Goal: Contribute content: Contribute content

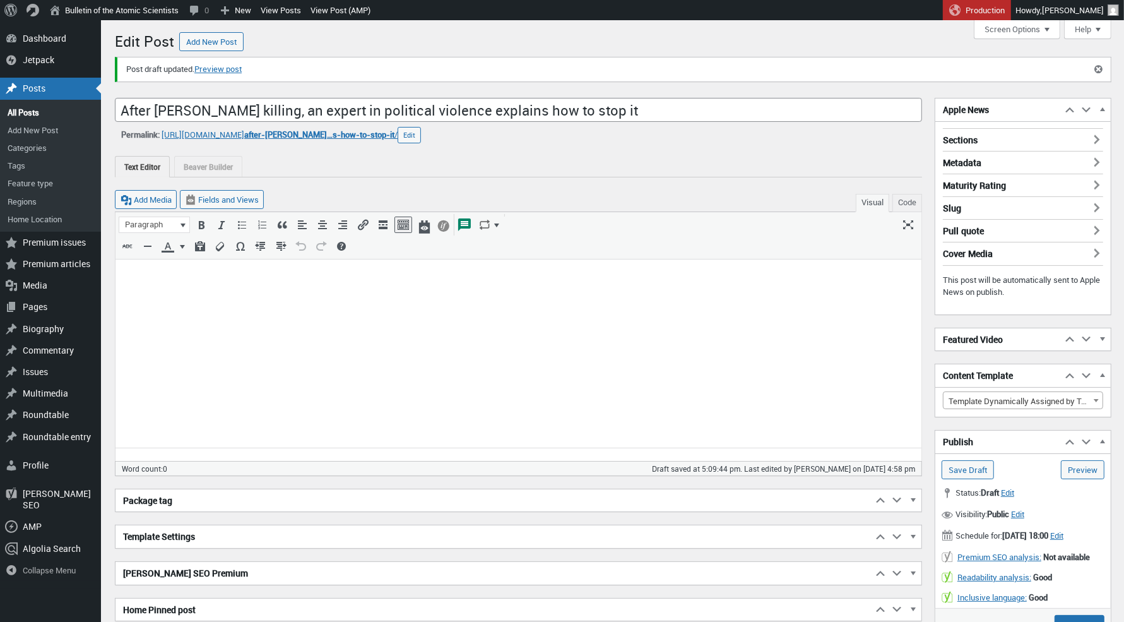
scroll to position [9, 0]
click at [163, 291] on body at bounding box center [517, 278] width 791 height 27
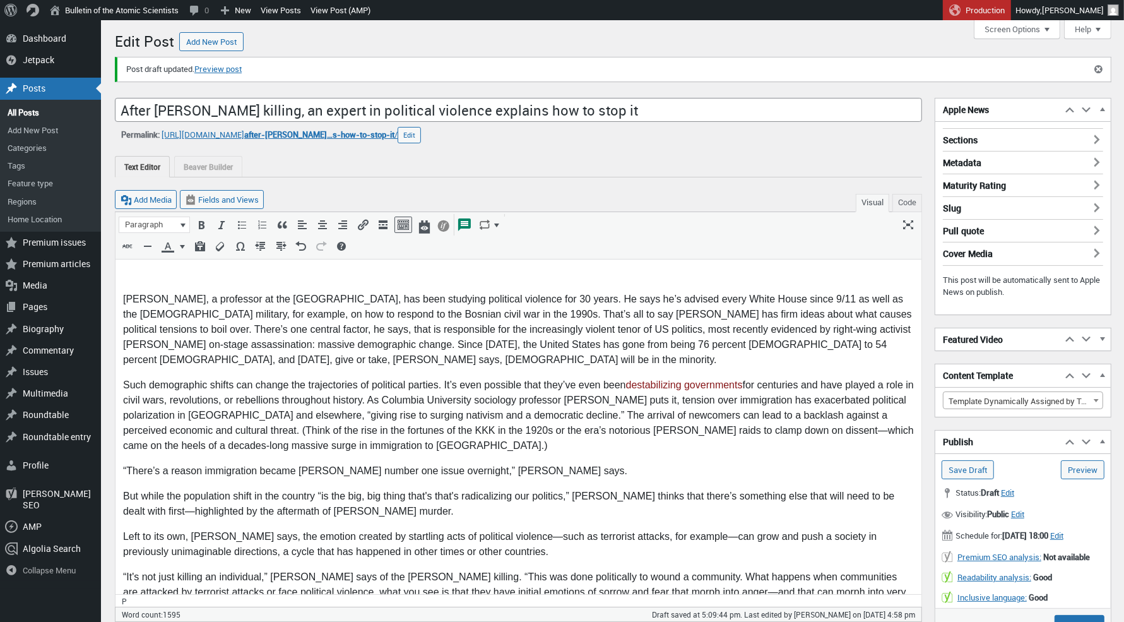
click at [128, 299] on p "Robert Pape, a professor at the University of Chicago, has been studying politi…" at bounding box center [517, 329] width 791 height 76
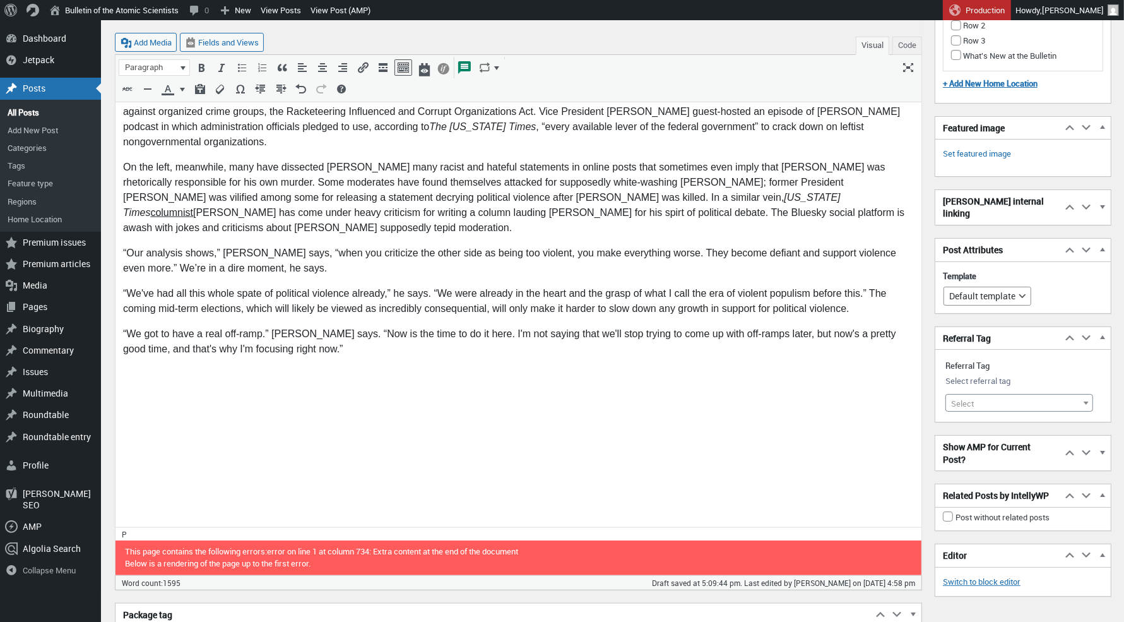
scroll to position [1439, 0]
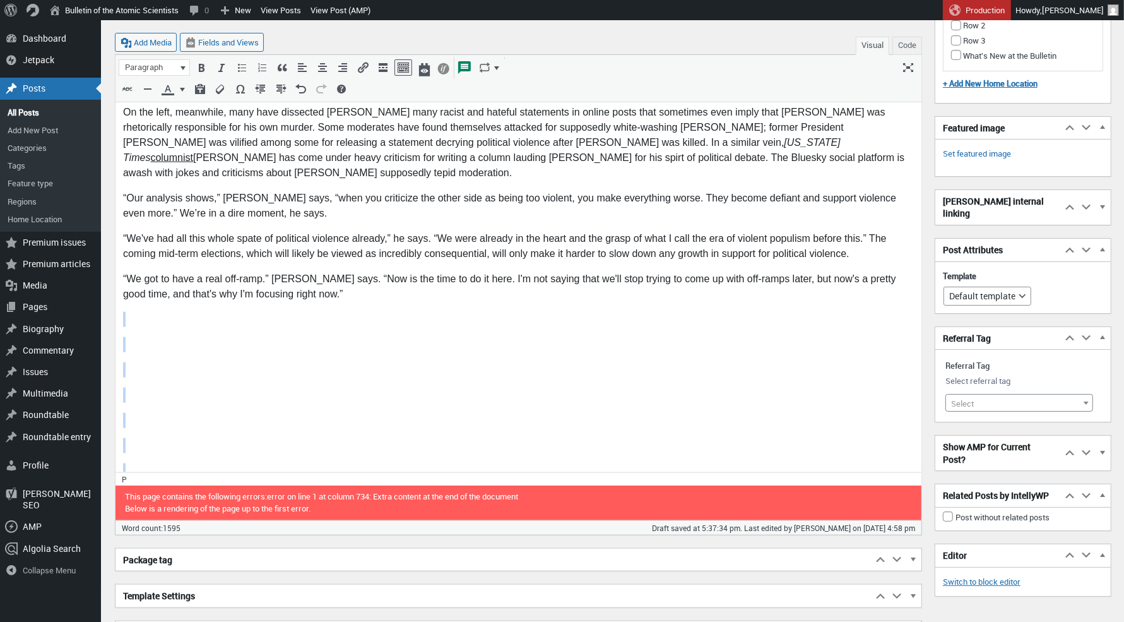
drag, startPoint x: 545, startPoint y: 449, endPoint x: 123, endPoint y: 249, distance: 466.9
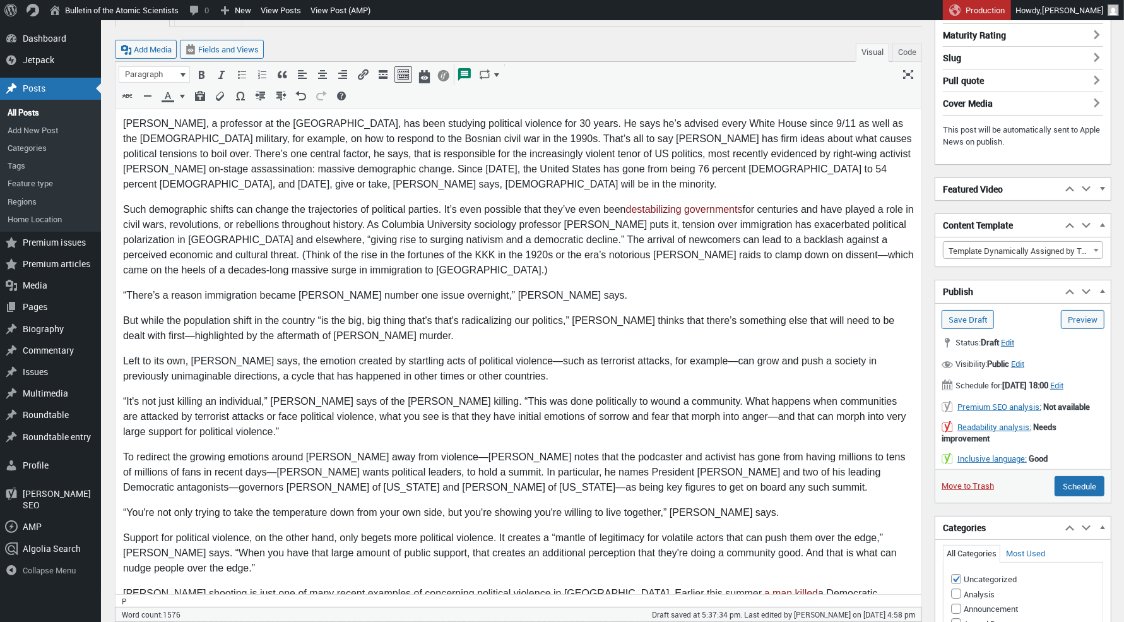
scroll to position [161, 0]
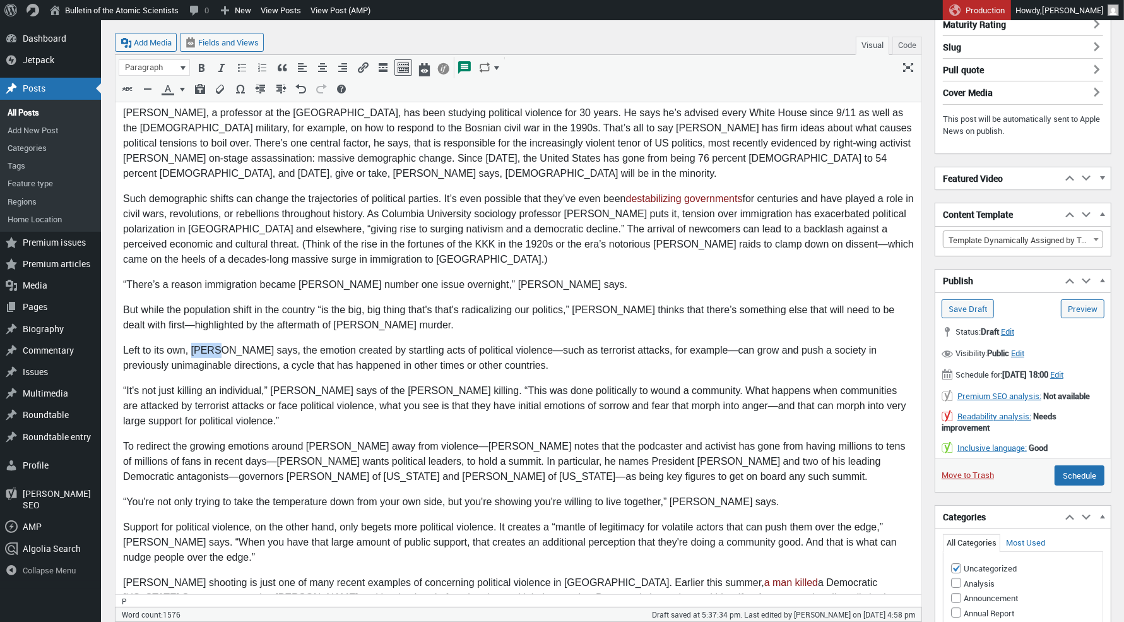
drag, startPoint x: 217, startPoint y: 351, endPoint x: 192, endPoint y: 351, distance: 24.6
click at [192, 351] on p "Left to its own, Pape says, the emotion created by startling acts of political …" at bounding box center [517, 357] width 791 height 30
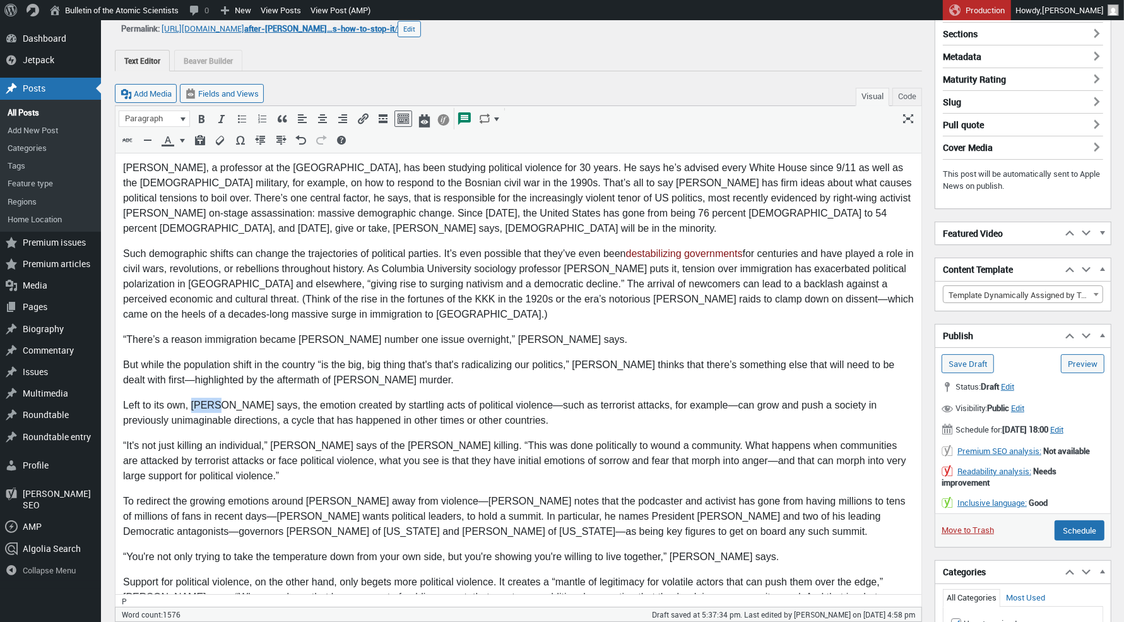
scroll to position [178, 0]
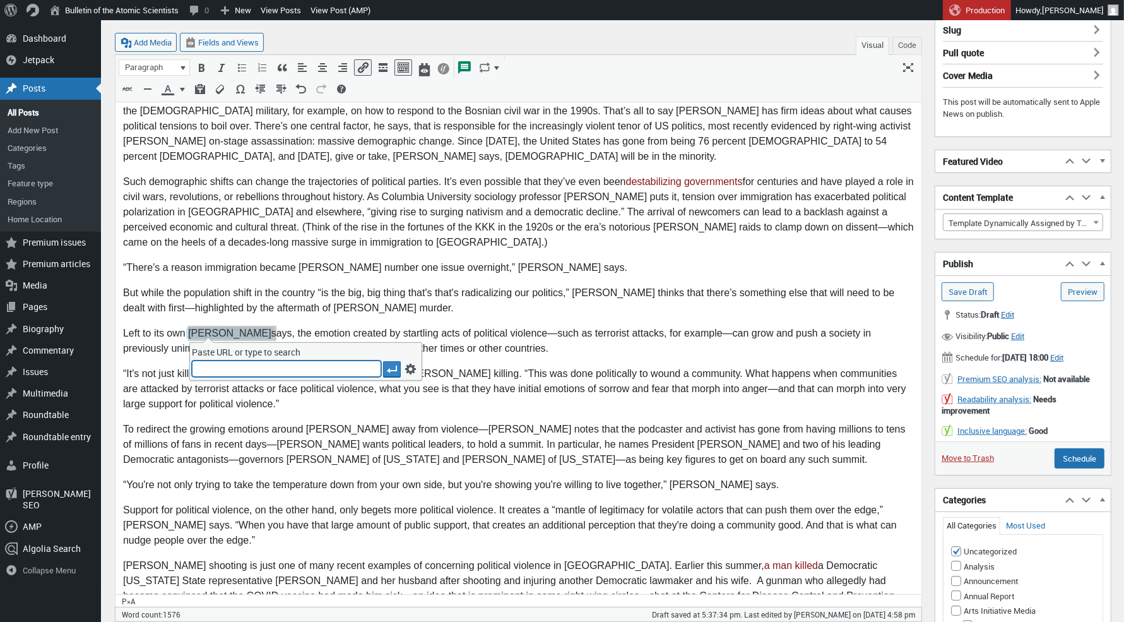
paste input "https://thebulletin.org/2022/01/after-january-6-a-new-breed-of-extremism-emerge…"
type input "https://thebulletin.org/2022/01/after-january-6-a-new-breed-of-extremism-emerge…"
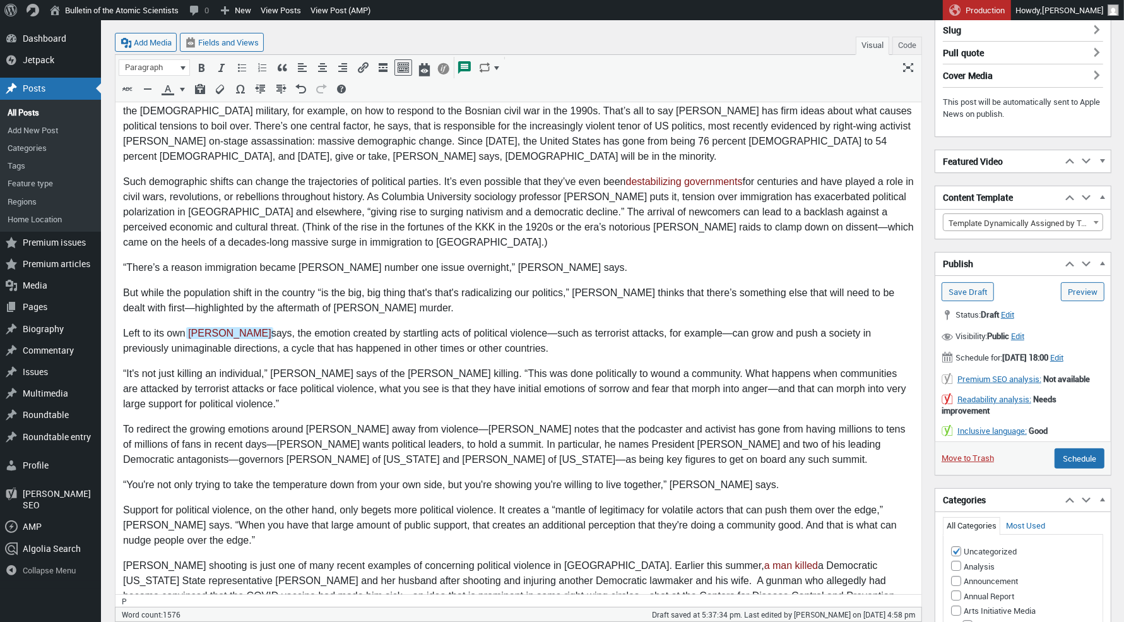
click at [288, 478] on p "“You're not only trying to take the temperature down from your own side, but yo…" at bounding box center [517, 483] width 791 height 15
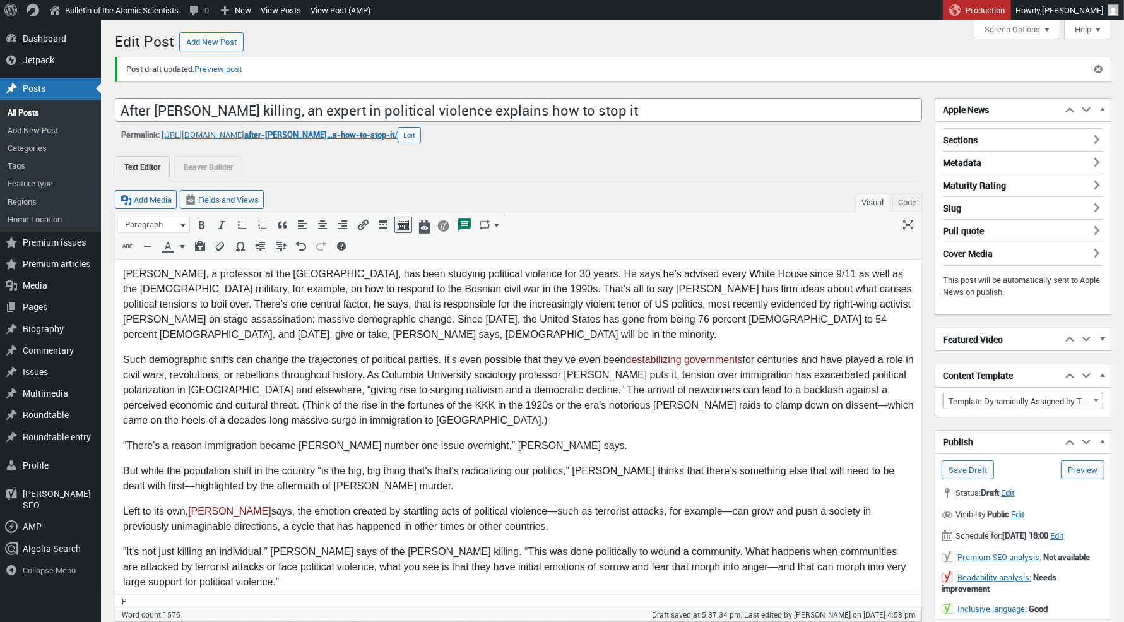
scroll to position [506, 0]
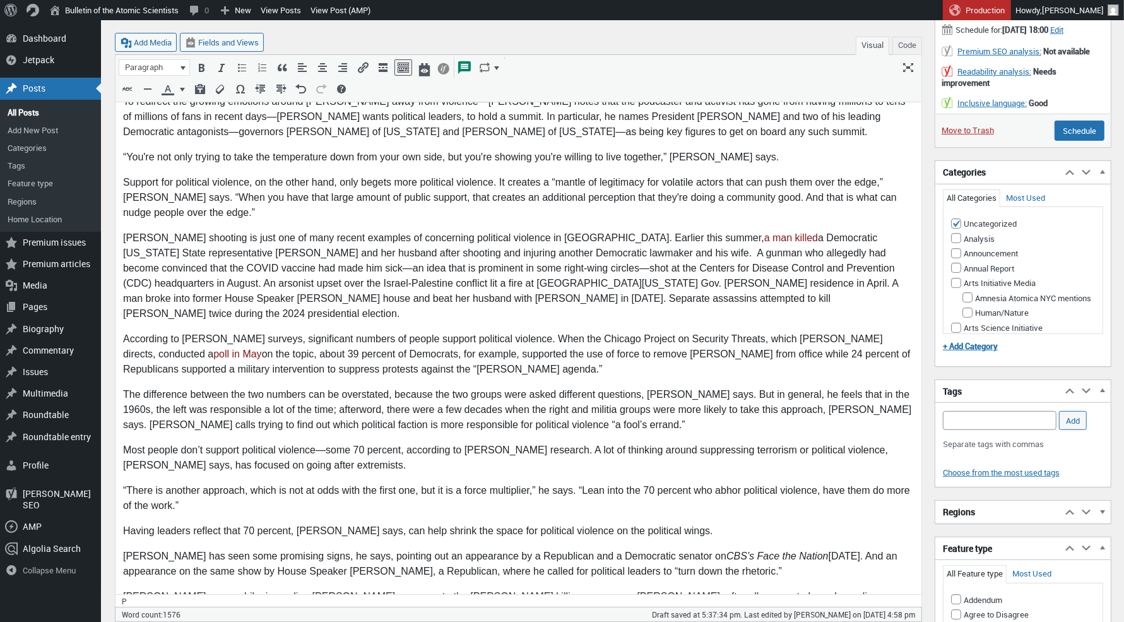
click at [538, 387] on p "The difference between the two numbers can be overstated, because the two group…" at bounding box center [517, 409] width 791 height 45
click at [679, 331] on p "According to Pape’s surveys, significant numbers of people support political vi…" at bounding box center [517, 353] width 791 height 45
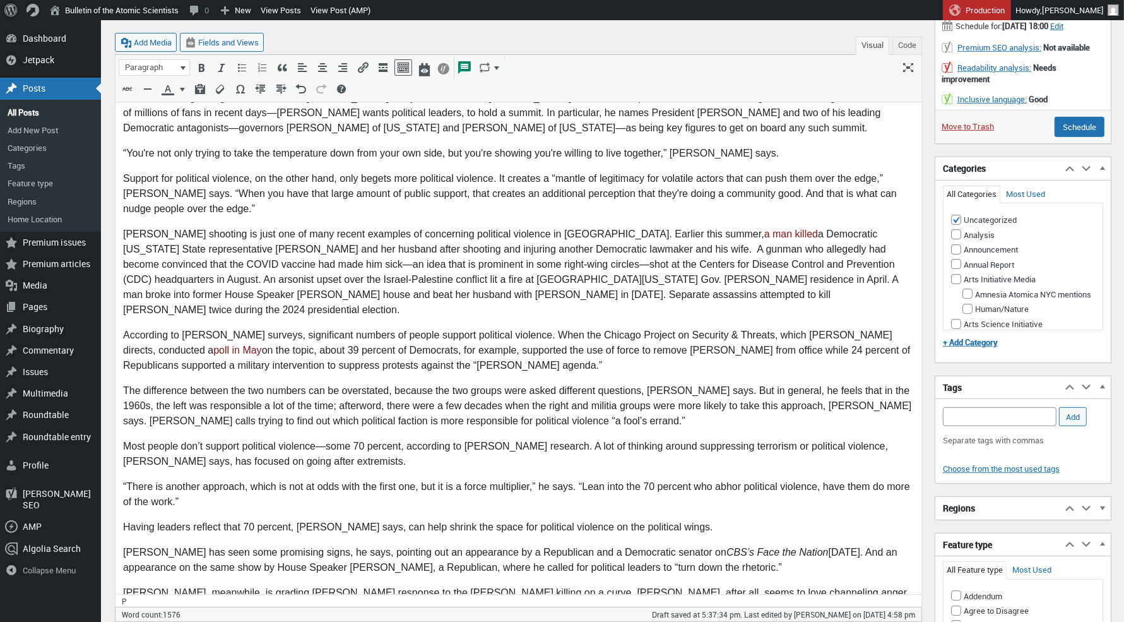
scroll to position [515, 0]
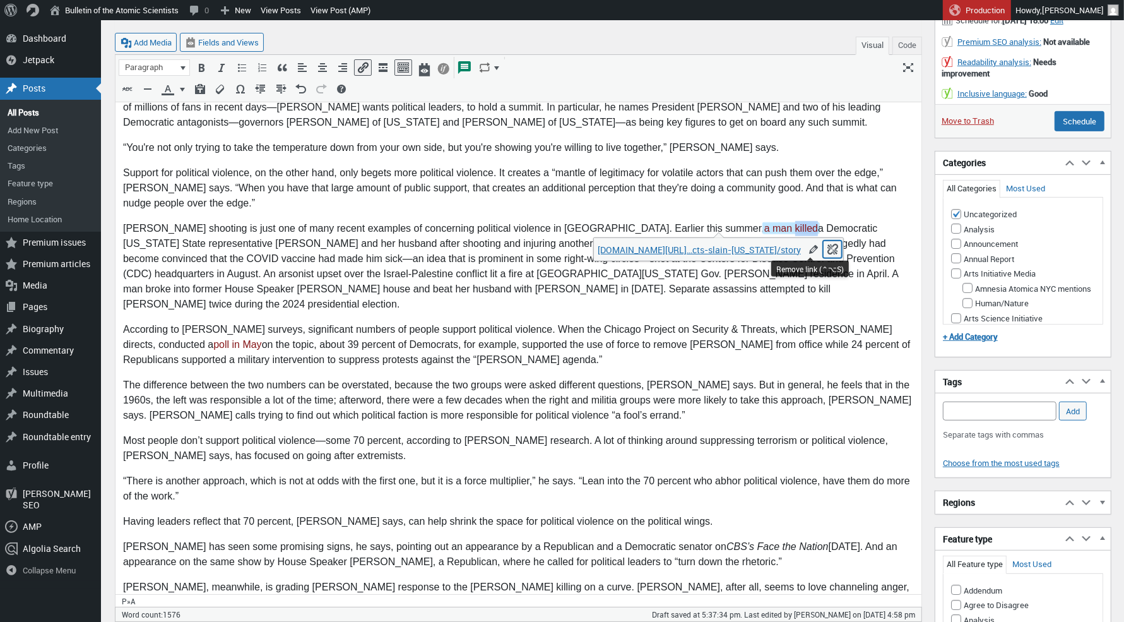
click at [826, 248] on icon "Remove link (⌃⌥S)" at bounding box center [832, 249] width 13 height 13
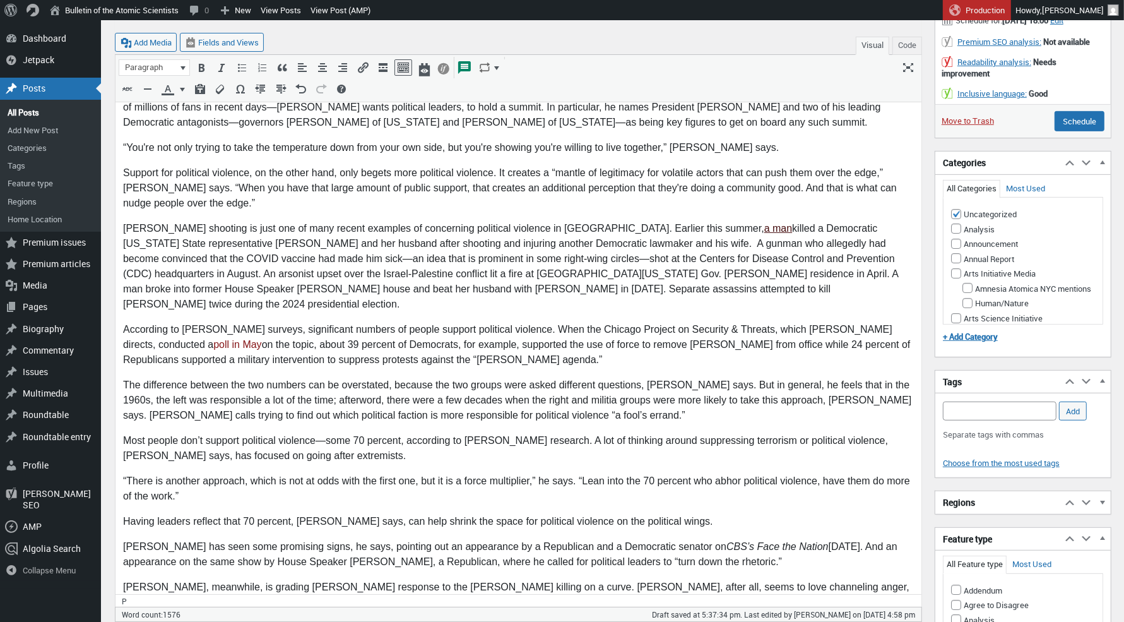
drag, startPoint x: 711, startPoint y: 232, endPoint x: 680, endPoint y: 227, distance: 30.6
click at [680, 227] on p "Kirk’s shooting is just one of many recent examples of concerning political vio…" at bounding box center [517, 266] width 791 height 91
drag, startPoint x: 683, startPoint y: 230, endPoint x: 721, endPoint y: 230, distance: 37.9
click at [721, 230] on p "Kirk’s shooting is just one of many recent examples of concerning political vio…" at bounding box center [517, 266] width 791 height 91
drag, startPoint x: 678, startPoint y: 229, endPoint x: 713, endPoint y: 229, distance: 34.7
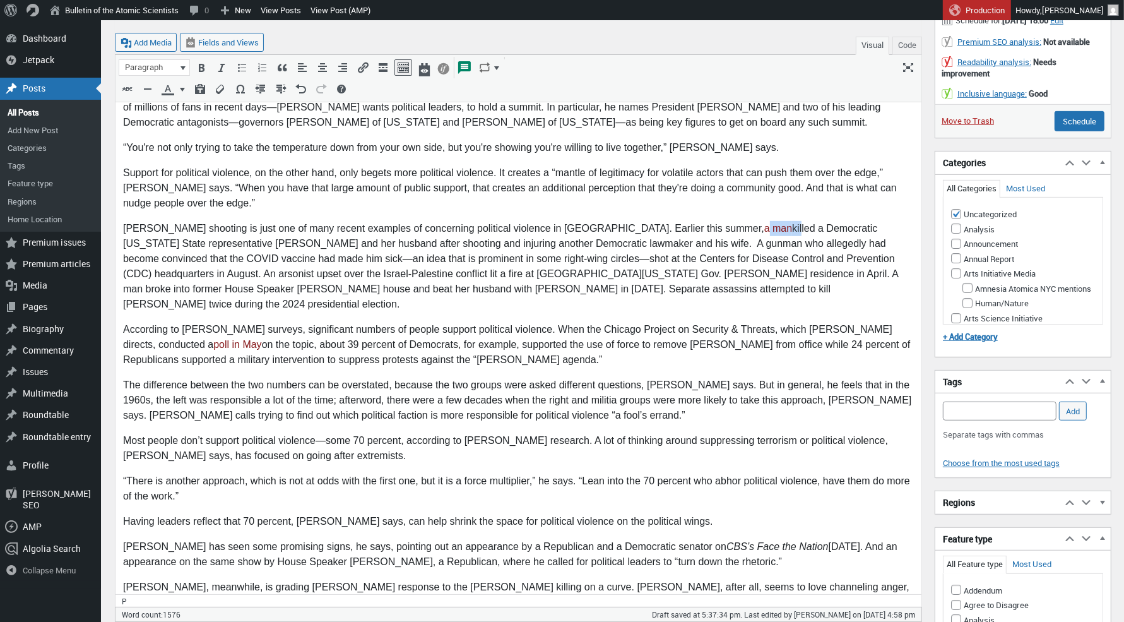
click at [713, 229] on p "Kirk’s shooting is just one of many recent examples of concerning political vio…" at bounding box center [517, 266] width 791 height 91
click at [764, 232] on link "a man" at bounding box center [778, 228] width 28 height 11
click at [815, 251] on icon "Remove link (⌃⌥S)" at bounding box center [821, 249] width 13 height 13
click at [745, 341] on p "According to Pape’s surveys, significant numbers of people support political vi…" at bounding box center [517, 344] width 791 height 45
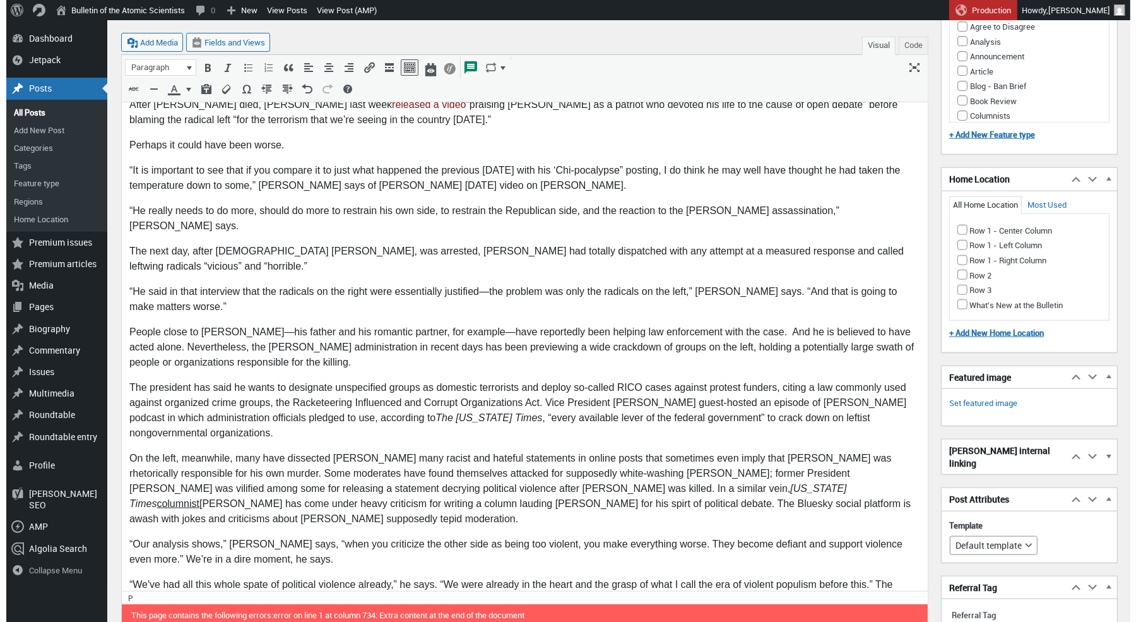
scroll to position [1209, 0]
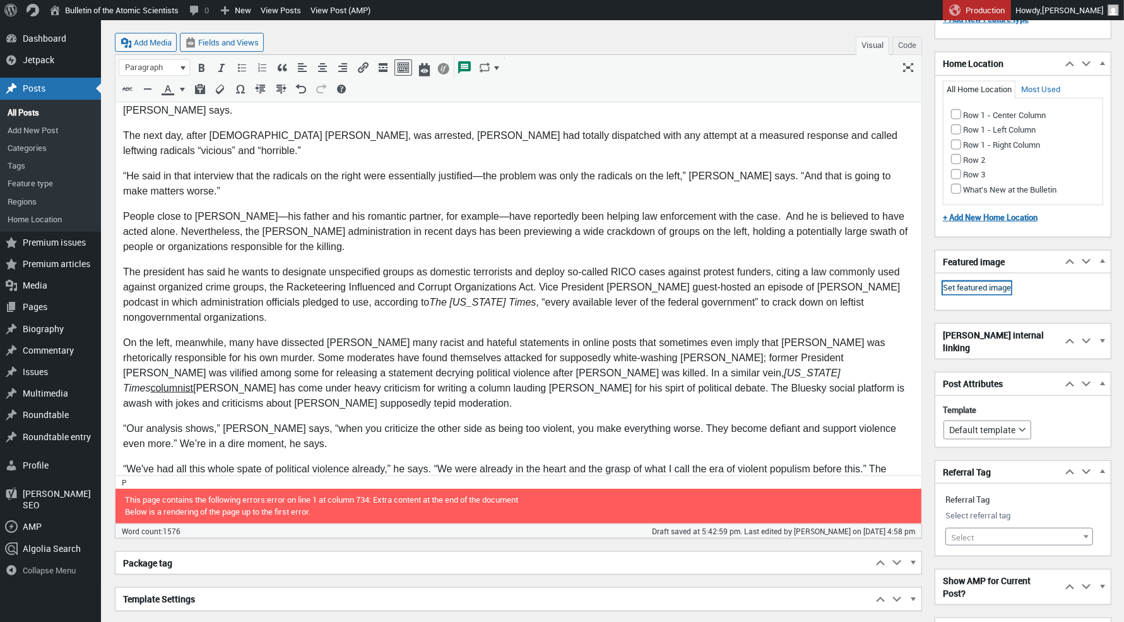
click at [998, 291] on link "Set featured image" at bounding box center [977, 287] width 68 height 13
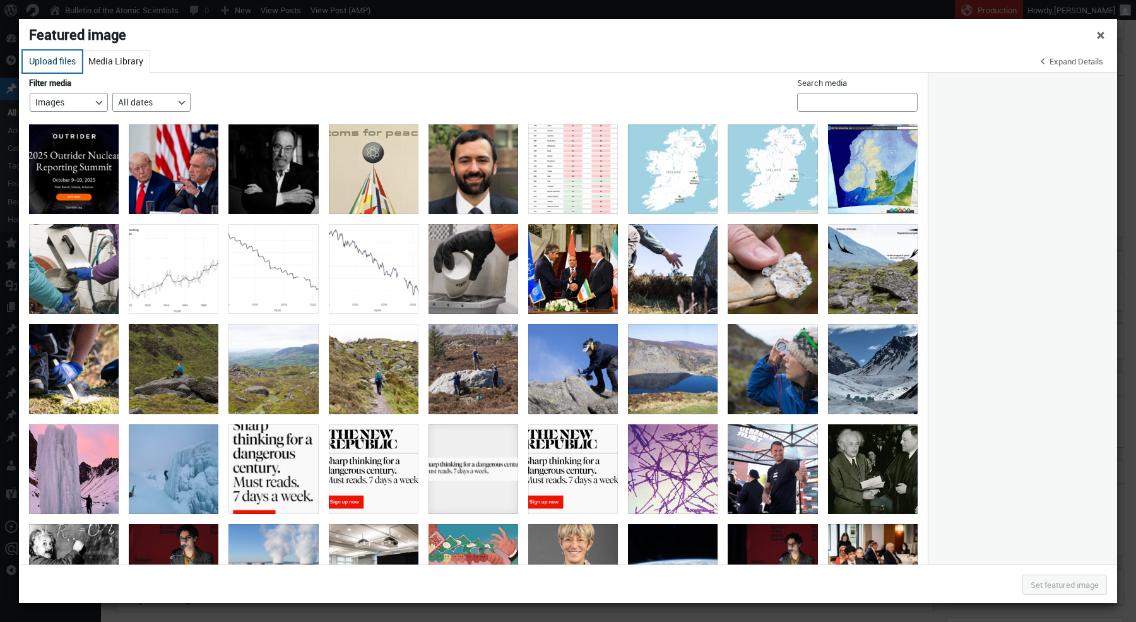
click at [64, 61] on button "Upload files" at bounding box center [52, 61] width 59 height 22
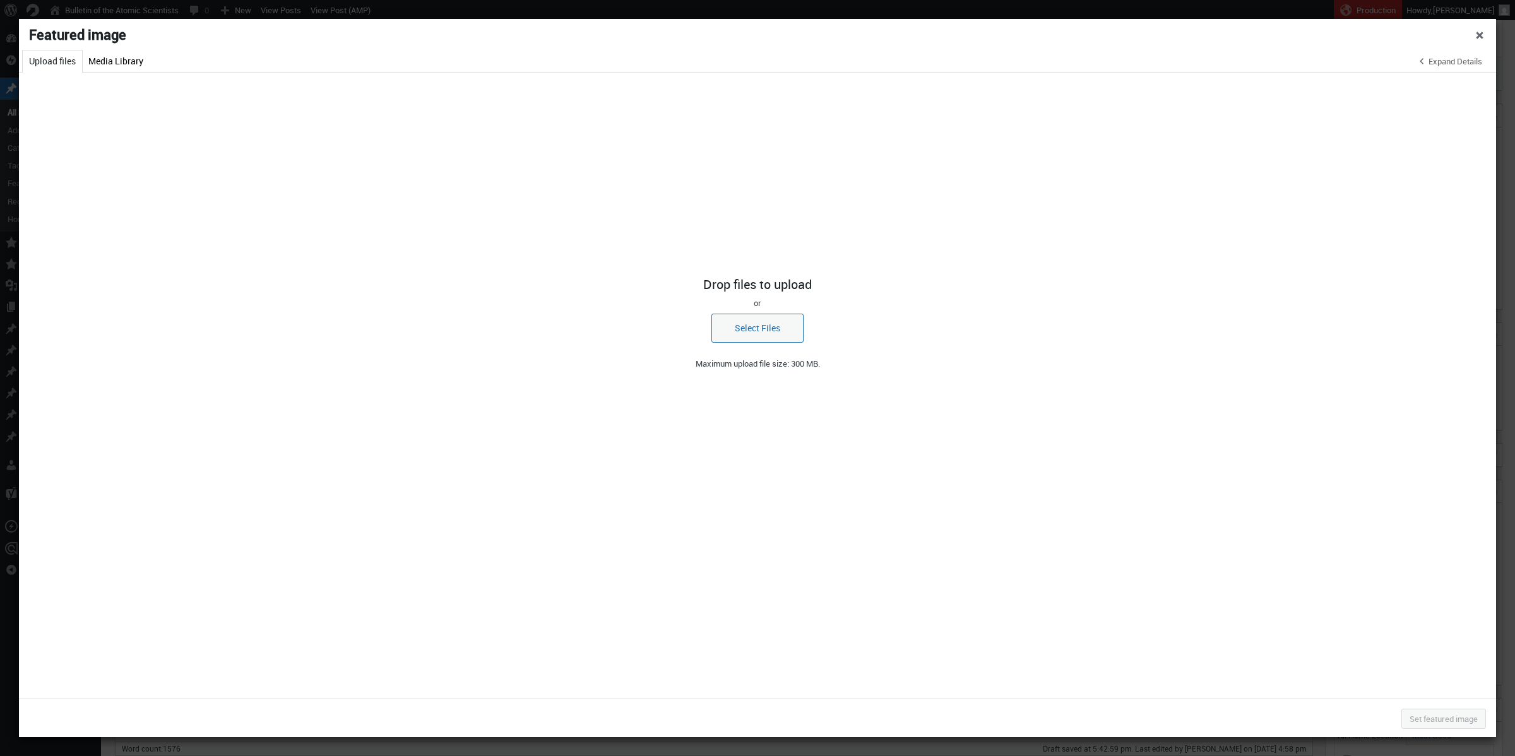
scroll to position [527, 0]
click at [762, 328] on button "Select Files" at bounding box center [757, 328] width 92 height 29
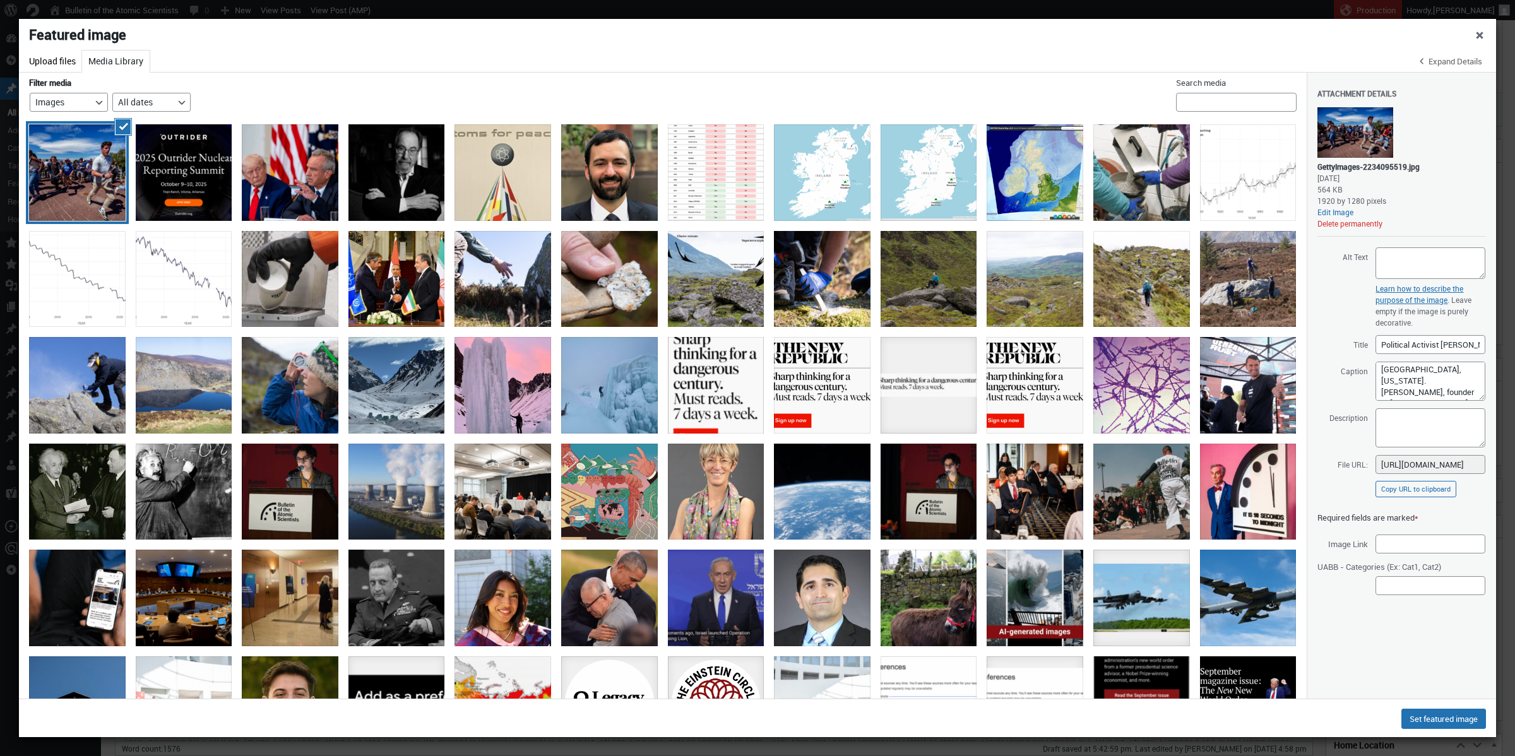
scroll to position [168, 0]
drag, startPoint x: 1406, startPoint y: 376, endPoint x: 1349, endPoint y: 285, distance: 107.2
click at [1123, 285] on div "Attachment Details Saved. GettyImages-2234095519.jpg September 17, 2025 564 KB …" at bounding box center [1401, 288] width 169 height 431
click at [1123, 389] on textarea "OREM, UTAH - SEPTEMBER 10: People run after shots were fired during an appearan…" at bounding box center [1430, 381] width 110 height 39
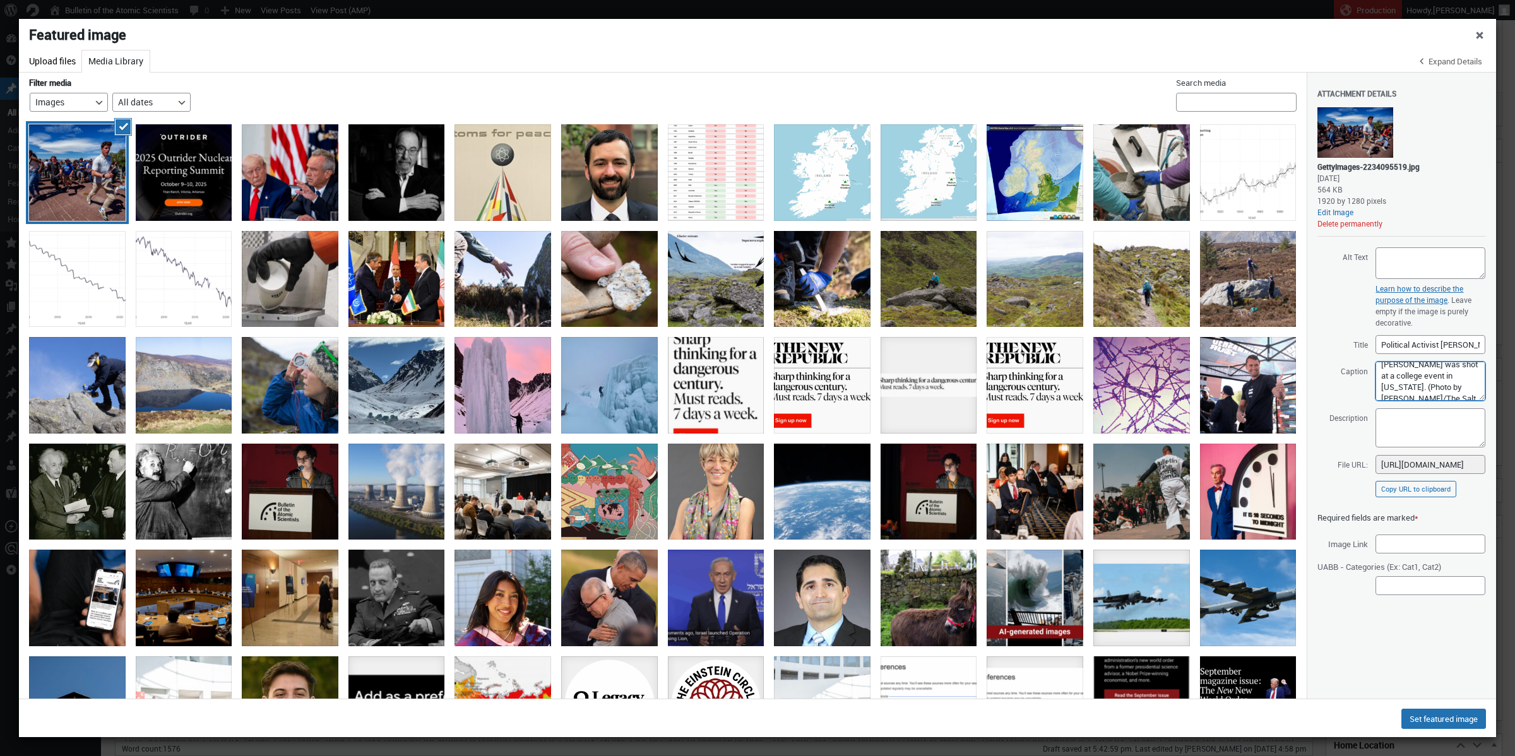
scroll to position [22, 0]
click at [1123, 386] on textarea "OREM, UTAH - SEPTEMBER 10: People run after shots were fired during an appearan…" at bounding box center [1430, 381] width 110 height 39
drag, startPoint x: 1441, startPoint y: 386, endPoint x: 1404, endPoint y: 385, distance: 37.2
click at [1123, 385] on textarea "OREM, UTAH - SEPTEMBER 10: People run after shots were fired during an appearan…" at bounding box center [1430, 381] width 110 height 39
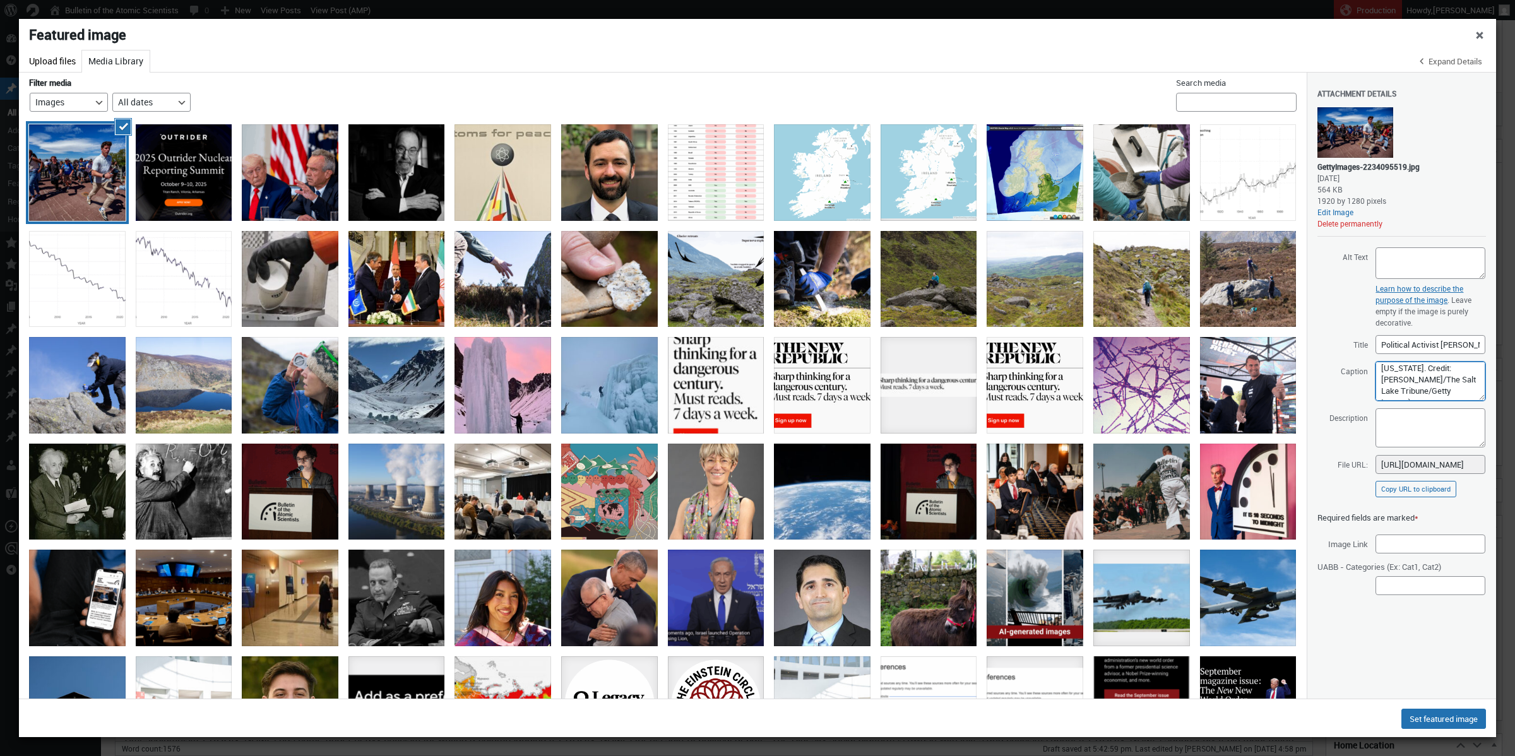
click at [1123, 390] on textarea "OREM, UTAH - SEPTEMBER 10: People run after shots were fired during an appearan…" at bounding box center [1430, 381] width 110 height 39
drag, startPoint x: 1385, startPoint y: 373, endPoint x: 1499, endPoint y: 470, distance: 149.5
type textarea "Attendees flee after Charlie Kirk was shot at a college event in Utah. Credit: …"
click at [1123, 421] on textarea "Description" at bounding box center [1430, 427] width 110 height 39
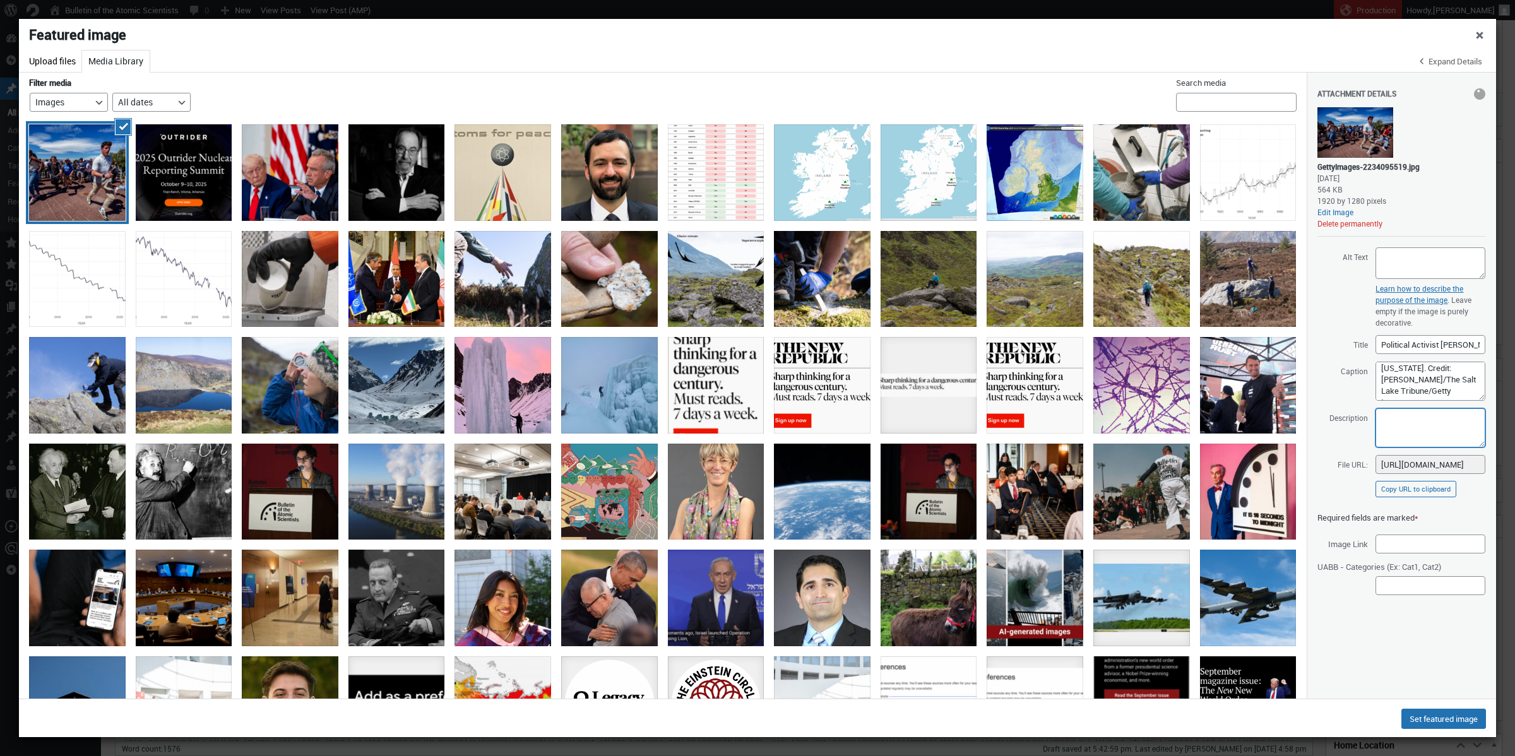
paste textarea "Attendees flee after Charlie Kirk was shot at a college event in Utah. Credit: …"
type textarea "Attendees flee after Charlie Kirk was shot at a college event in Utah. Credit: …"
click at [1123, 257] on textarea "Alt Text" at bounding box center [1430, 263] width 110 height 32
type textarea "The aftermath of Charlie Kirk's shooting."
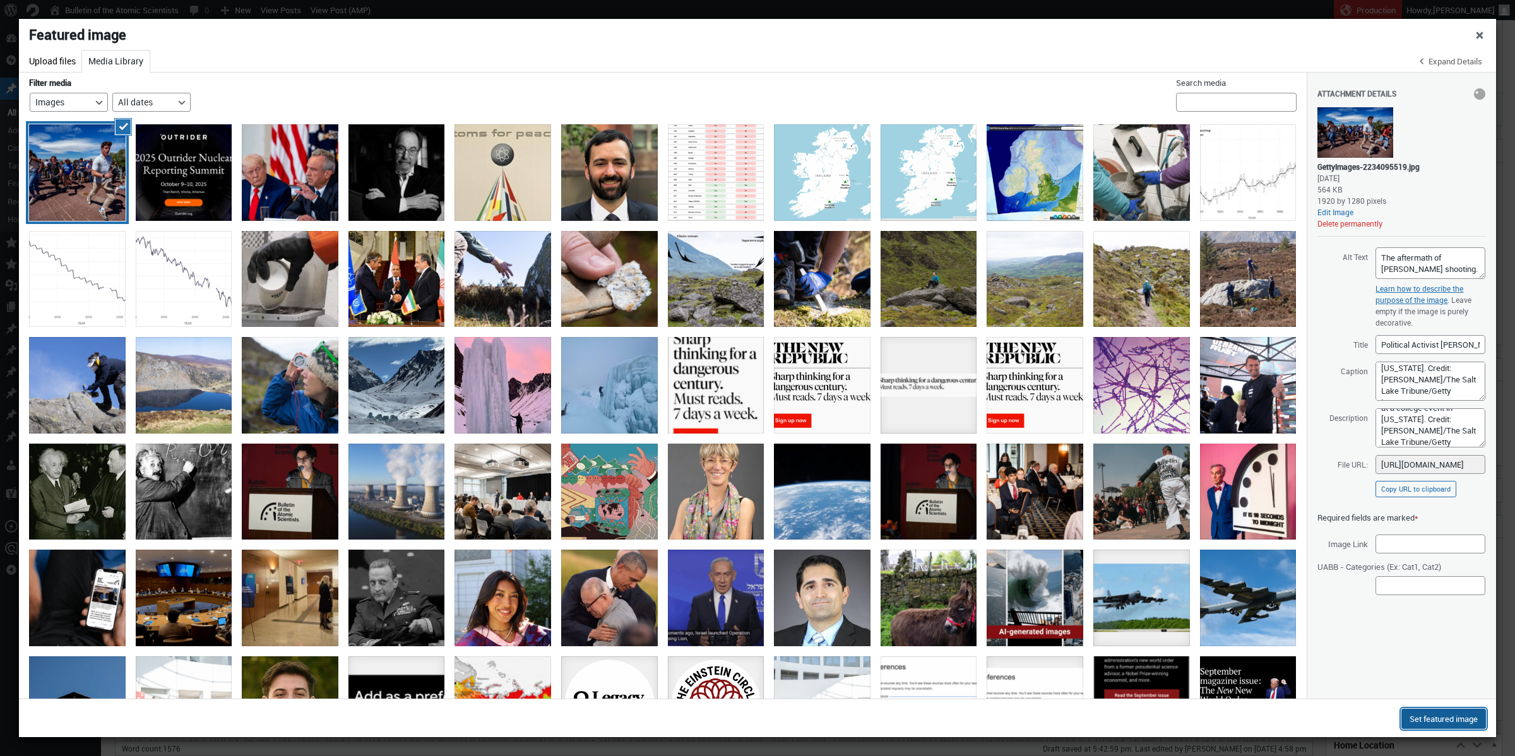
click at [1123, 621] on button "Set featured image" at bounding box center [1443, 719] width 85 height 20
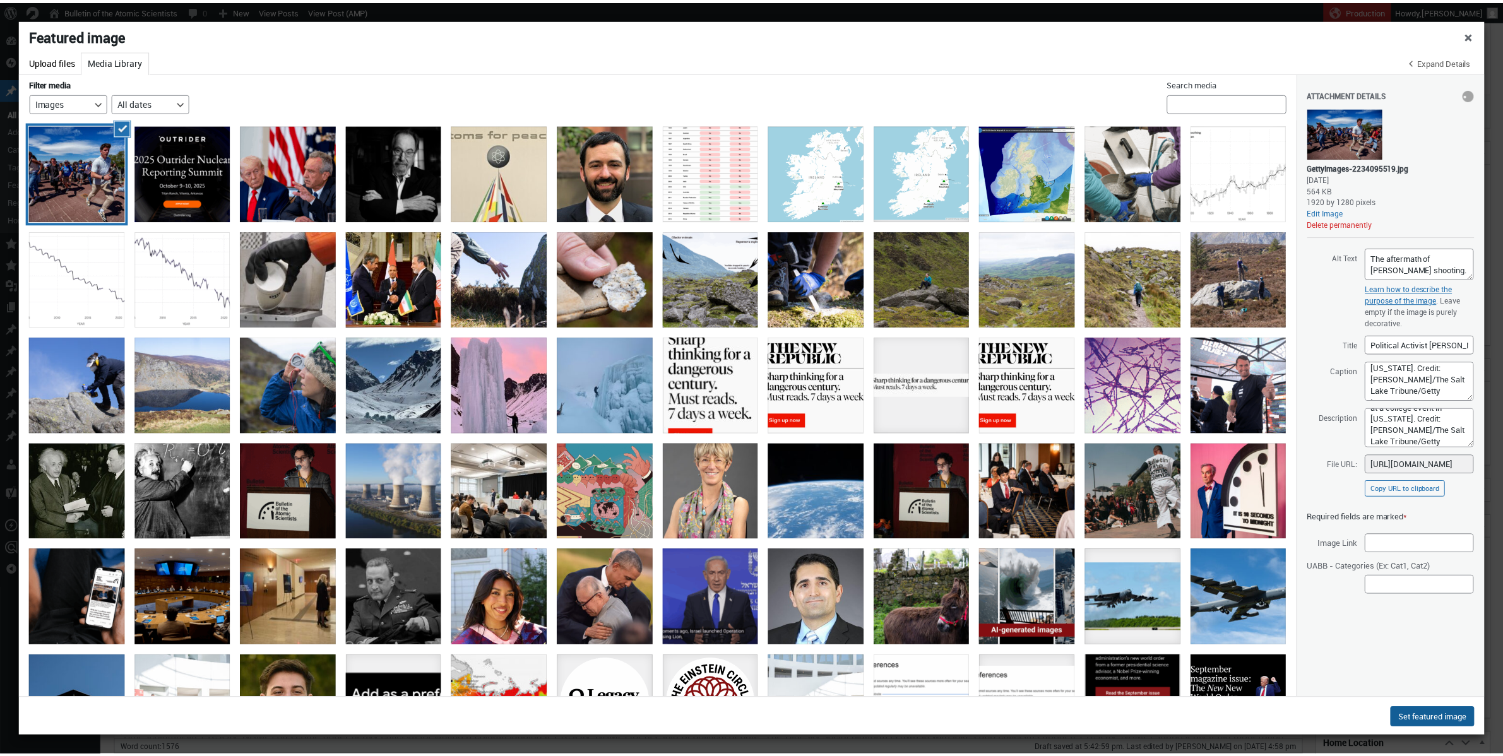
scroll to position [1123, 0]
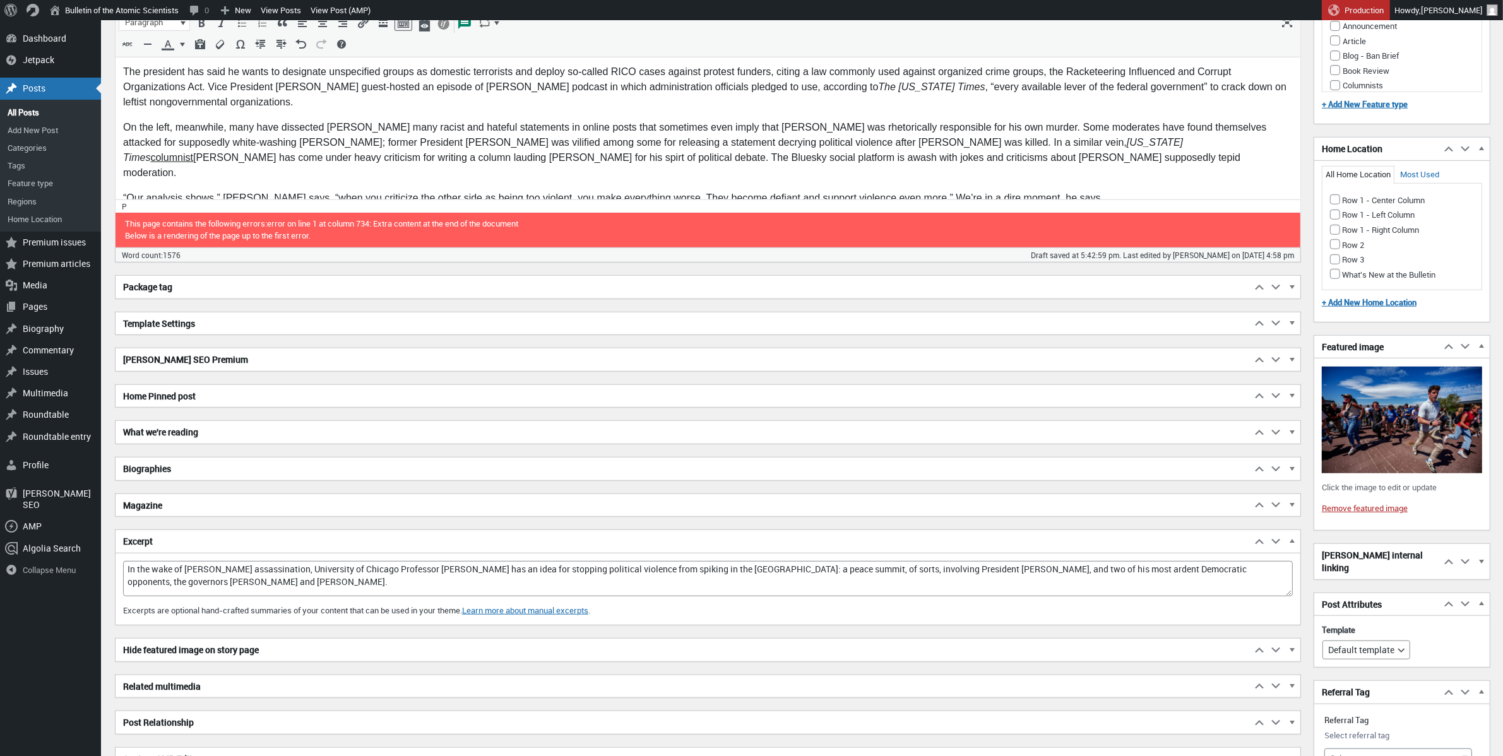
click at [379, 478] on h2 "Biographies" at bounding box center [682, 469] width 1135 height 23
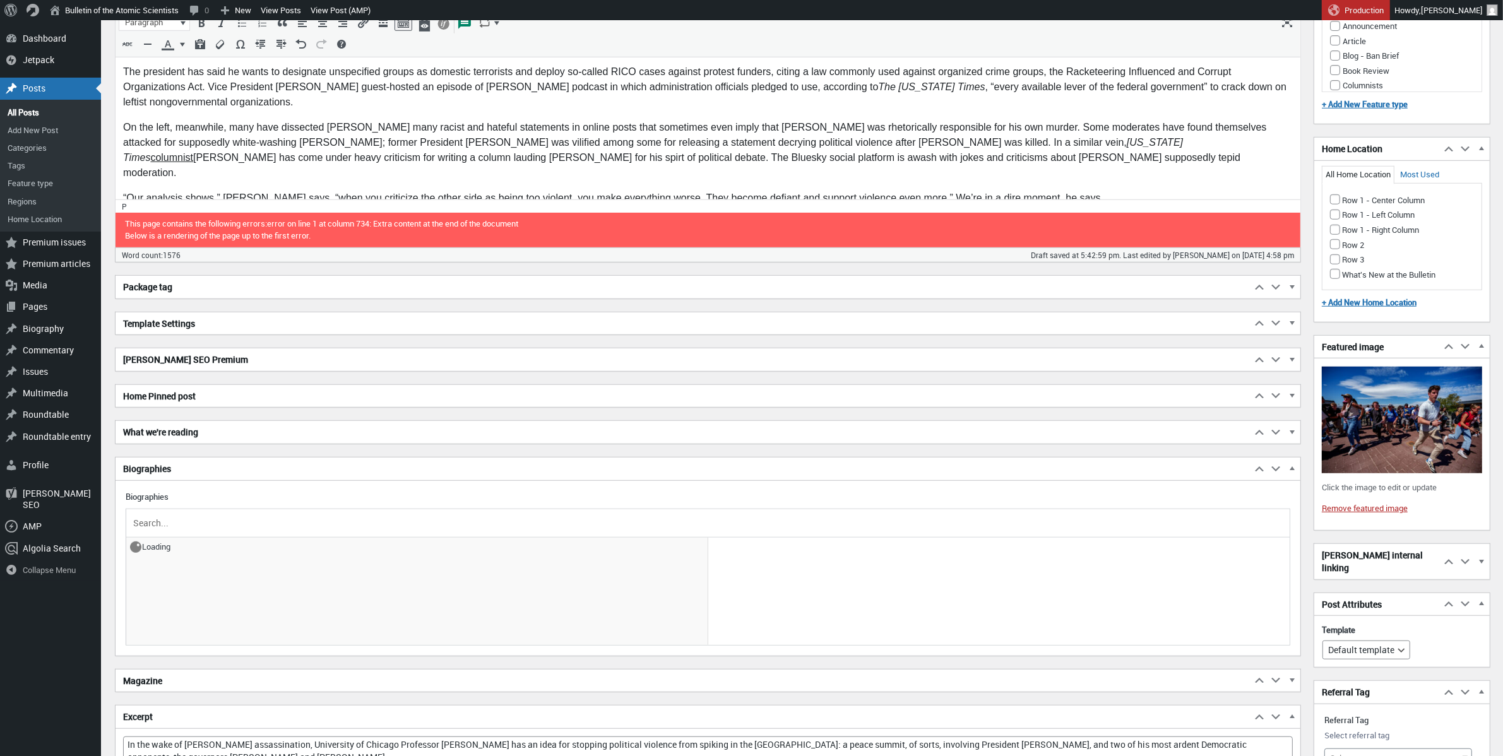
click at [283, 540] on ul "Loading" at bounding box center [417, 591] width 582 height 107
click at [275, 528] on input "text" at bounding box center [708, 523] width 1154 height 19
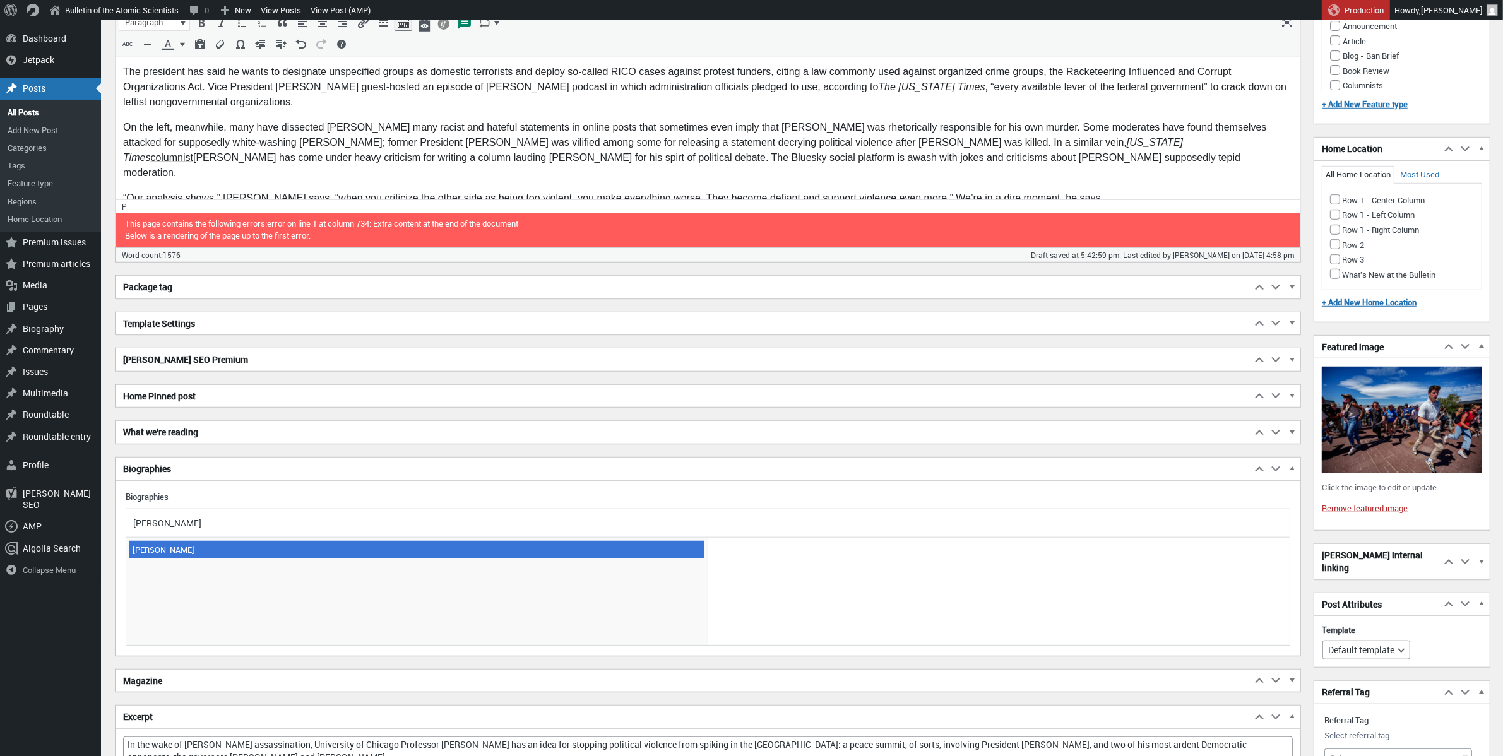
type input "[PERSON_NAME]"
click at [187, 550] on span "[PERSON_NAME]" at bounding box center [416, 550] width 575 height 18
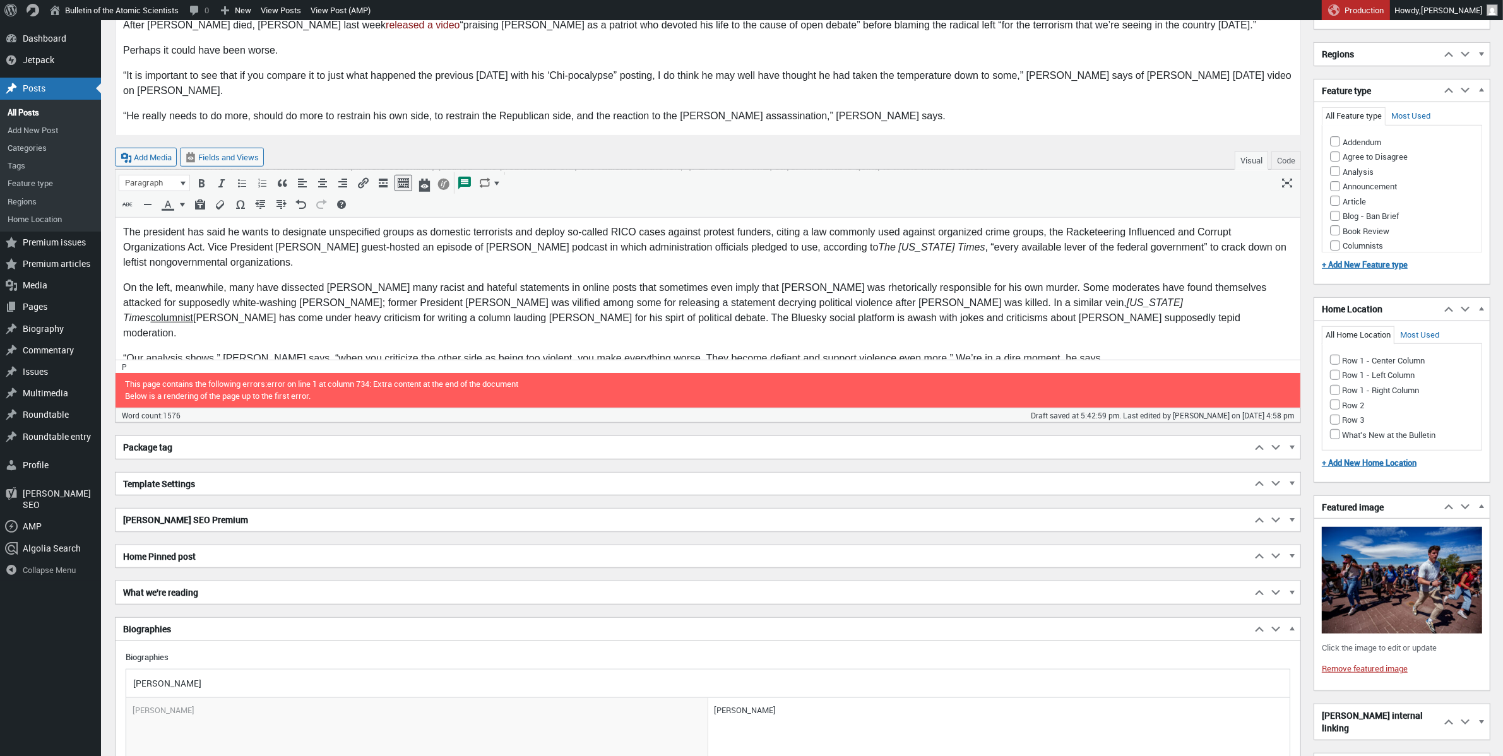
scroll to position [786, 0]
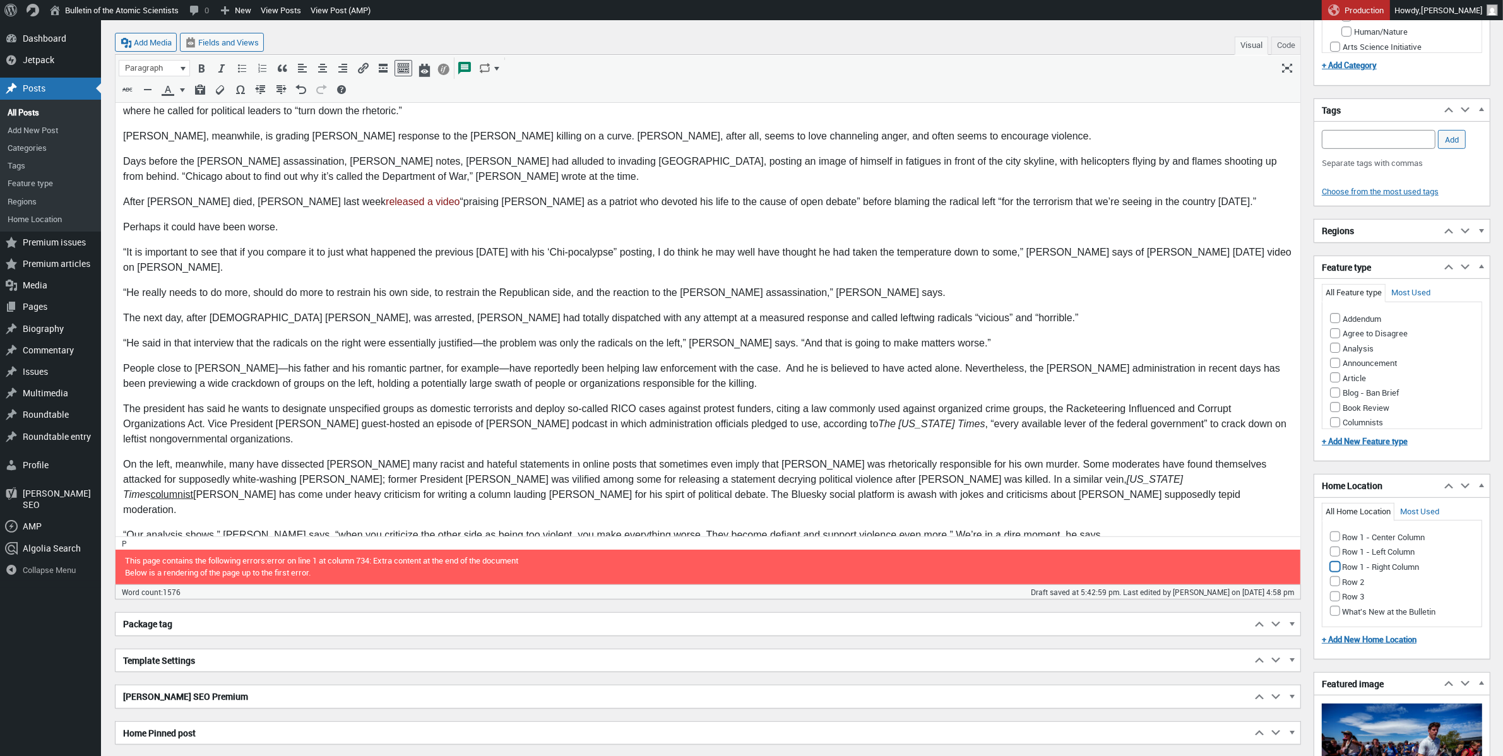
click at [1123, 572] on input "Row 1 - Right Column" at bounding box center [1335, 567] width 10 height 10
checkbox input "true"
click at [1123, 382] on input "Article" at bounding box center [1335, 377] width 10 height 10
checkbox input "true"
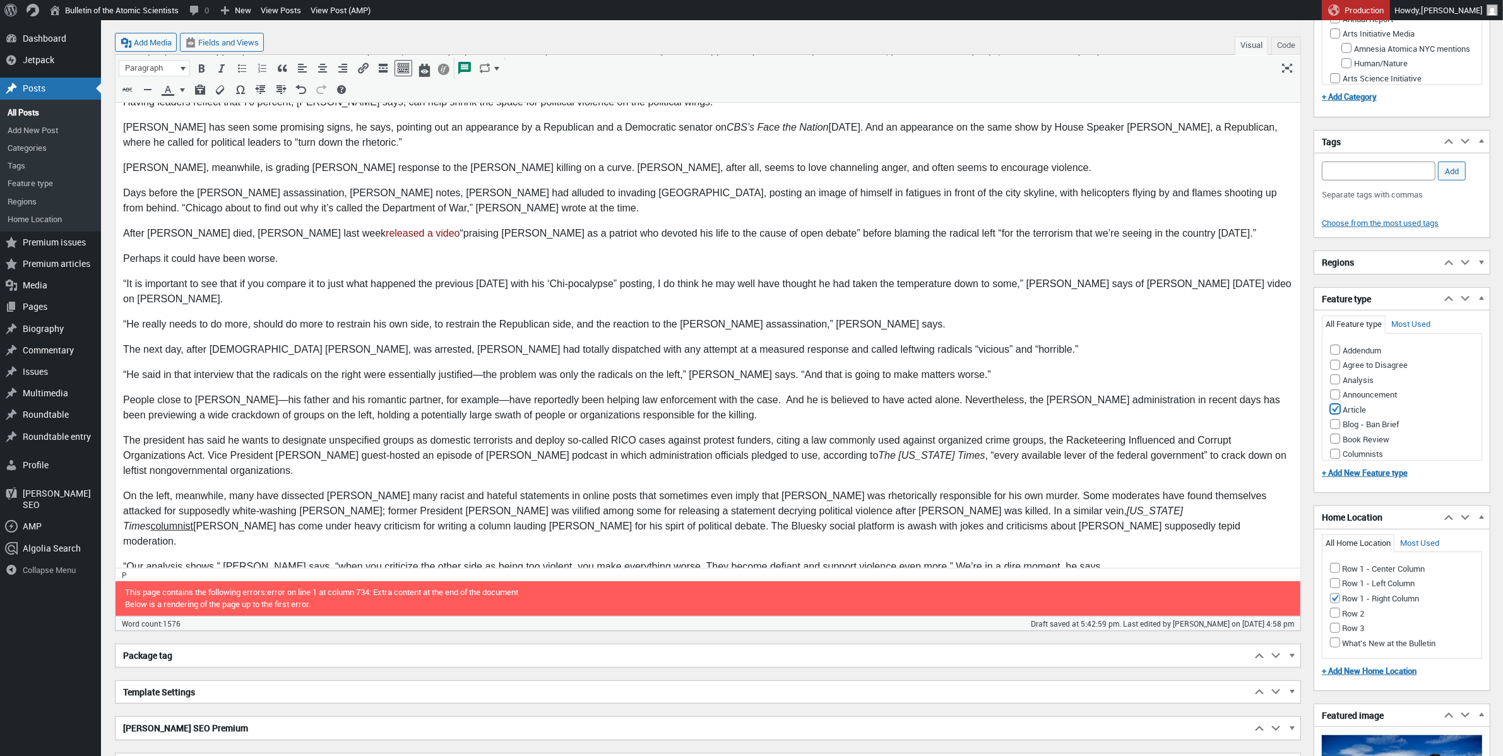
scroll to position [752, 0]
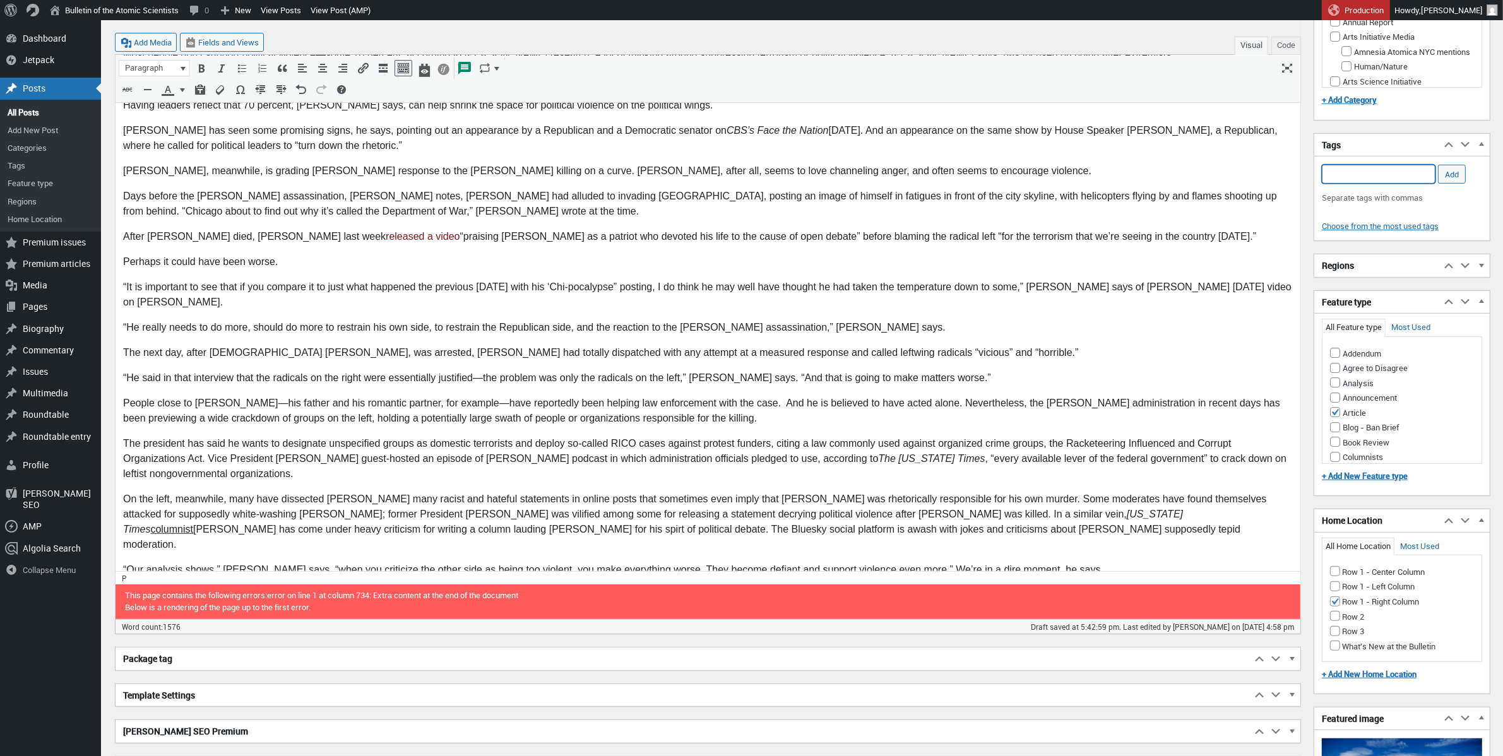
click at [1123, 184] on input "Add Tag" at bounding box center [1379, 174] width 114 height 19
click at [1123, 276] on li "political violence" at bounding box center [1378, 278] width 112 height 18
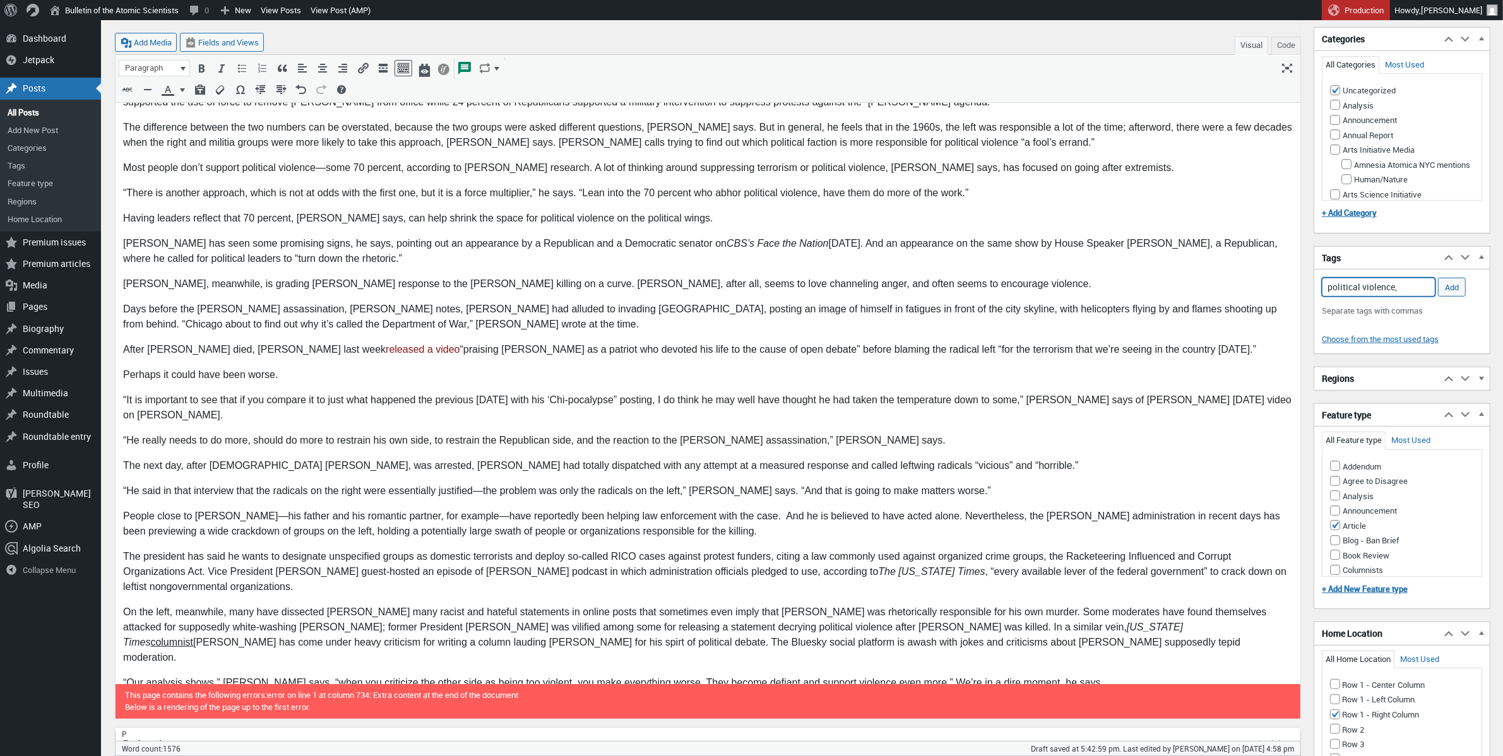
scroll to position [426, 0]
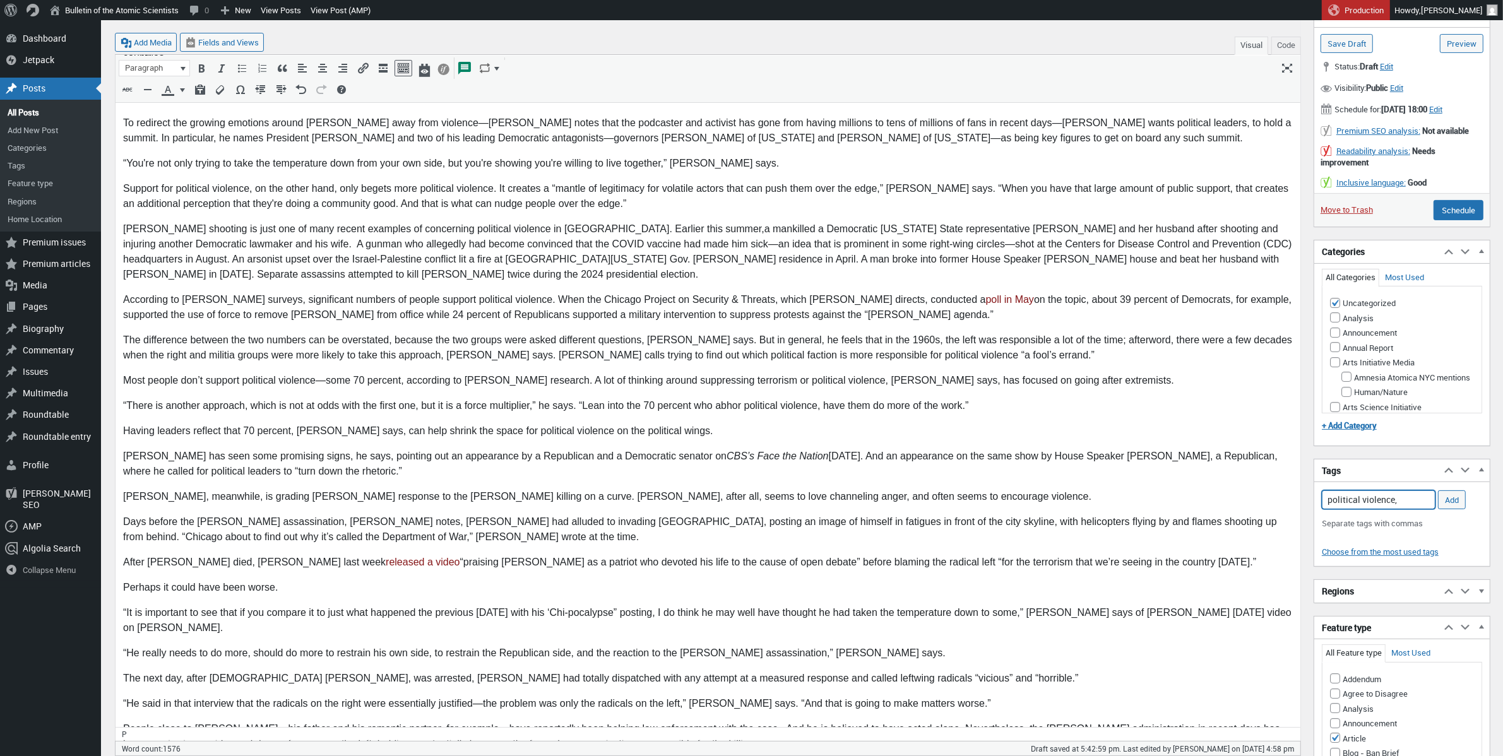
type input "political violence,"
click at [1123, 308] on input "Uncategorized" at bounding box center [1335, 303] width 10 height 10
checkbox input "false"
click at [1123, 386] on input "Disruptive Technologies" at bounding box center [1335, 381] width 10 height 10
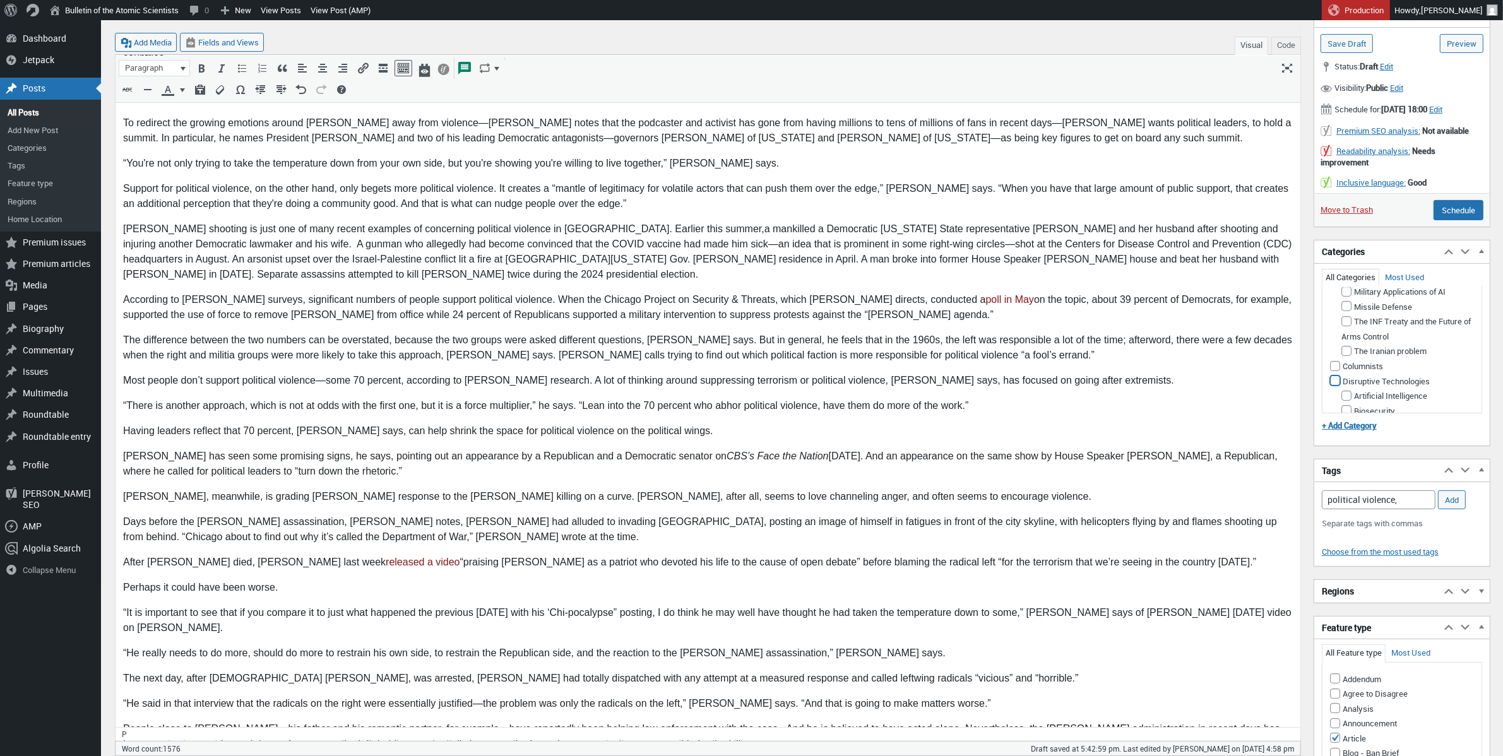
checkbox input "true"
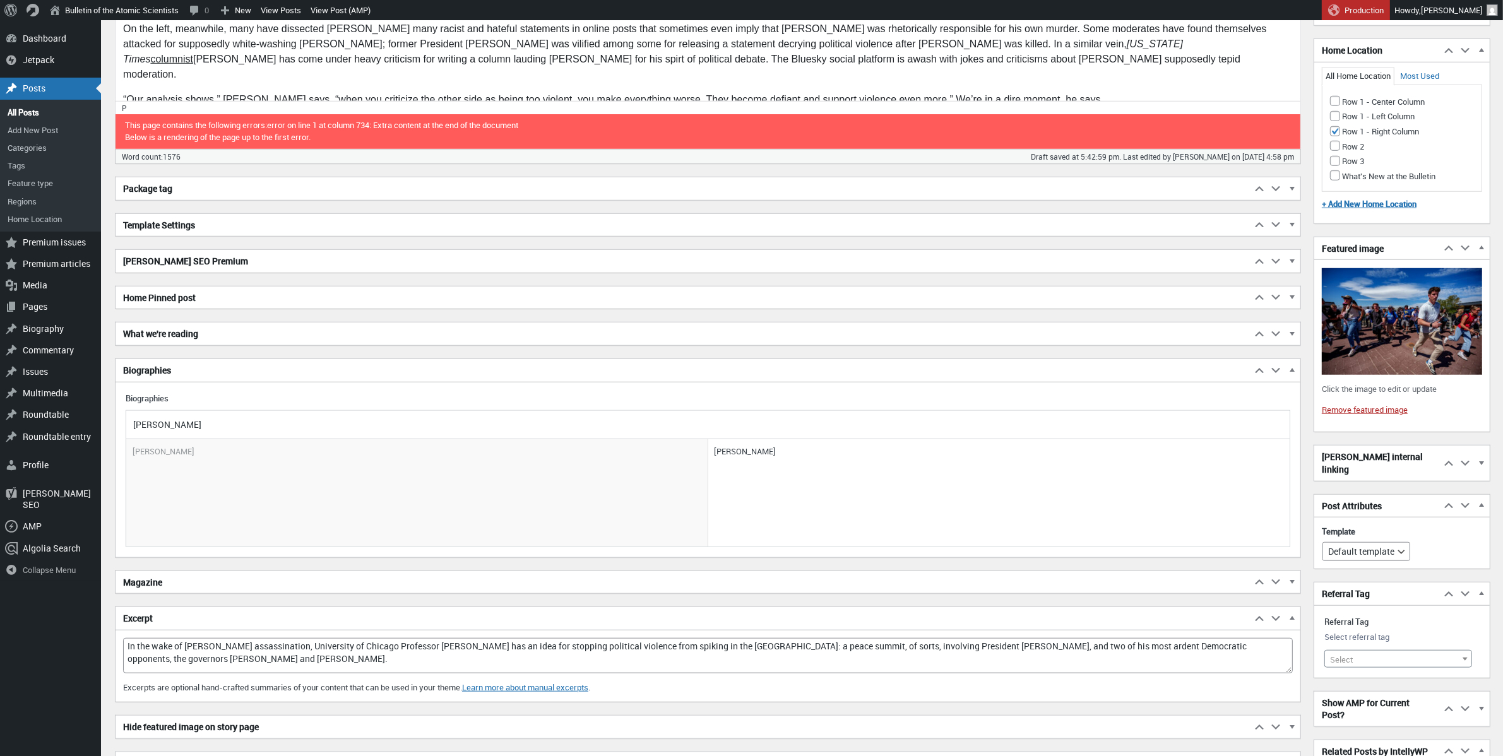
scroll to position [1294, 0]
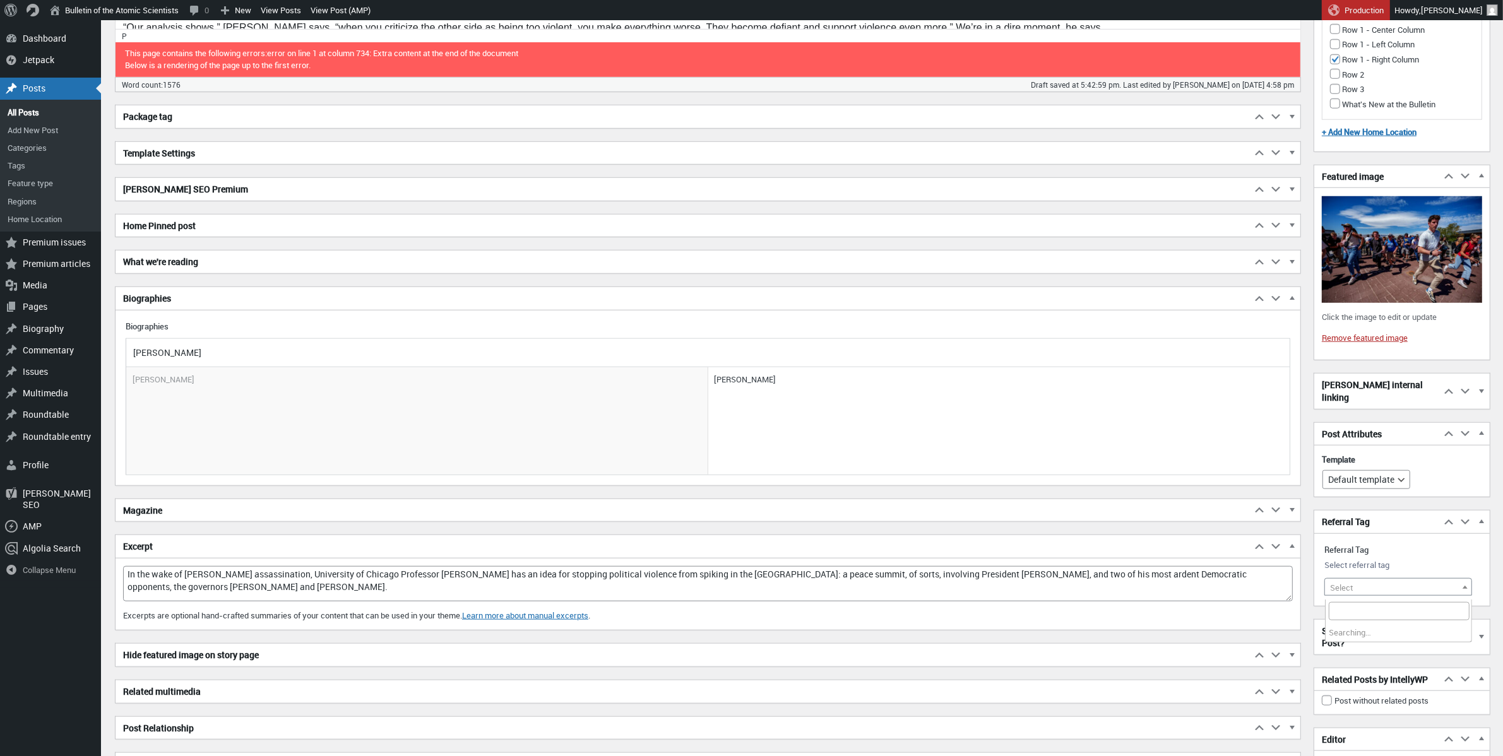
click at [1123, 595] on span "Select" at bounding box center [1398, 588] width 146 height 18
click at [1123, 609] on input "search" at bounding box center [1398, 611] width 141 height 19
type input "c"
type input "political violence"
select select "21305"
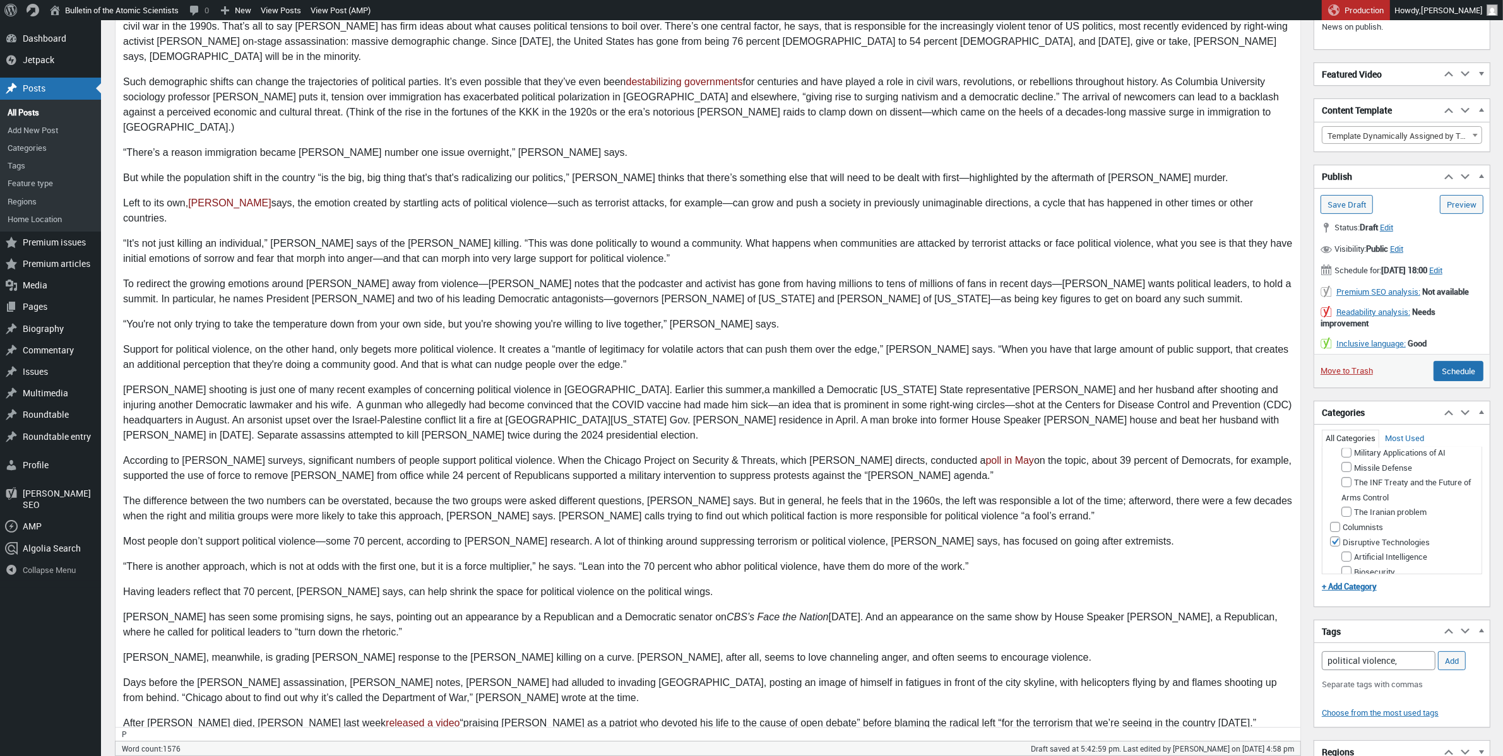
scroll to position [59, 0]
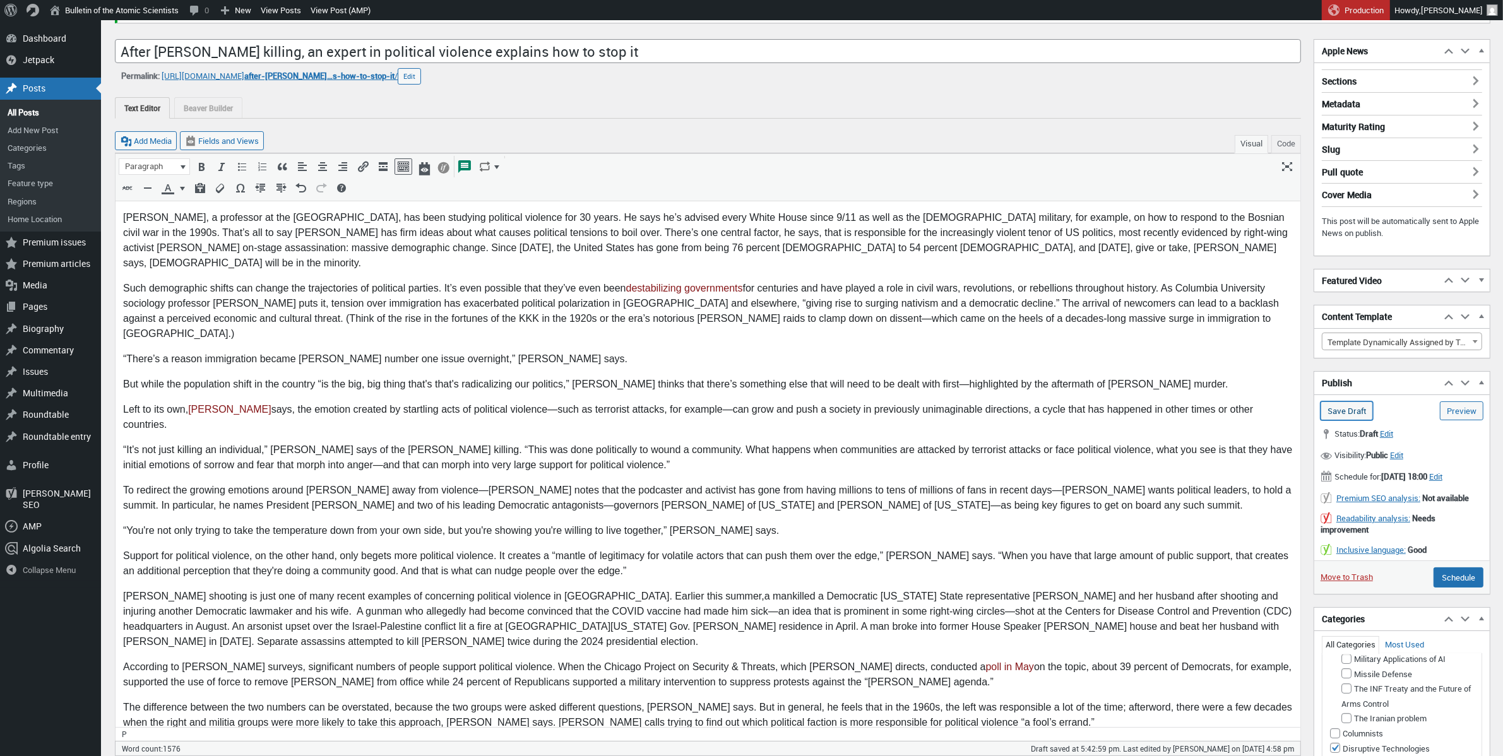
click at [1123, 408] on input "Save Draft" at bounding box center [1346, 410] width 52 height 19
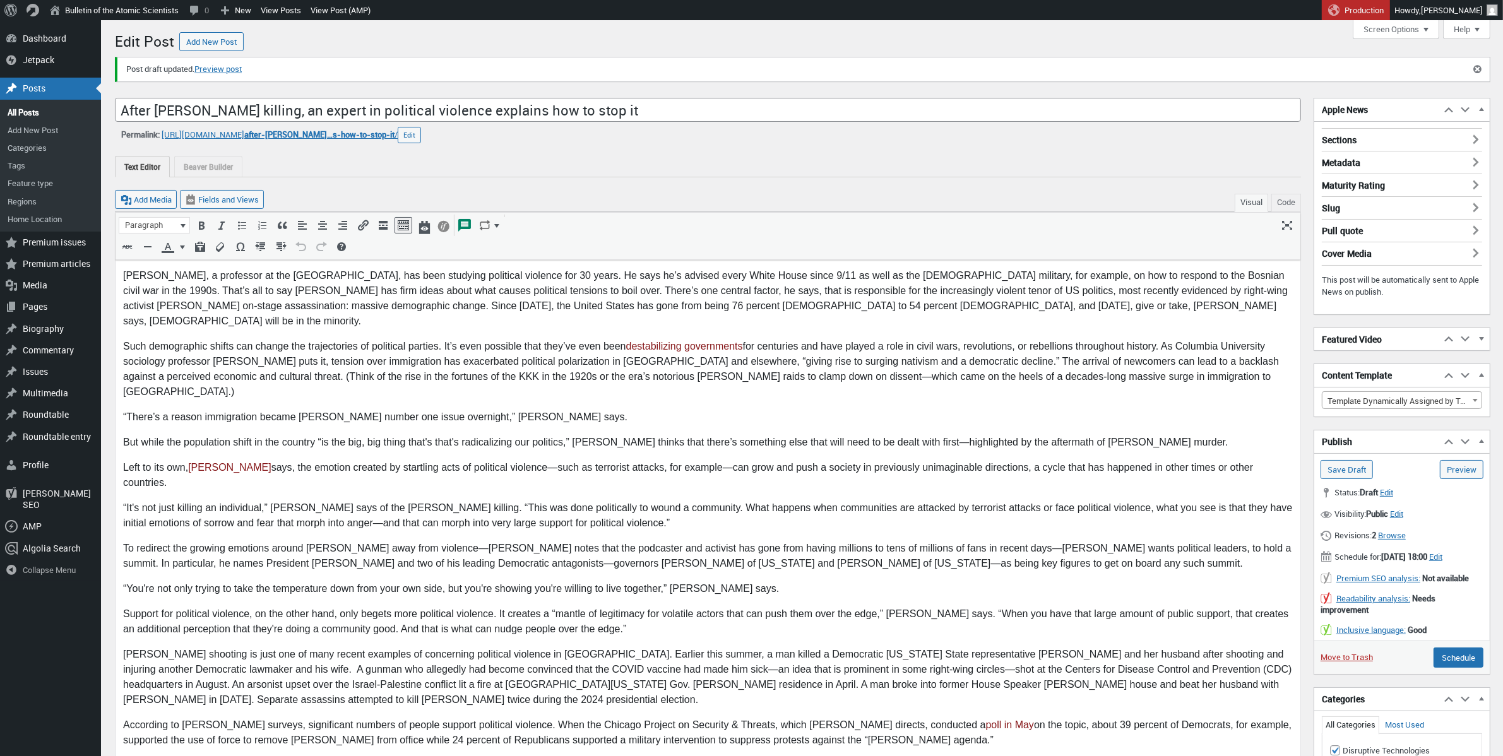
scroll to position [9, 0]
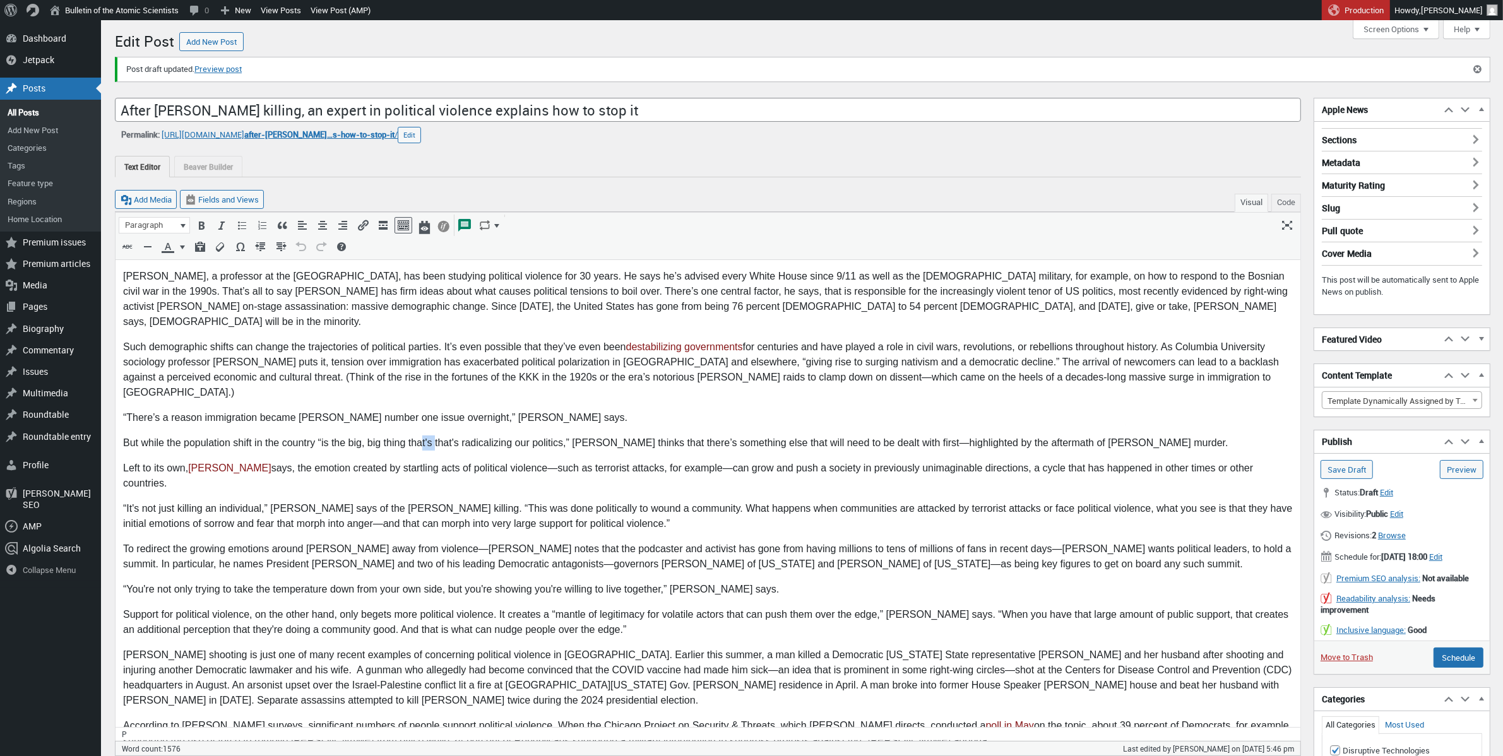
drag, startPoint x: 435, startPoint y: 411, endPoint x: 418, endPoint y: 412, distance: 17.1
click at [419, 435] on p "But while the population shift in the country “is the big, big thing that's tha…" at bounding box center [706, 442] width 1169 height 15
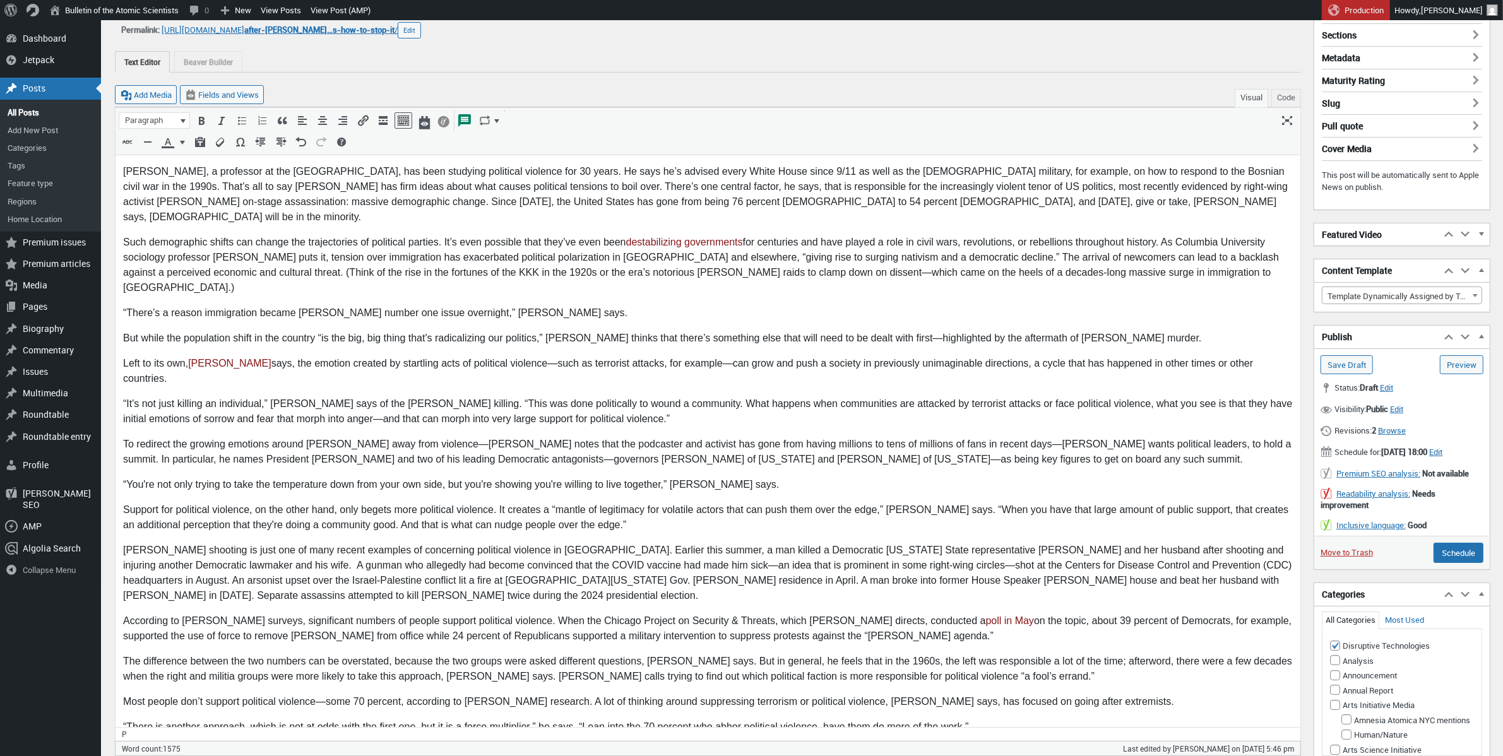
scroll to position [102, 0]
drag, startPoint x: 1044, startPoint y: 177, endPoint x: 1085, endPoint y: 172, distance: 41.3
click at [1085, 172] on p "Robert Pape, a professor at the University of Chicago, has been studying politi…" at bounding box center [706, 197] width 1169 height 61
drag, startPoint x: 505, startPoint y: 203, endPoint x: 494, endPoint y: 204, distance: 11.4
click at [494, 204] on p "Robert Pape, a professor at the University of Chicago, has been studying politi…" at bounding box center [706, 197] width 1169 height 61
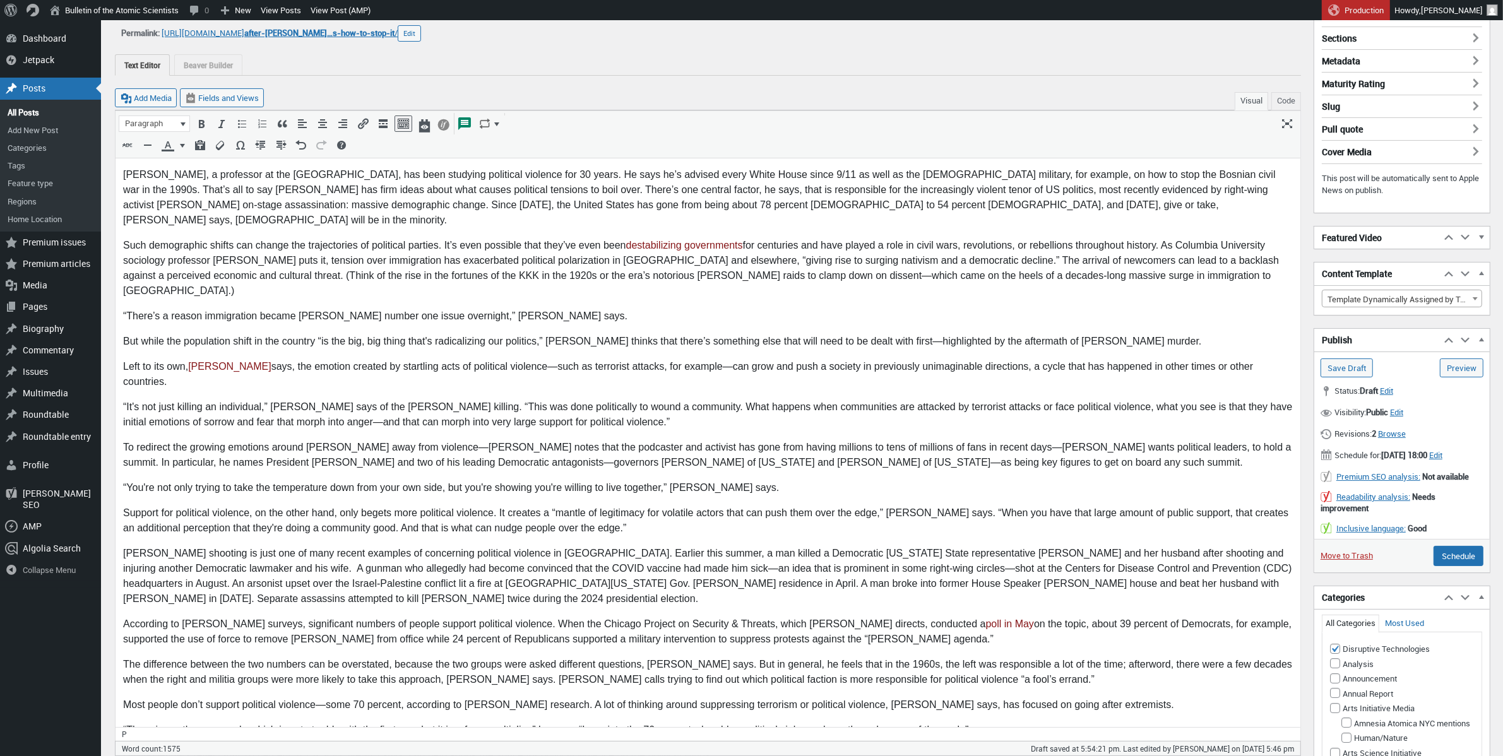
click at [619, 203] on p "Robert Pape, a professor at the University of Chicago, has been studying politi…" at bounding box center [706, 197] width 1169 height 61
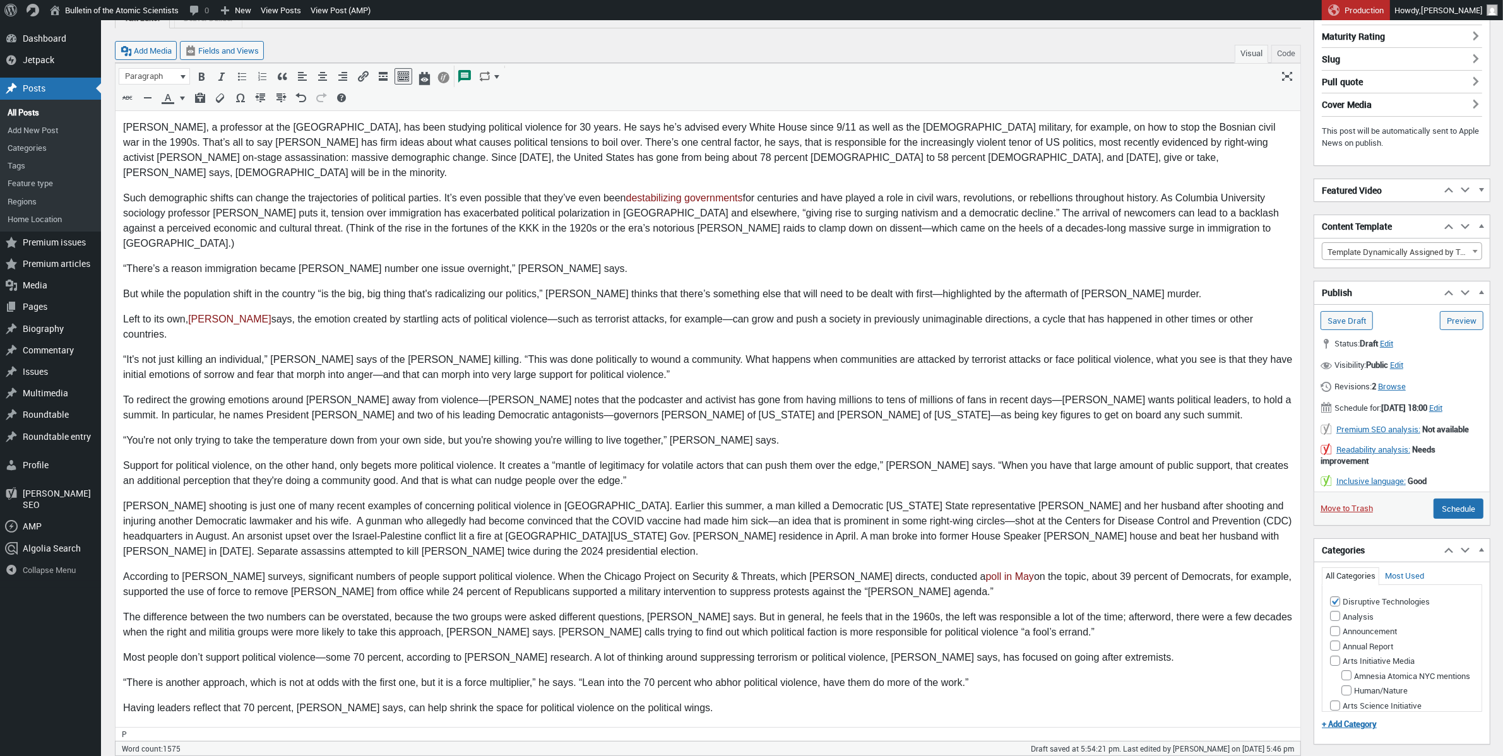
scroll to position [158, 0]
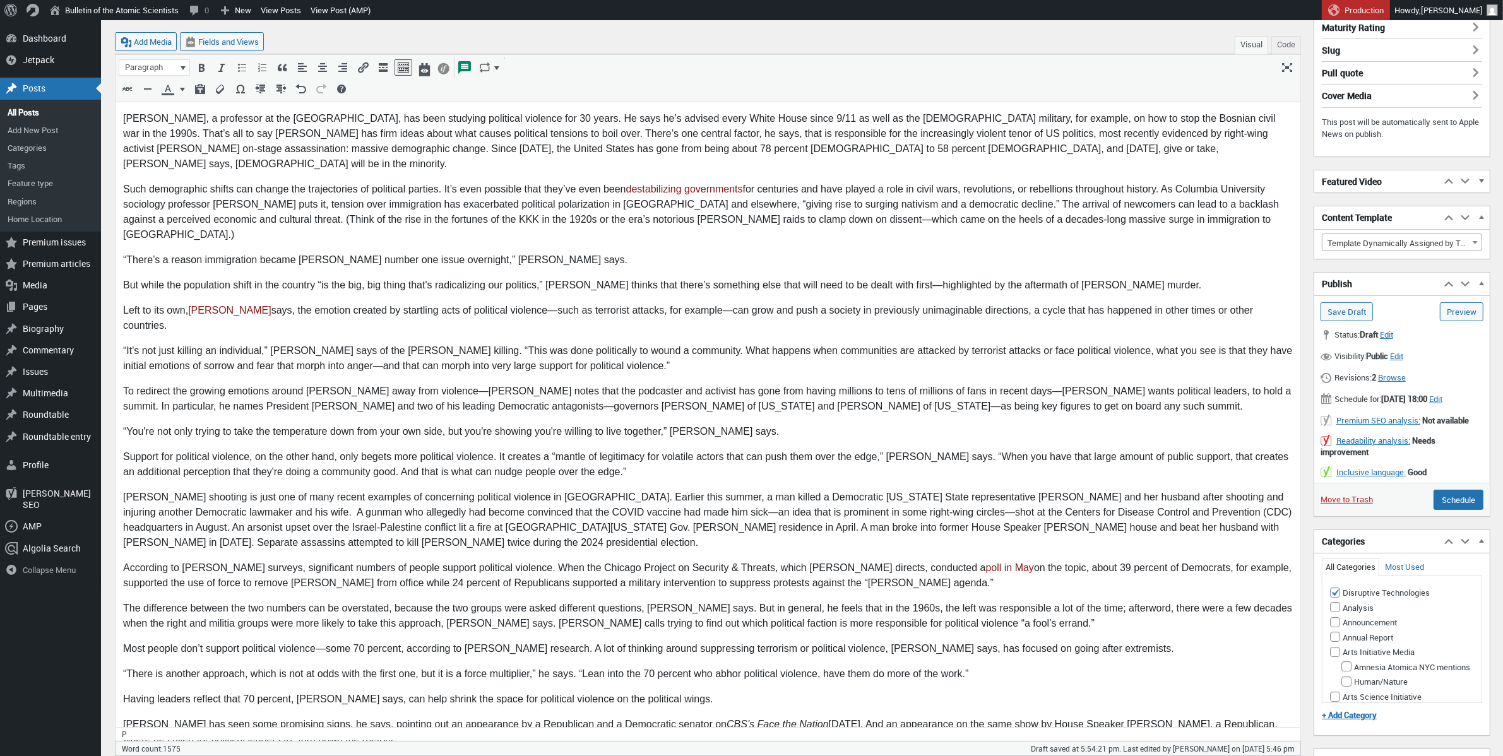
click at [439, 131] on p "Robert Pape, a professor at the University of Chicago, has been studying politi…" at bounding box center [706, 140] width 1169 height 61
click at [534, 148] on p "Robert Pape, a professor at the University of Chicago, has been studying politi…" at bounding box center [706, 140] width 1169 height 61
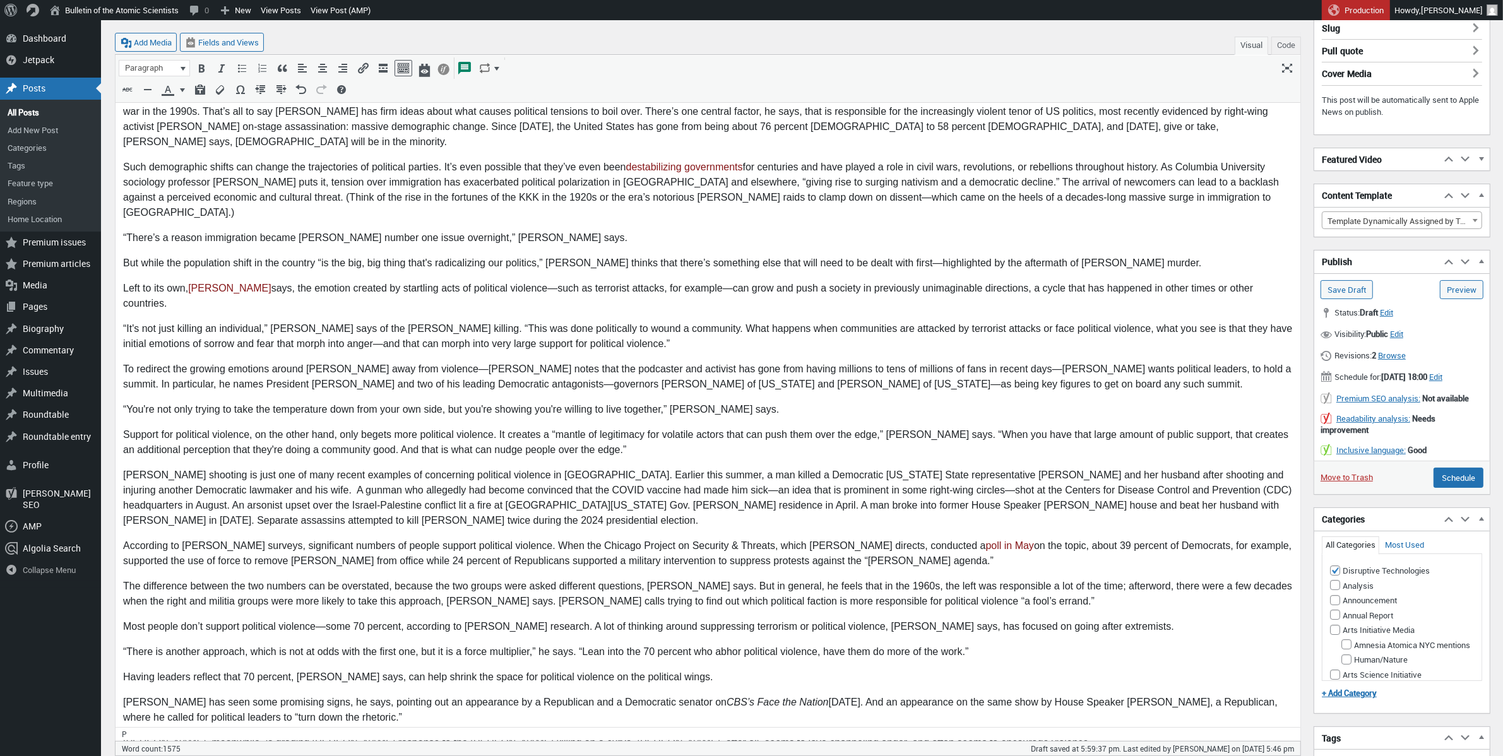
scroll to position [183, 0]
drag, startPoint x: 602, startPoint y: 149, endPoint x: 577, endPoint y: 149, distance: 25.2
click at [577, 156] on p "Such demographic shifts can change the trajectories of political parties. It’s …" at bounding box center [706, 186] width 1169 height 61
drag, startPoint x: 601, startPoint y: 150, endPoint x: 576, endPoint y: 147, distance: 24.8
click at [576, 156] on p "Such demographic shifts can change the trajectories of political parties. It’s …" at bounding box center [706, 186] width 1169 height 61
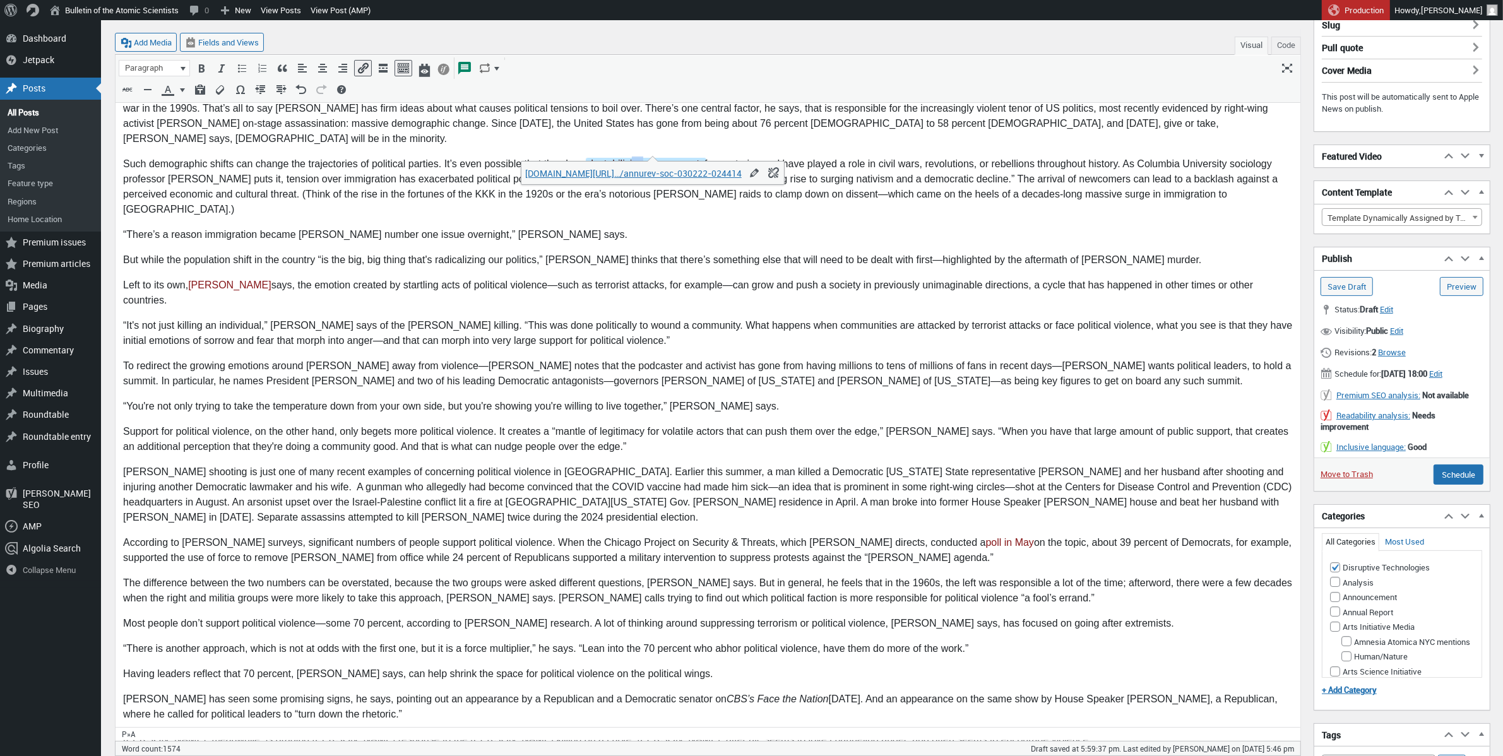
drag, startPoint x: 645, startPoint y: 148, endPoint x: 752, endPoint y: 257, distance: 152.6
click at [633, 158] on link "destabilizing governments" at bounding box center [645, 163] width 119 height 11
click at [590, 317] on p "“It's not just killing an individual,” Pape says of the Kirk killing. “This was…" at bounding box center [706, 332] width 1169 height 30
drag, startPoint x: 810, startPoint y: 148, endPoint x: 773, endPoint y: 146, distance: 36.7
click at [773, 156] on p "Such demographic shifts can change the trajectories of political parties. It’s …" at bounding box center [706, 186] width 1169 height 61
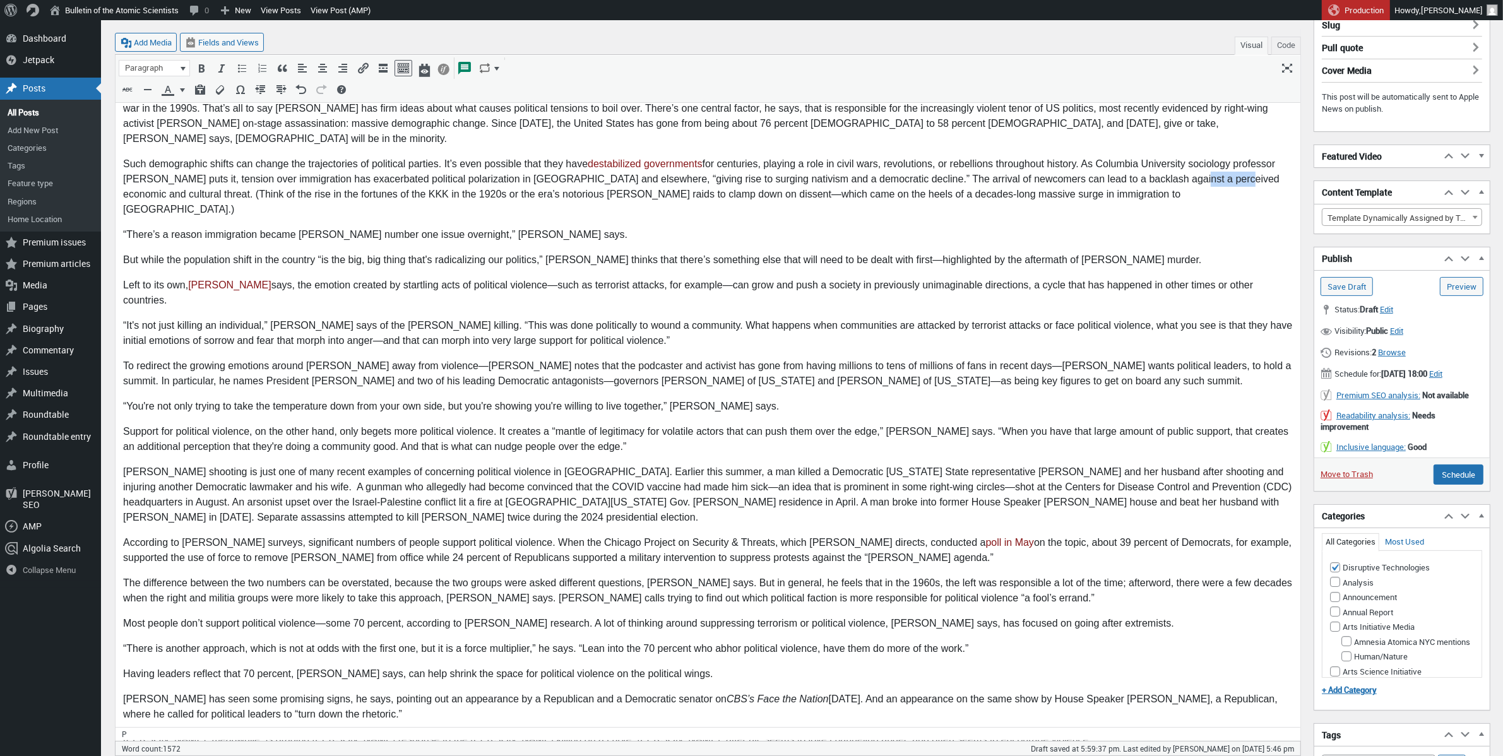
drag, startPoint x: 1204, startPoint y: 164, endPoint x: 1157, endPoint y: 165, distance: 46.1
click at [1157, 165] on p "Such demographic shifts can change the trajectories of political parties. It’s …" at bounding box center [706, 186] width 1169 height 61
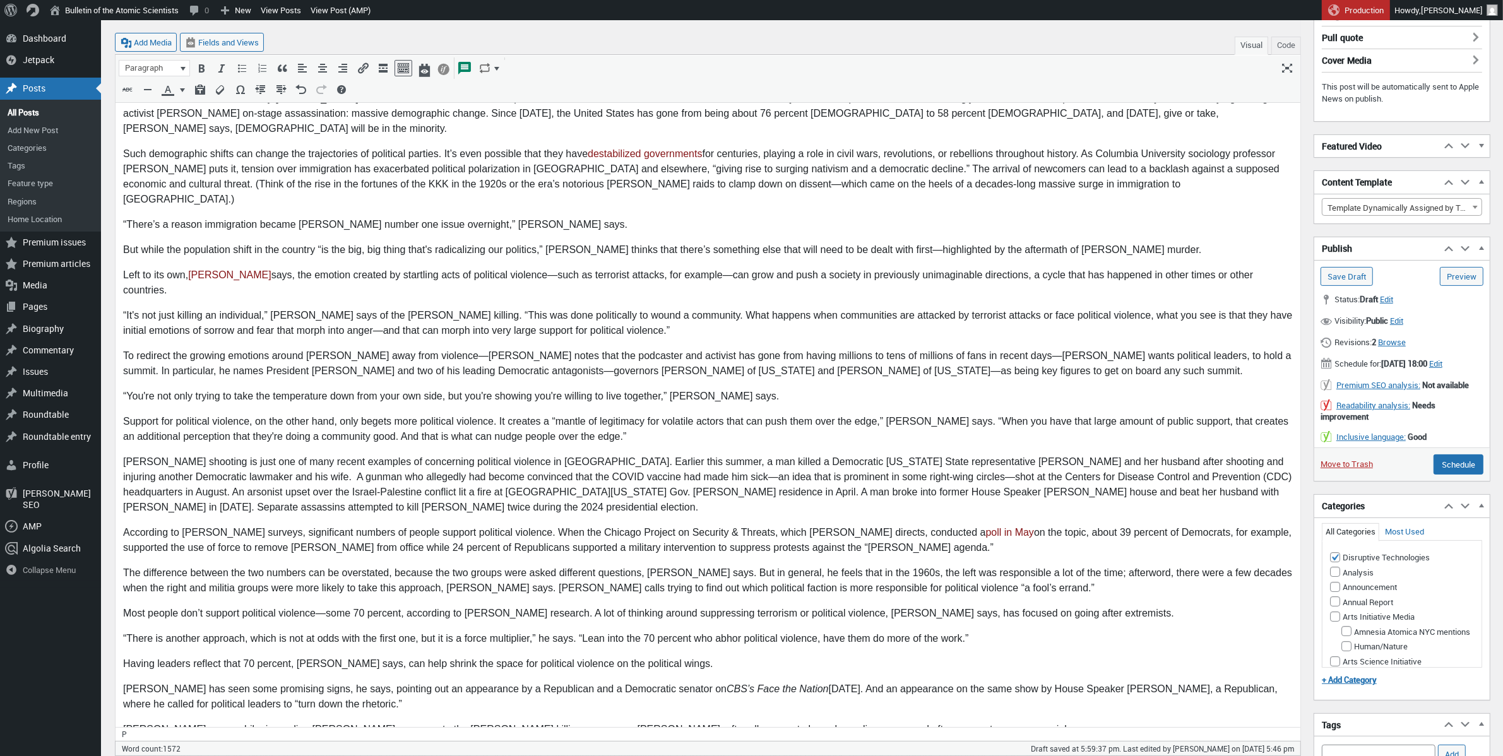
click at [390, 307] on p "“It's not just killing an individual,” Pape says of the Kirk killing. “This was…" at bounding box center [706, 322] width 1169 height 30
click at [437, 336] on body "Robert Pape, a professor at the University of Chicago, has been studying politi…" at bounding box center [706, 642] width 1169 height 1137
click at [404, 307] on p "“It's not just killing an individual,” Pape says of the Kirk assasinatinon. “Th…" at bounding box center [706, 322] width 1169 height 30
click at [394, 307] on p "“It's not just killing an individual,” Pape says of the Kirk assasinatinon. “Th…" at bounding box center [706, 322] width 1169 height 30
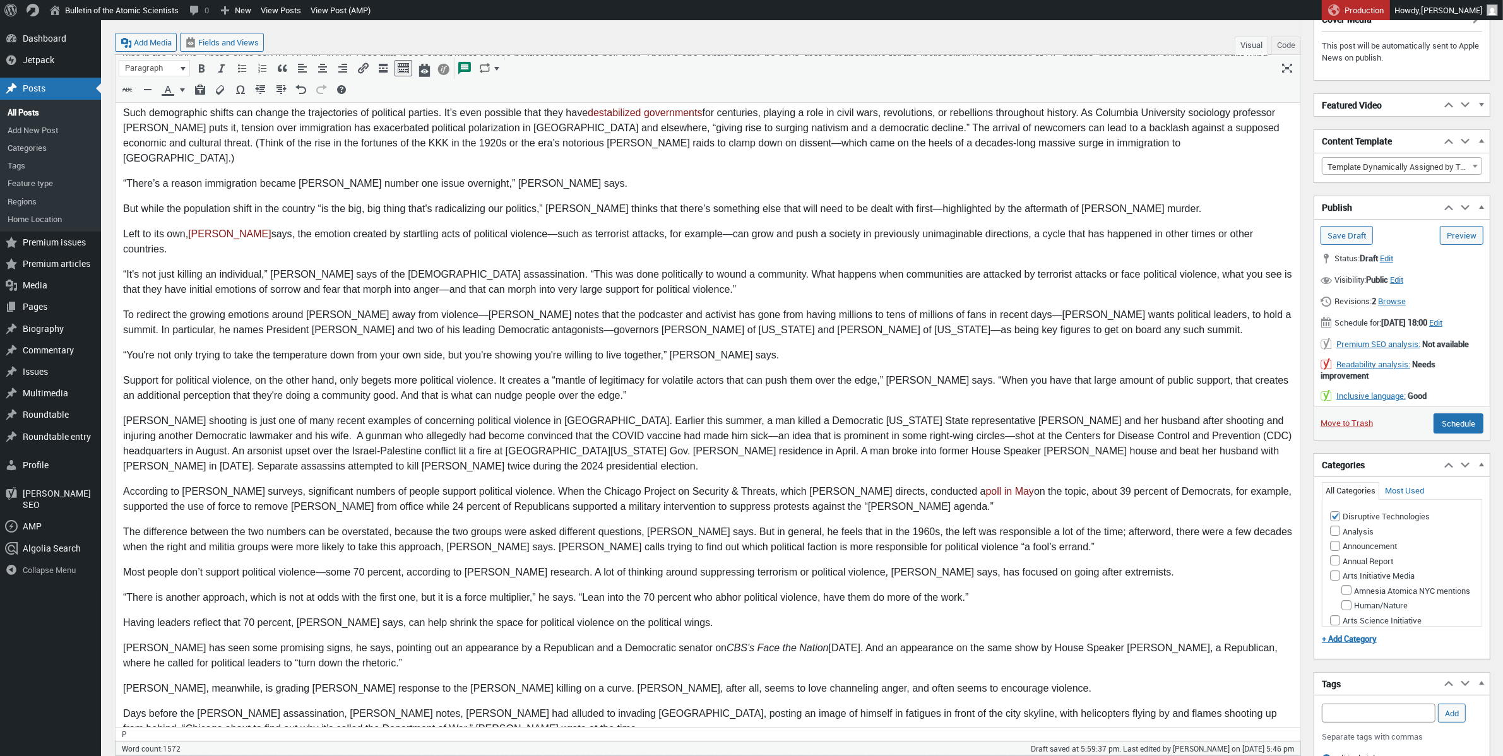
scroll to position [247, 0]
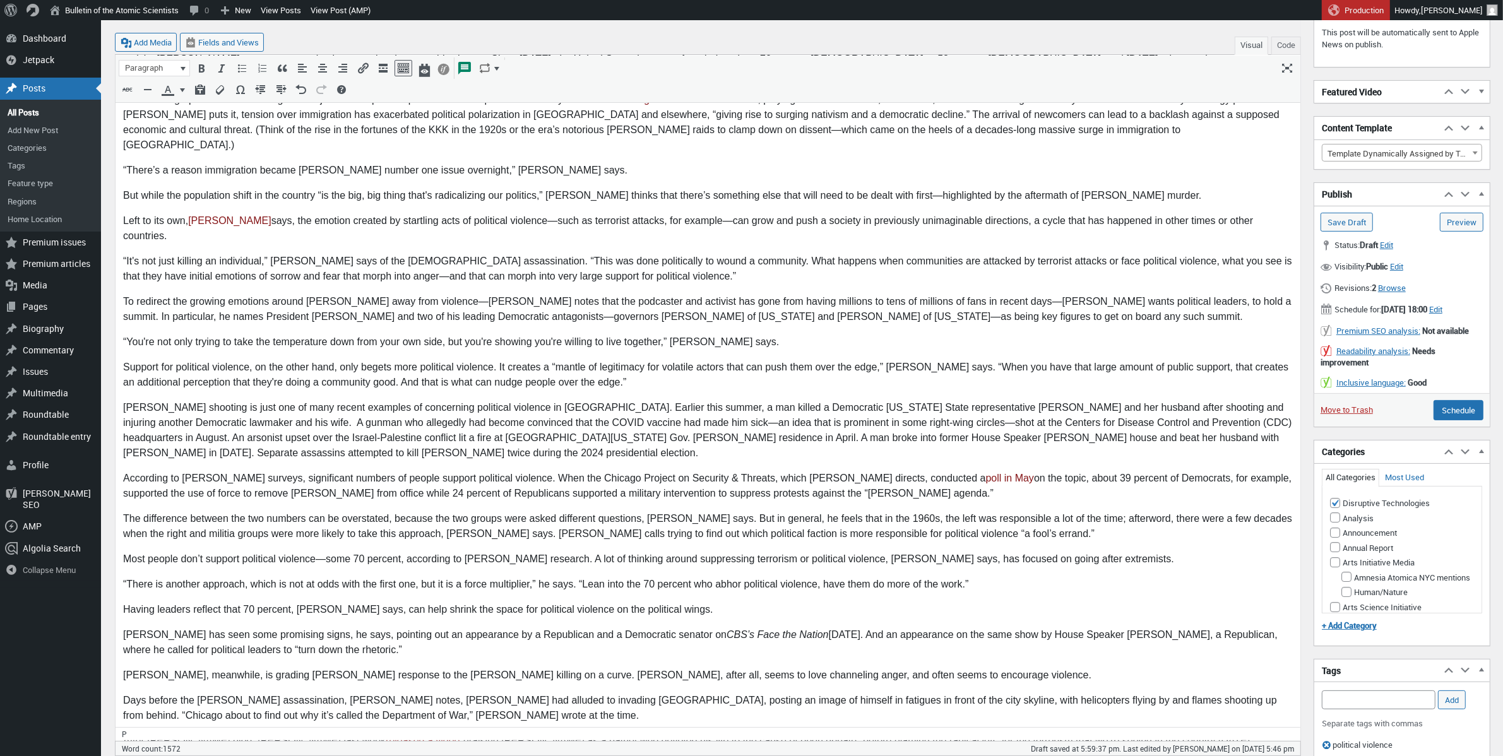
click at [825, 293] on p "To redirect the growing emotions around Kirk away from violence—Pape notes that…" at bounding box center [706, 308] width 1169 height 30
drag, startPoint x: 793, startPoint y: 255, endPoint x: 737, endPoint y: 254, distance: 56.2
click at [737, 293] on p "To redirect the growing emotions around Kirk away from violence—Pape notes that…" at bounding box center [706, 308] width 1169 height 30
click at [741, 293] on p "To redirect the growing emotions around Kirk away from violence—Pape notes that…" at bounding box center [706, 308] width 1169 height 30
drag, startPoint x: 791, startPoint y: 256, endPoint x: 618, endPoint y: 256, distance: 172.3
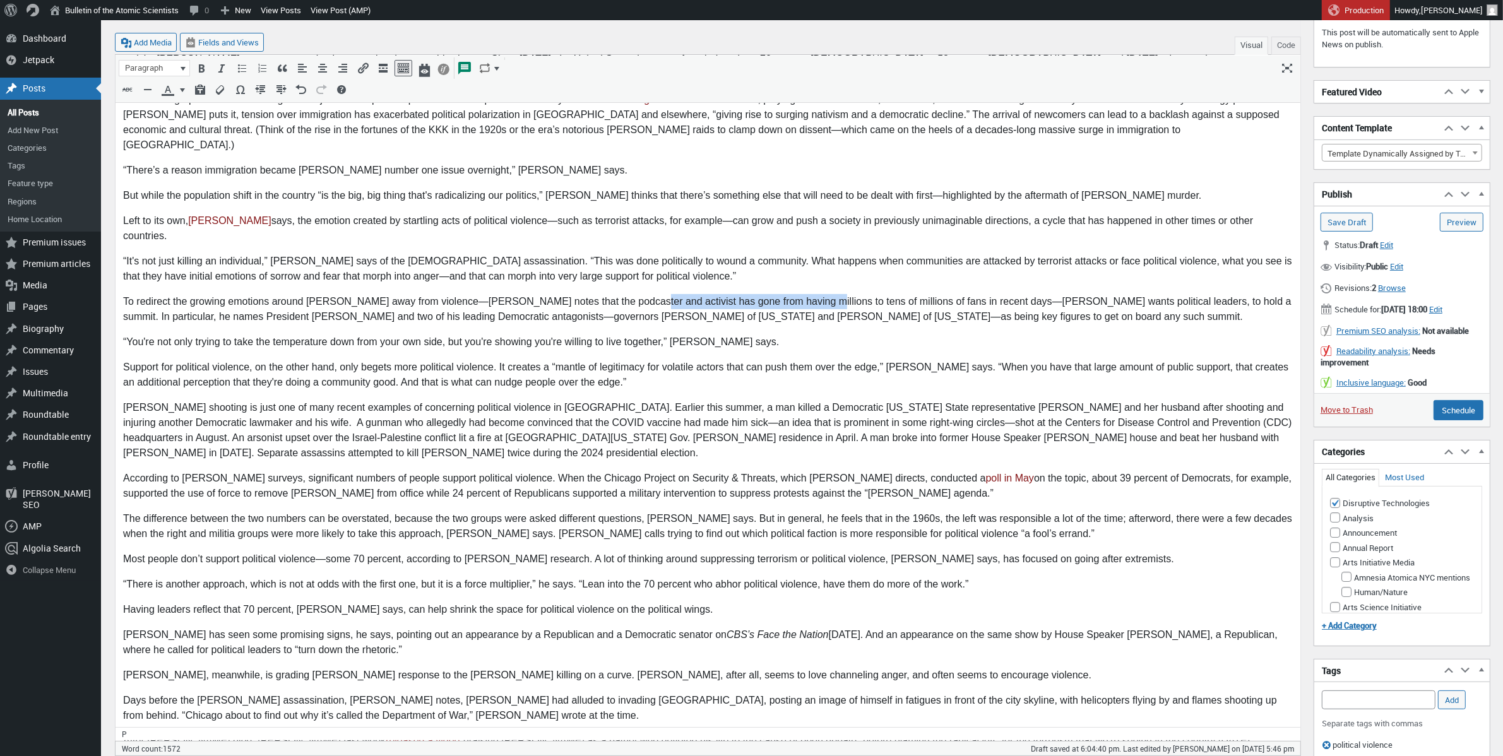
click at [618, 293] on p "To redirect the growing emotions around Kirk away from violence—Pape notes that…" at bounding box center [706, 308] width 1169 height 30
click at [791, 282] on body "Robert Pape, a professor at the University of Chicago, has been studying politi…" at bounding box center [706, 588] width 1169 height 1137
drag, startPoint x: 795, startPoint y: 257, endPoint x: 633, endPoint y: 249, distance: 161.8
click at [633, 293] on p "To redirect the growing emotions around Kirk away from violence—Pape notes that…" at bounding box center [706, 308] width 1169 height 30
click at [700, 293] on p "To redirect the growing emotions around Kirk away from violence—Pape notes that…" at bounding box center [706, 308] width 1169 height 30
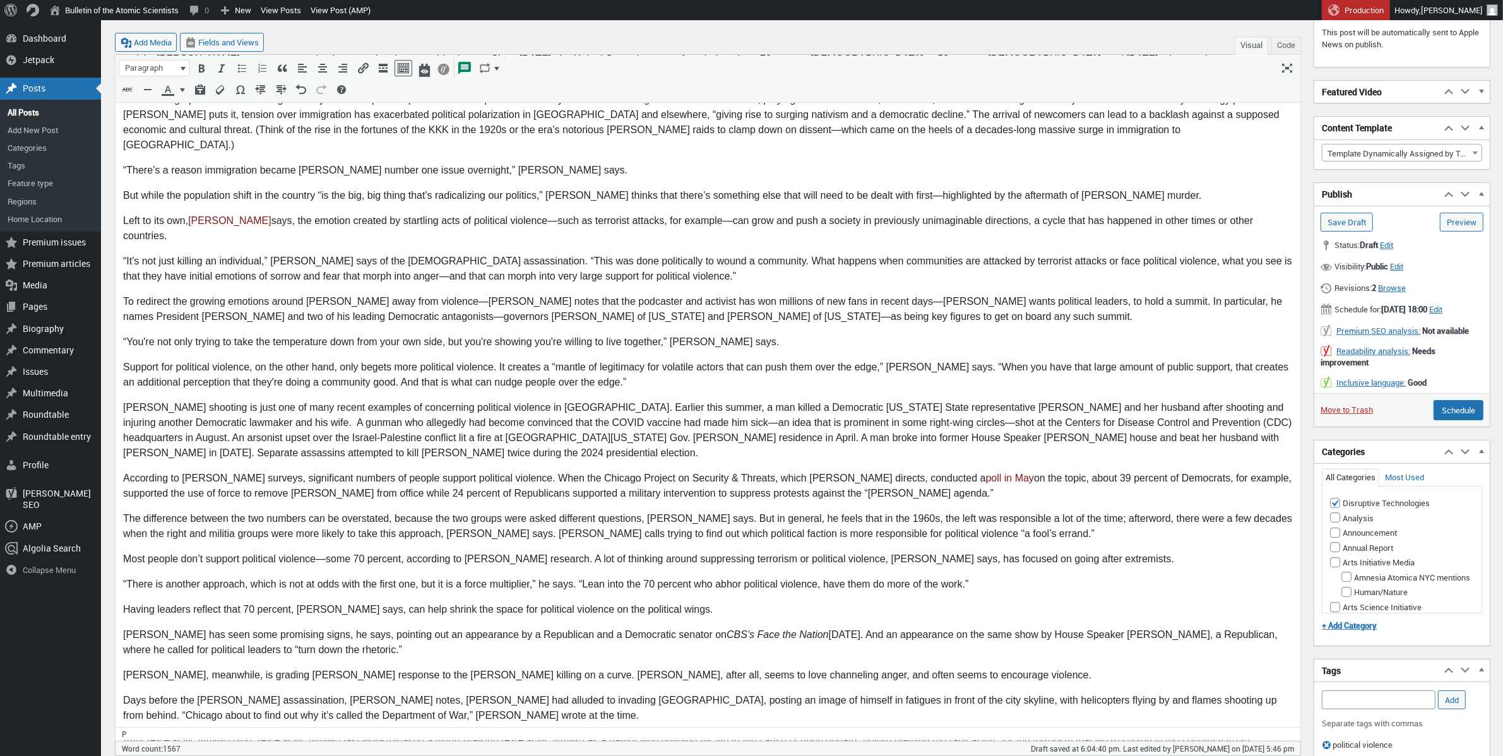
click at [747, 293] on p "To redirect the growing emotions around Kirk away from violence—Pape notes that…" at bounding box center [706, 308] width 1169 height 30
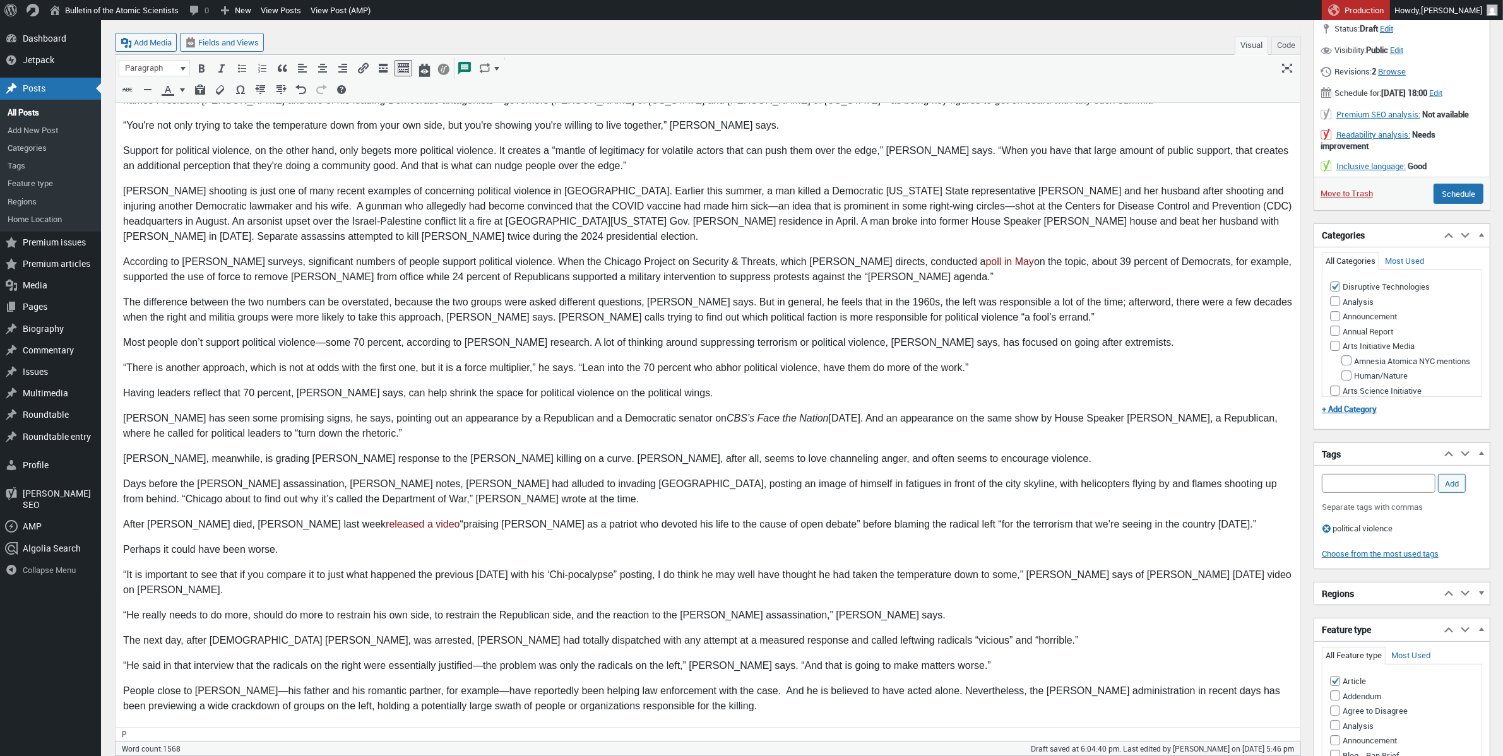
scroll to position [467, 0]
click at [747, 180] on p "Kirk’s shooting is just one of many recent examples of concerning political vio…" at bounding box center [706, 210] width 1169 height 61
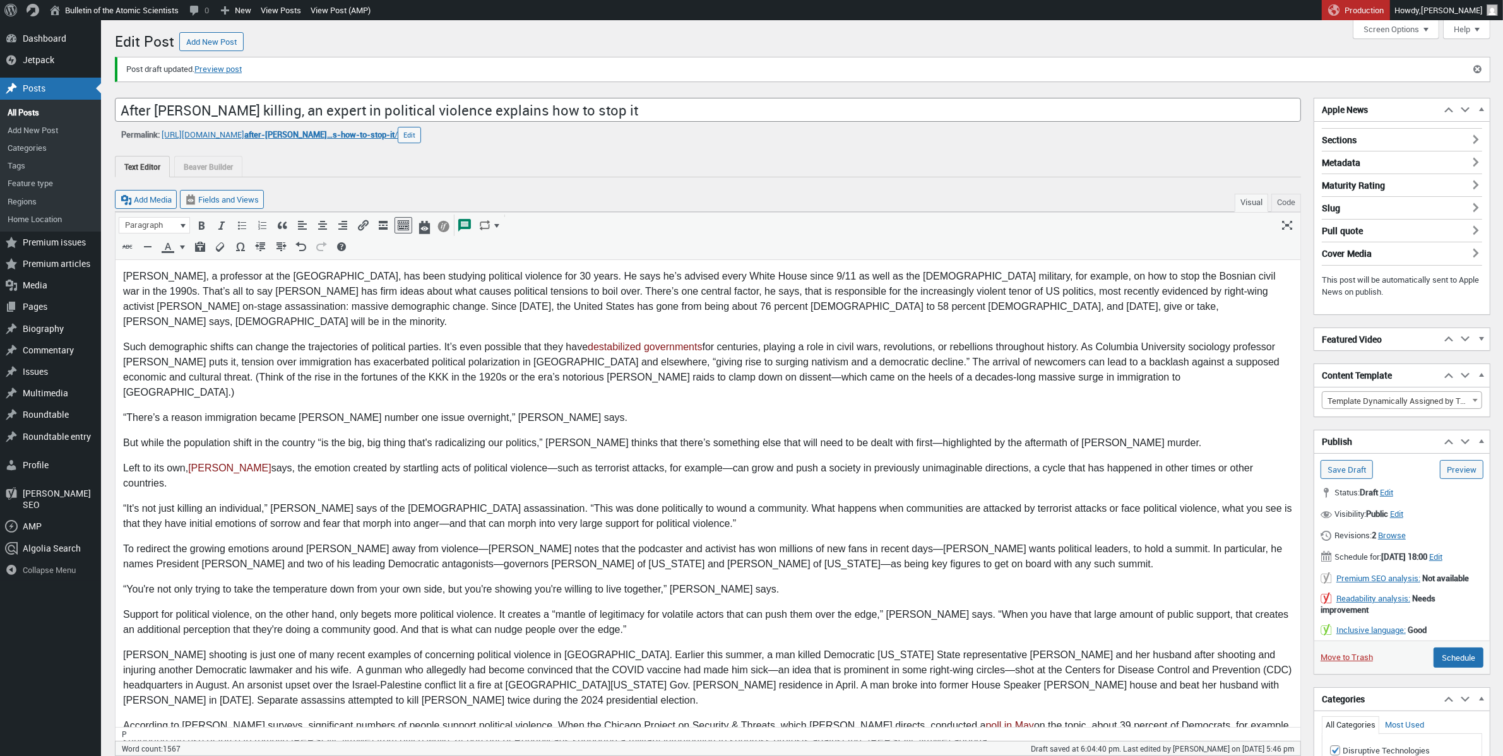
scroll to position [320, 0]
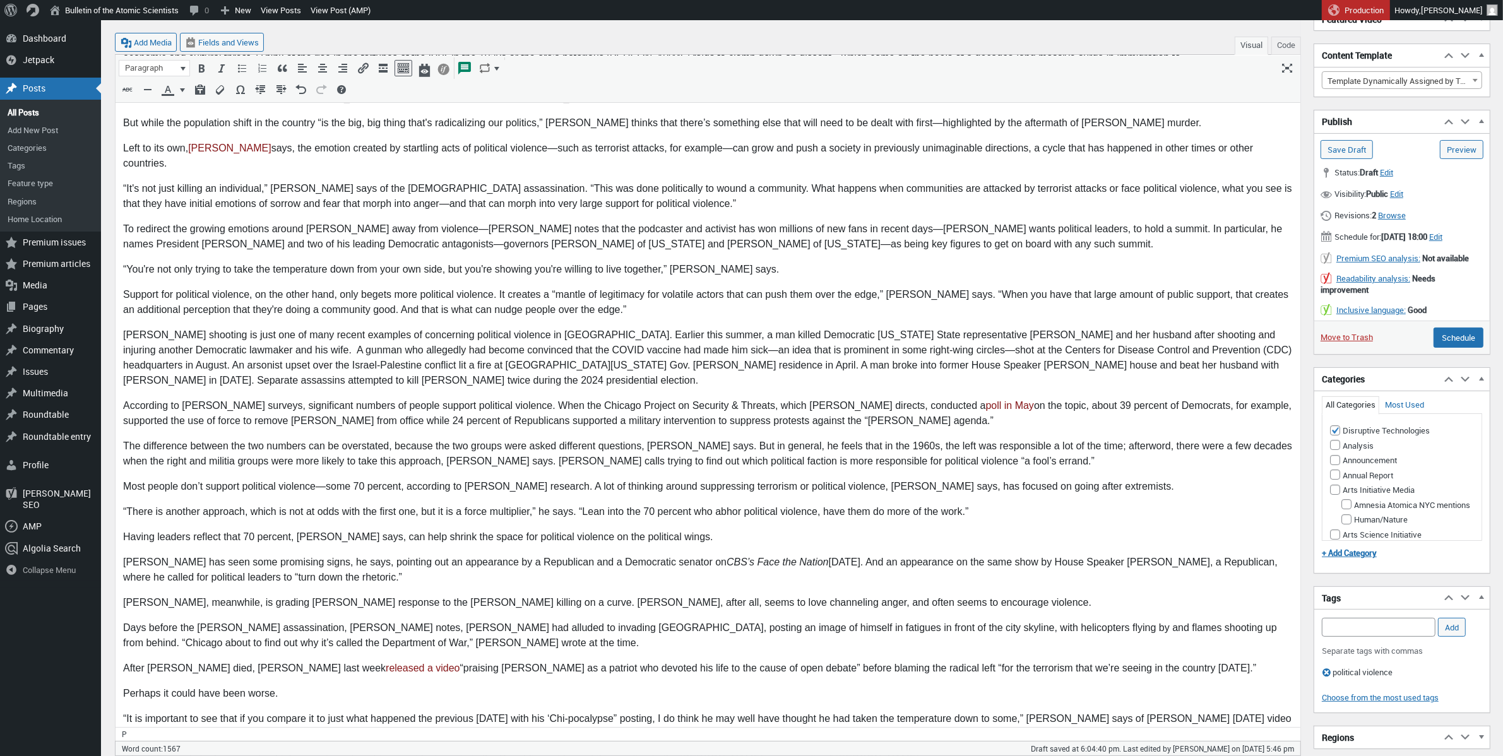
click at [122, 334] on p "Kirk’s shooting is just one of many recent examples of concerning political vio…" at bounding box center [706, 358] width 1169 height 61
drag, startPoint x: 216, startPoint y: 335, endPoint x: 1217, endPoint y: 323, distance: 1001.0
click at [1217, 328] on p "Kirk’s shooting is just one of many recent examples of concerning political vio…" at bounding box center [706, 358] width 1169 height 61
click at [124, 337] on p "Kirk’s shooting is just one of many recent examples of concerning political vio…" at bounding box center [706, 358] width 1169 height 61
drag, startPoint x: 288, startPoint y: 338, endPoint x: 271, endPoint y: 337, distance: 16.5
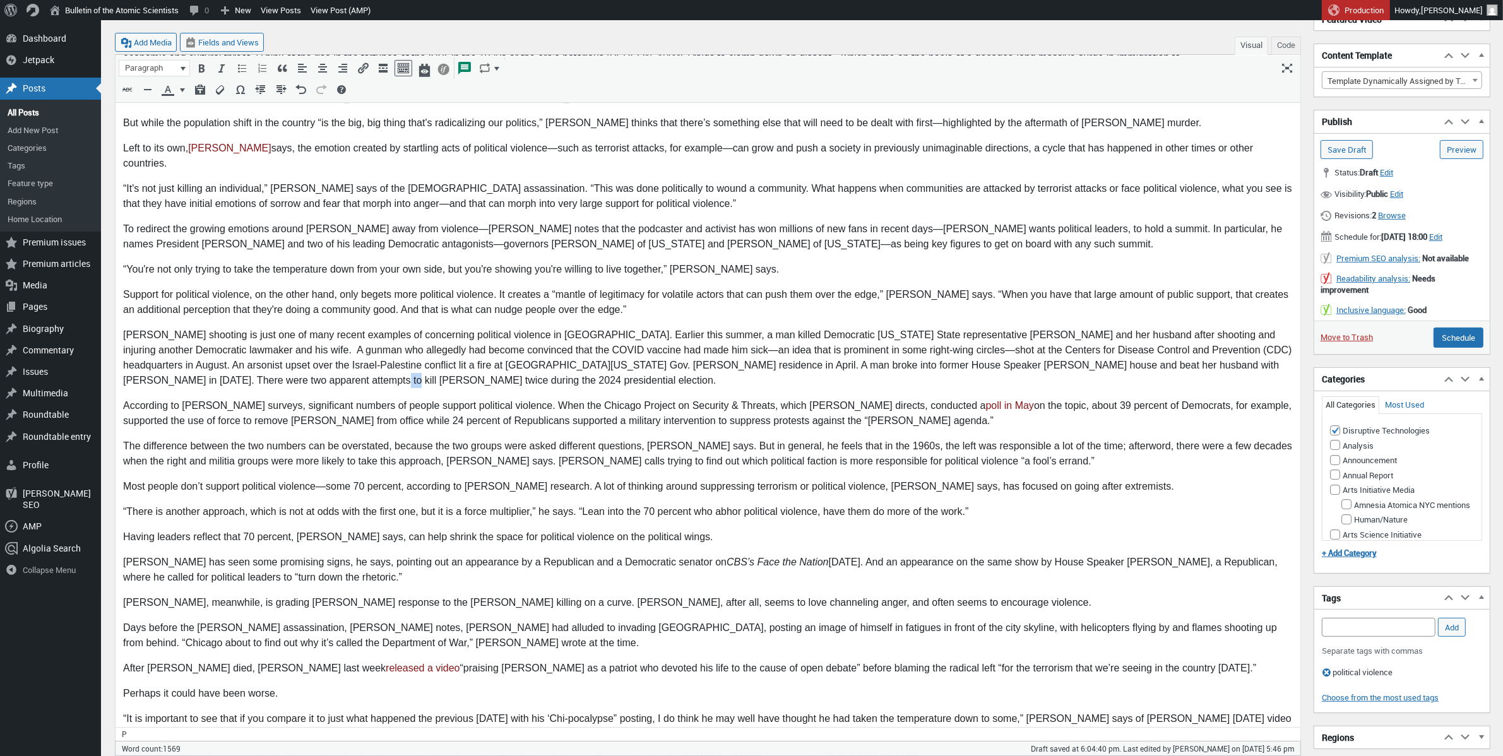
click at [271, 337] on p "Kirk’s shooting is just one of many recent examples of concerning political vio…" at bounding box center [706, 358] width 1169 height 61
click at [441, 336] on p "Kirk’s shooting is just one of many recent examples of concerning political vio…" at bounding box center [706, 358] width 1169 height 61
click at [266, 338] on p "Kirk’s shooting is just one of many recent examples of concerning political vio…" at bounding box center [706, 358] width 1169 height 61
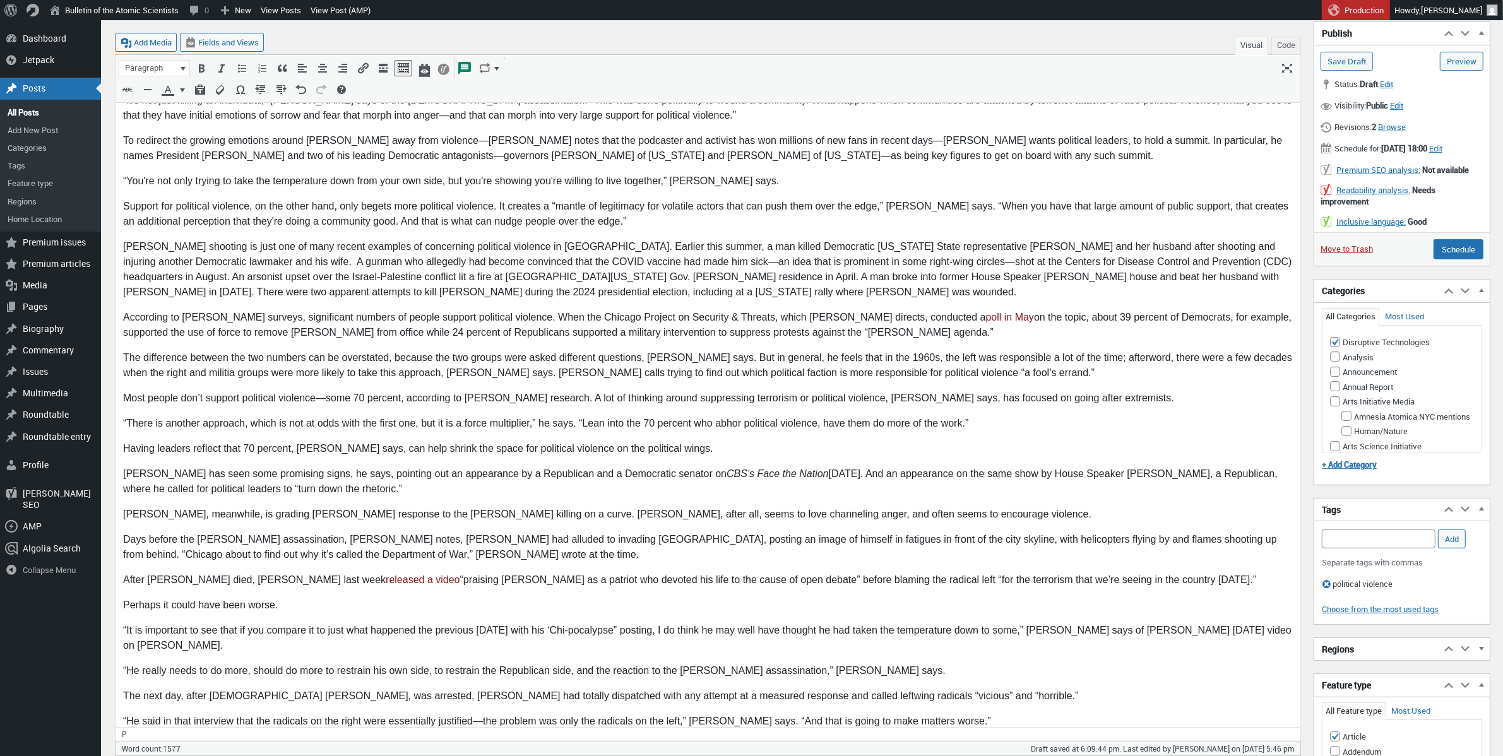
scroll to position [409, 0]
click at [985, 311] on link "poll in May" at bounding box center [1009, 316] width 48 height 11
click at [892, 289] on div "d3qi0qp55mx5f5.cloudfront.net/…/CPOST_USPV_Survey_-_May_2025_Topline_-_PV_v3.pdf" at bounding box center [872, 295] width 366 height 19
click at [892, 293] on link "d3qi0qp55mx5f5.cloudfront.net/…/CPOST_USPV_Survey_-_May_2025_Topline_-_PV_v3.pdf" at bounding box center [852, 296] width 321 height 12
click at [489, 309] on p "According to Pape’s surveys, significant numbers of people support political vi…" at bounding box center [706, 324] width 1169 height 30
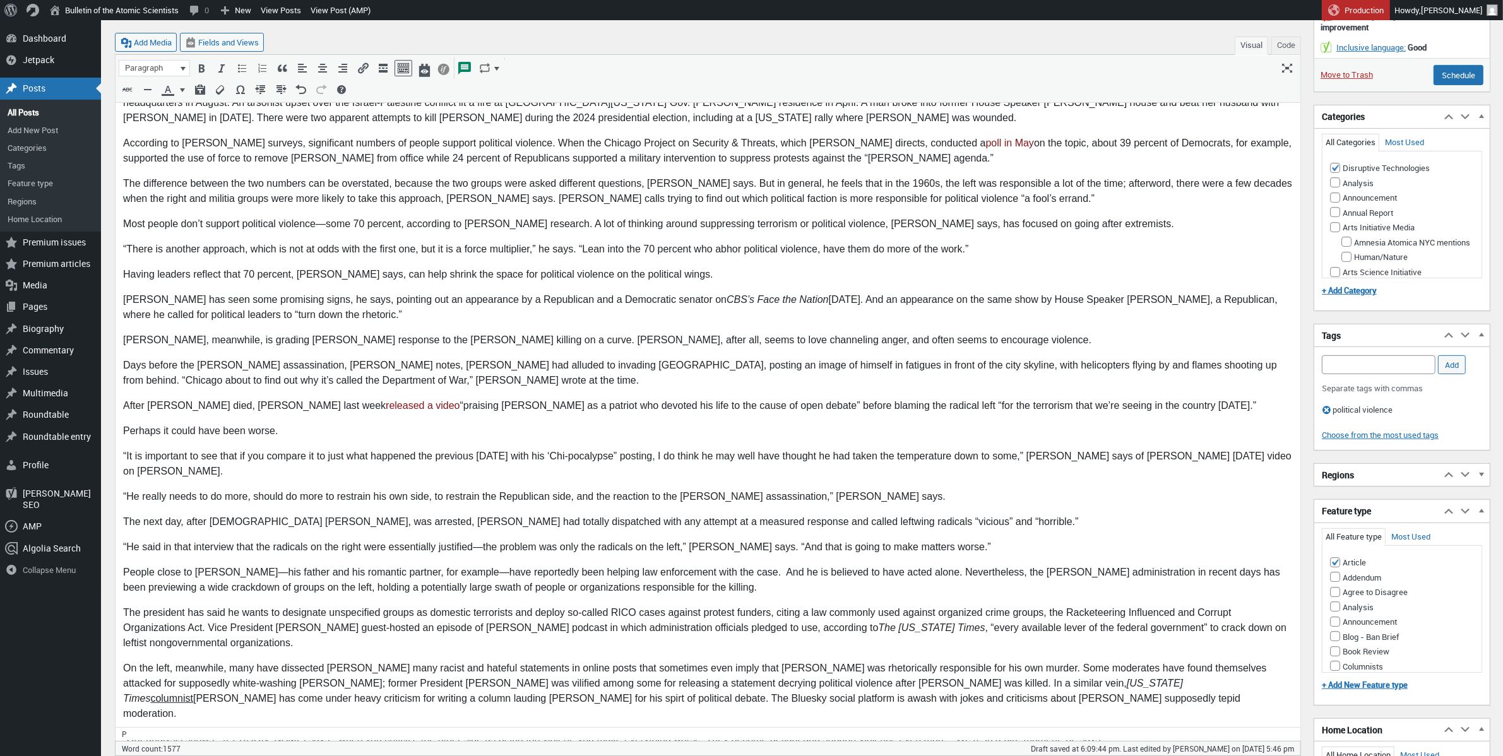
scroll to position [589, 0]
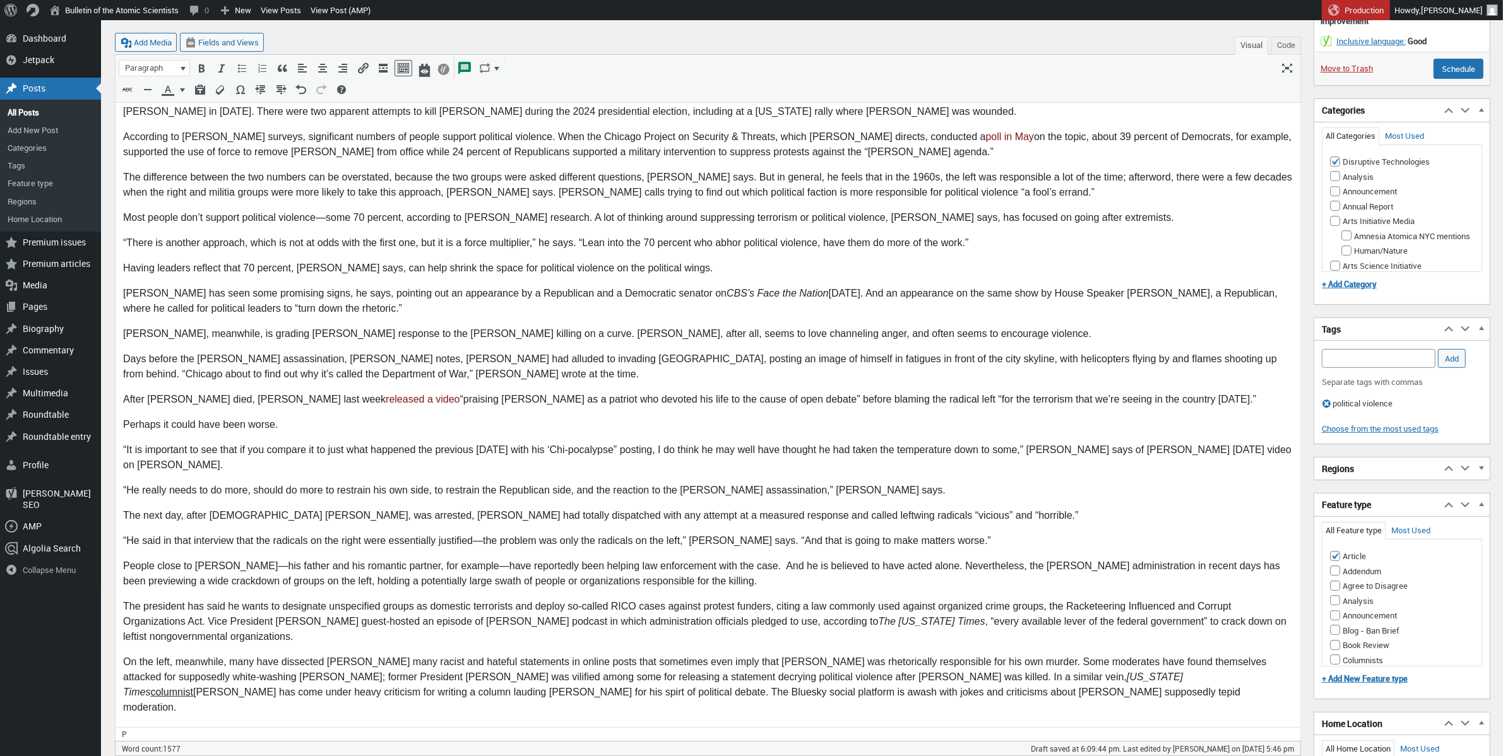
click at [479, 170] on p "The difference between the two numbers can be overstated, because the two group…" at bounding box center [706, 185] width 1169 height 30
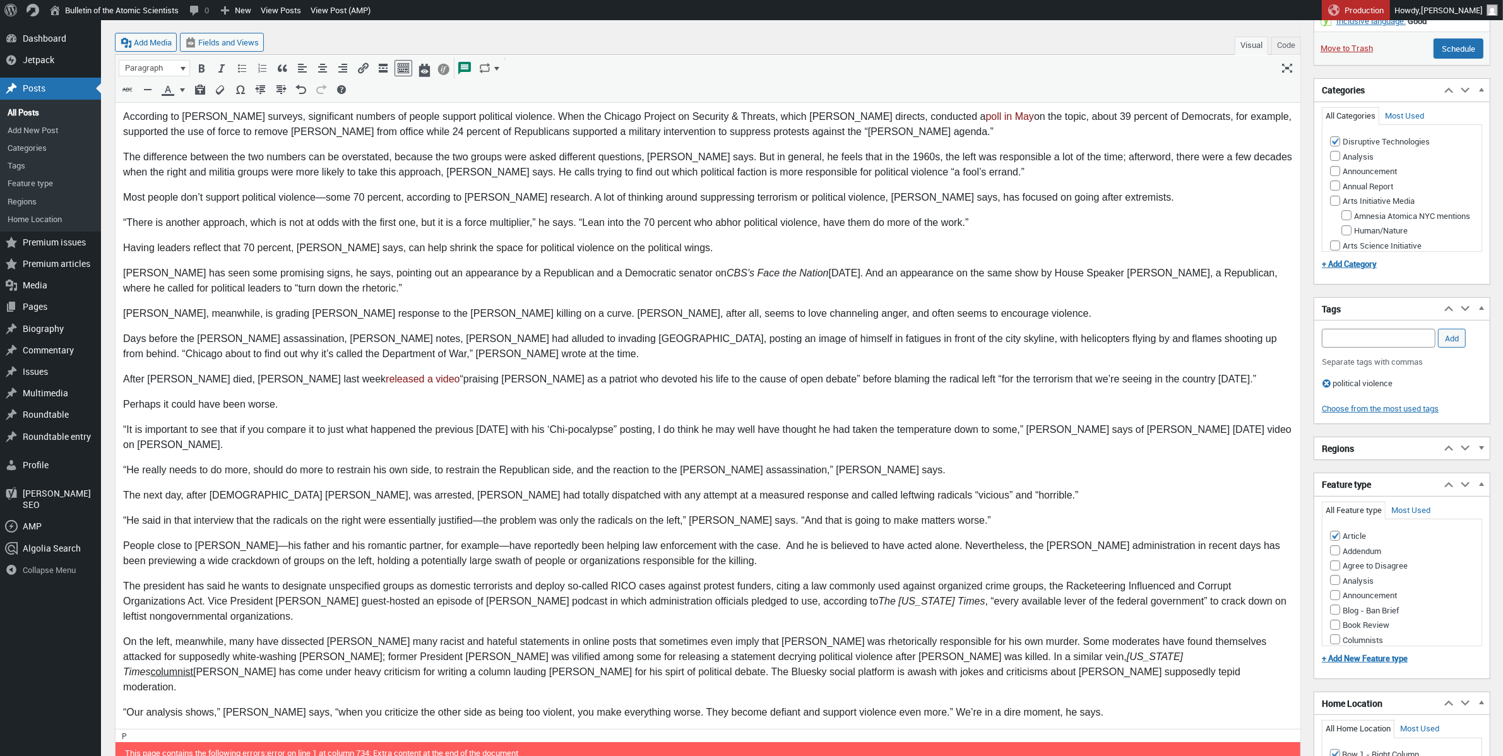
scroll to position [616, 0]
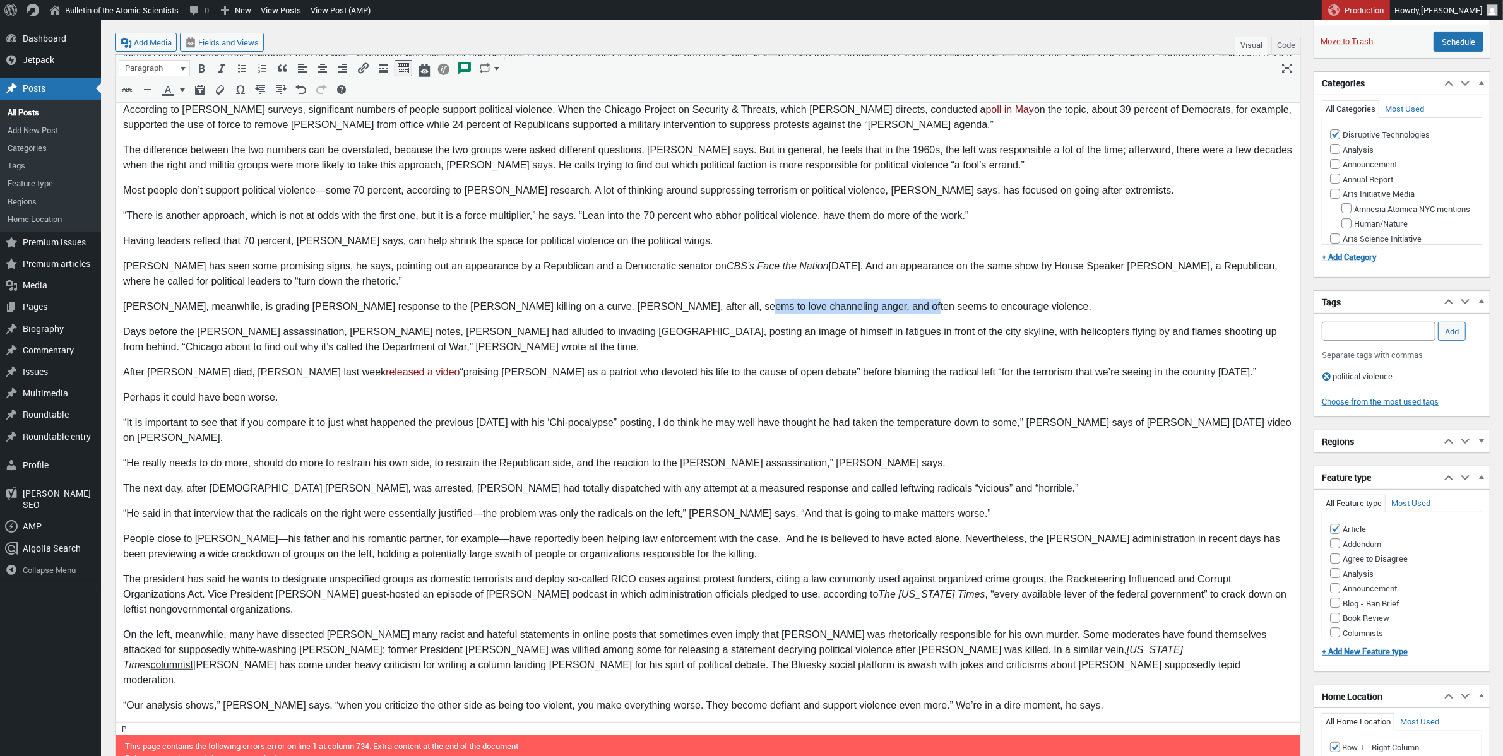
drag, startPoint x: 872, startPoint y: 260, endPoint x: 694, endPoint y: 271, distance: 179.0
click at [695, 299] on p "Pape, meanwhile, is grading Trump’s response to the Kirk killing on a curve. Tr…" at bounding box center [706, 306] width 1169 height 15
click at [908, 299] on p "Pape, meanwhile, is grading Trump’s response to the Kirk killing on a curve. Tr…" at bounding box center [706, 306] width 1169 height 15
click at [877, 299] on p "Pape, meanwhile, is grading Trump’s response to the Kirk killing on a curve. Tr…" at bounding box center [706, 306] width 1169 height 15
drag, startPoint x: 726, startPoint y: 263, endPoint x: 822, endPoint y: 260, distance: 96.0
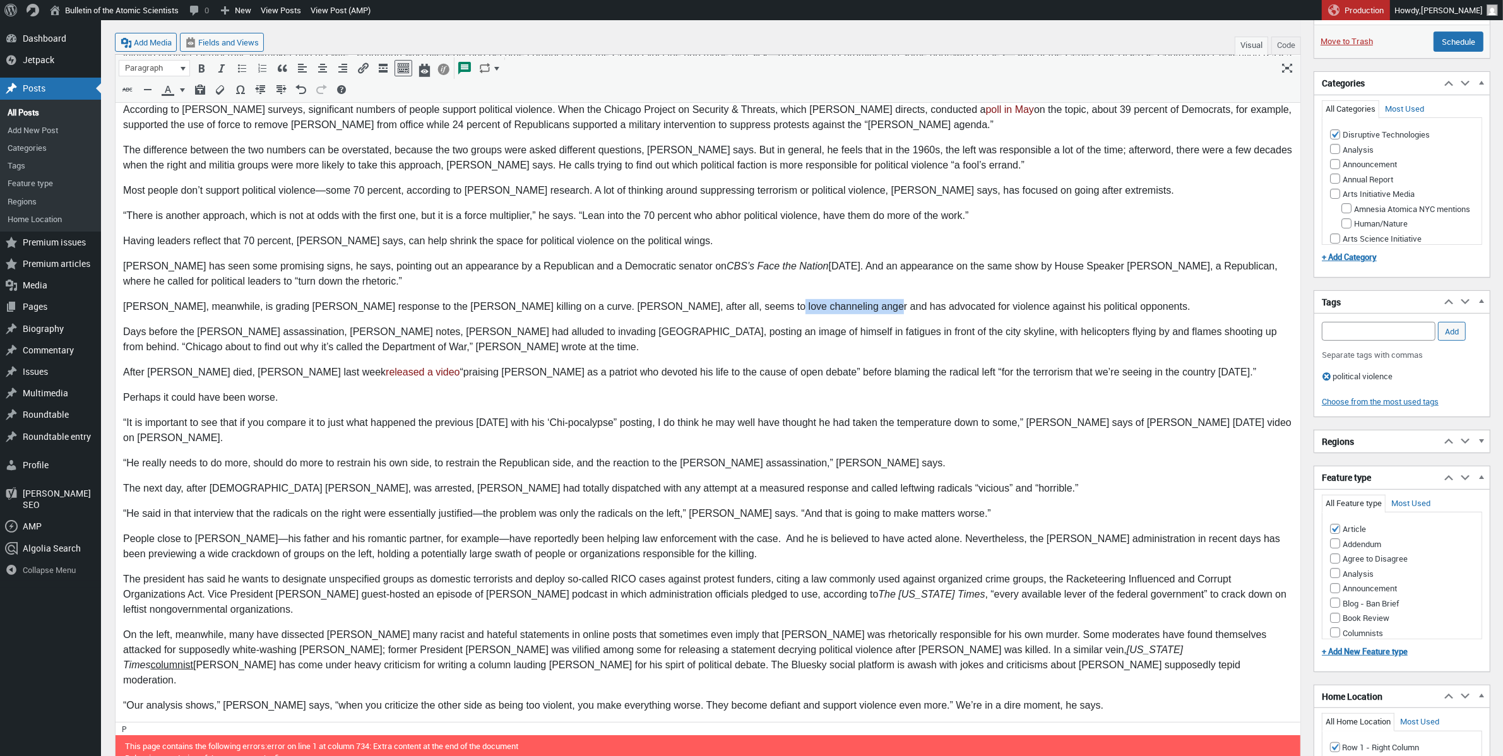
click at [822, 299] on p "Pape, meanwhile, is grading Trump’s response to the Kirk killing on a curve. Tr…" at bounding box center [706, 306] width 1169 height 15
paste input "https://www.axios.com/2022/05/02/trump-call-violence-presidency"
click at [424, 366] on body "Robert Pape, a professor at the University of Chicago, has been studying politi…" at bounding box center [706, 220] width 1169 height 1137
drag, startPoint x: 820, startPoint y: 261, endPoint x: 723, endPoint y: 263, distance: 97.2
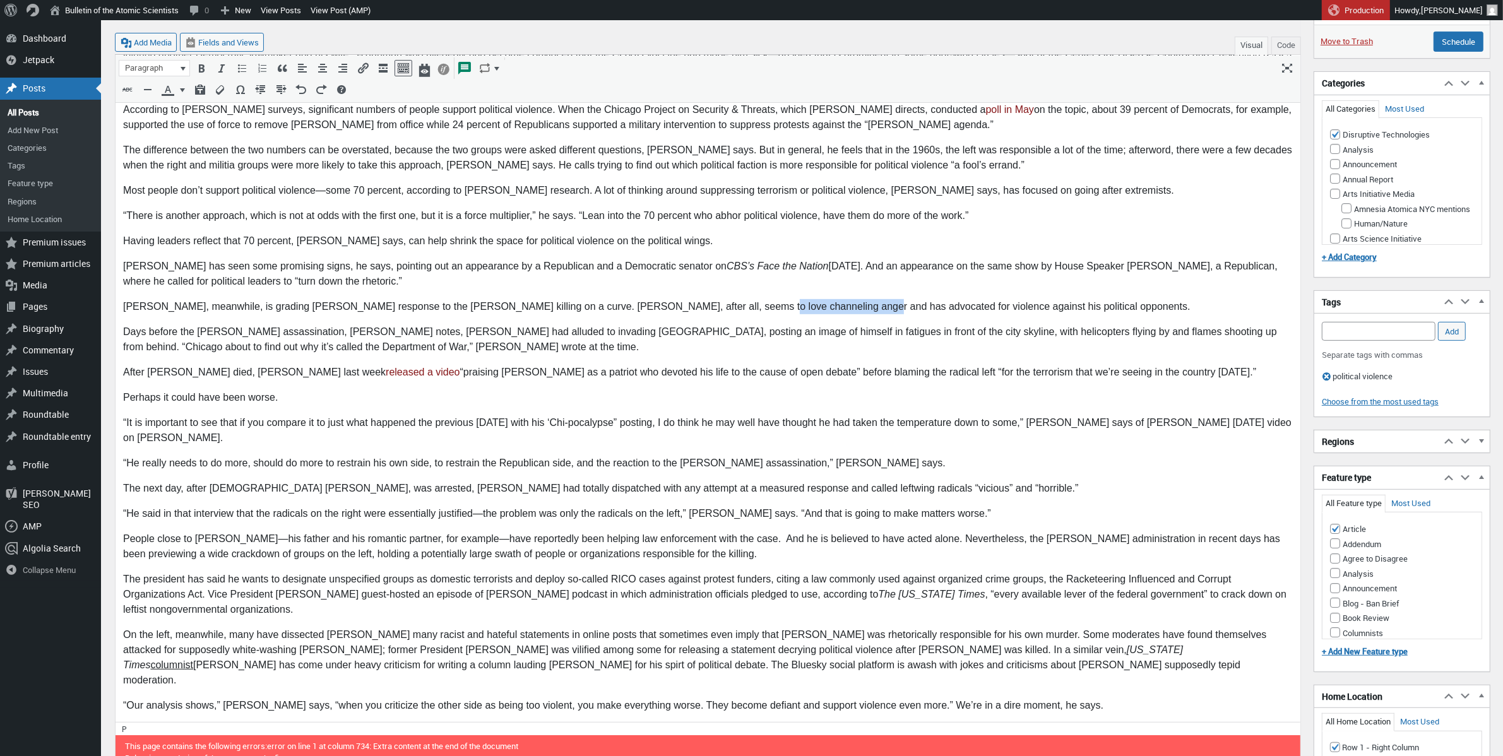
click at [723, 299] on p "Pape, meanwhile, is grading Trump’s response to the Kirk killing on a curve. Tr…" at bounding box center [706, 306] width 1169 height 15
type input "https://www.axios.com/2022/05/02/trump-call-violence-presidency"
click at [617, 481] on p "The next day, after 22-year-old Tyler Robinson, was arrested, Trump had totally…" at bounding box center [706, 488] width 1169 height 15
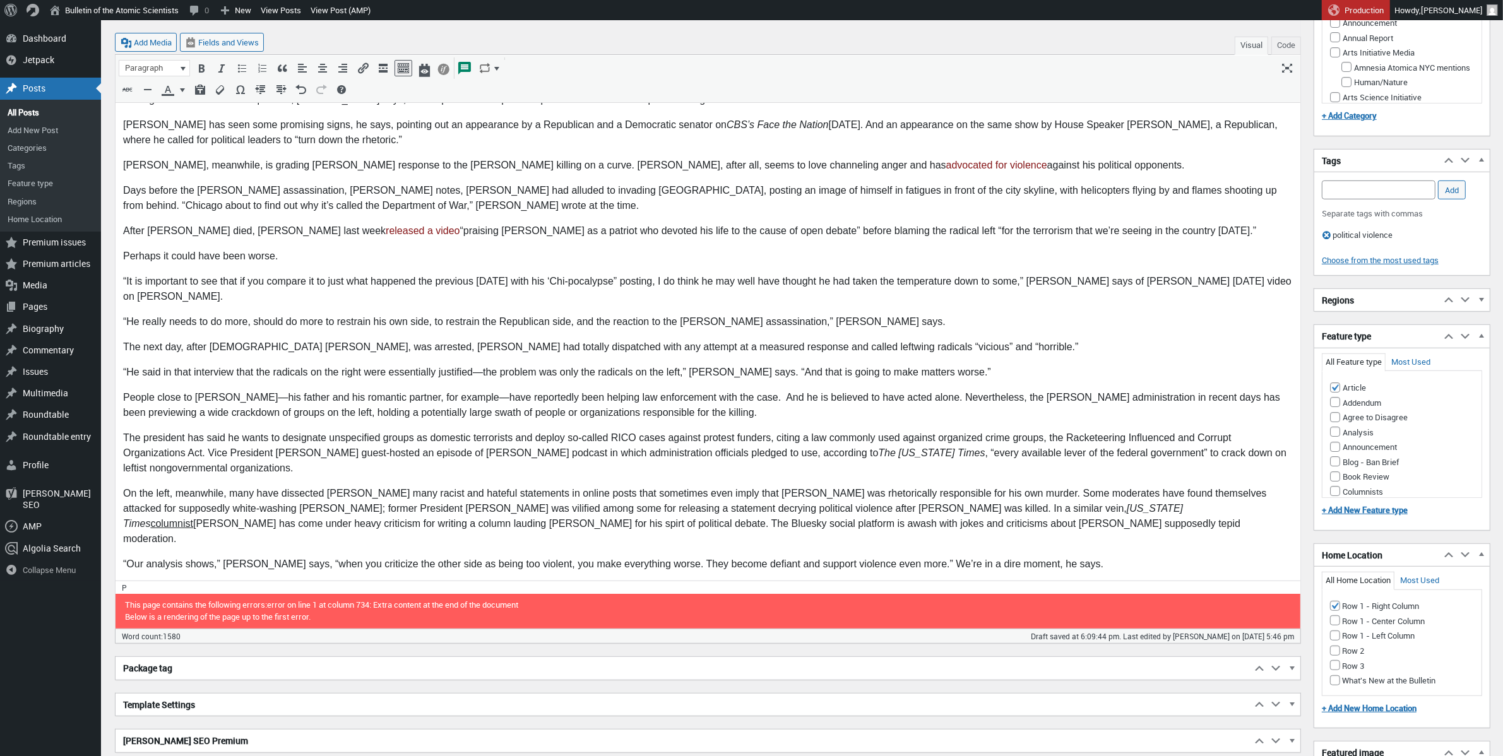
scroll to position [759, 0]
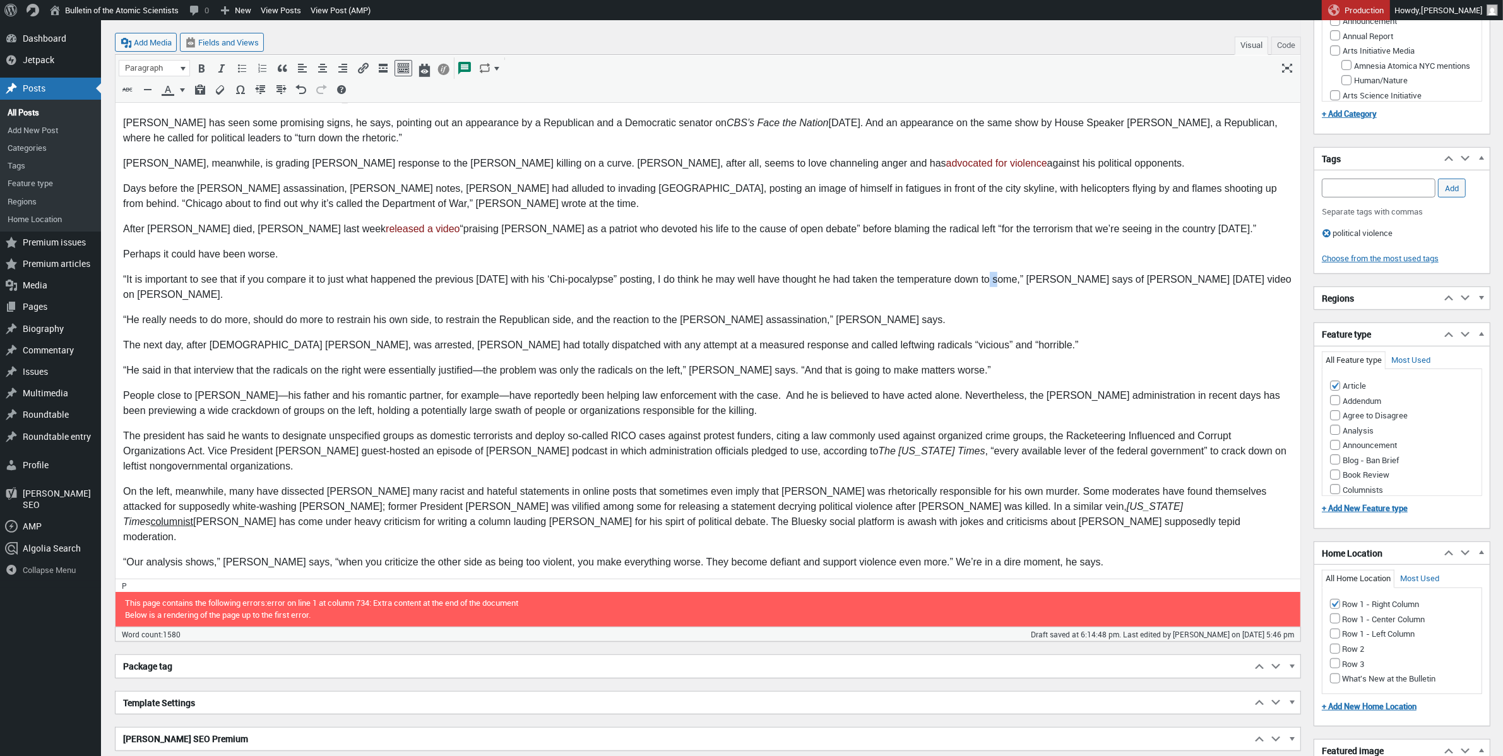
drag, startPoint x: 997, startPoint y: 235, endPoint x: 988, endPoint y: 236, distance: 8.2
click at [988, 272] on p "“It is important to see that if you compare it to just what happened the previo…" at bounding box center [706, 287] width 1169 height 30
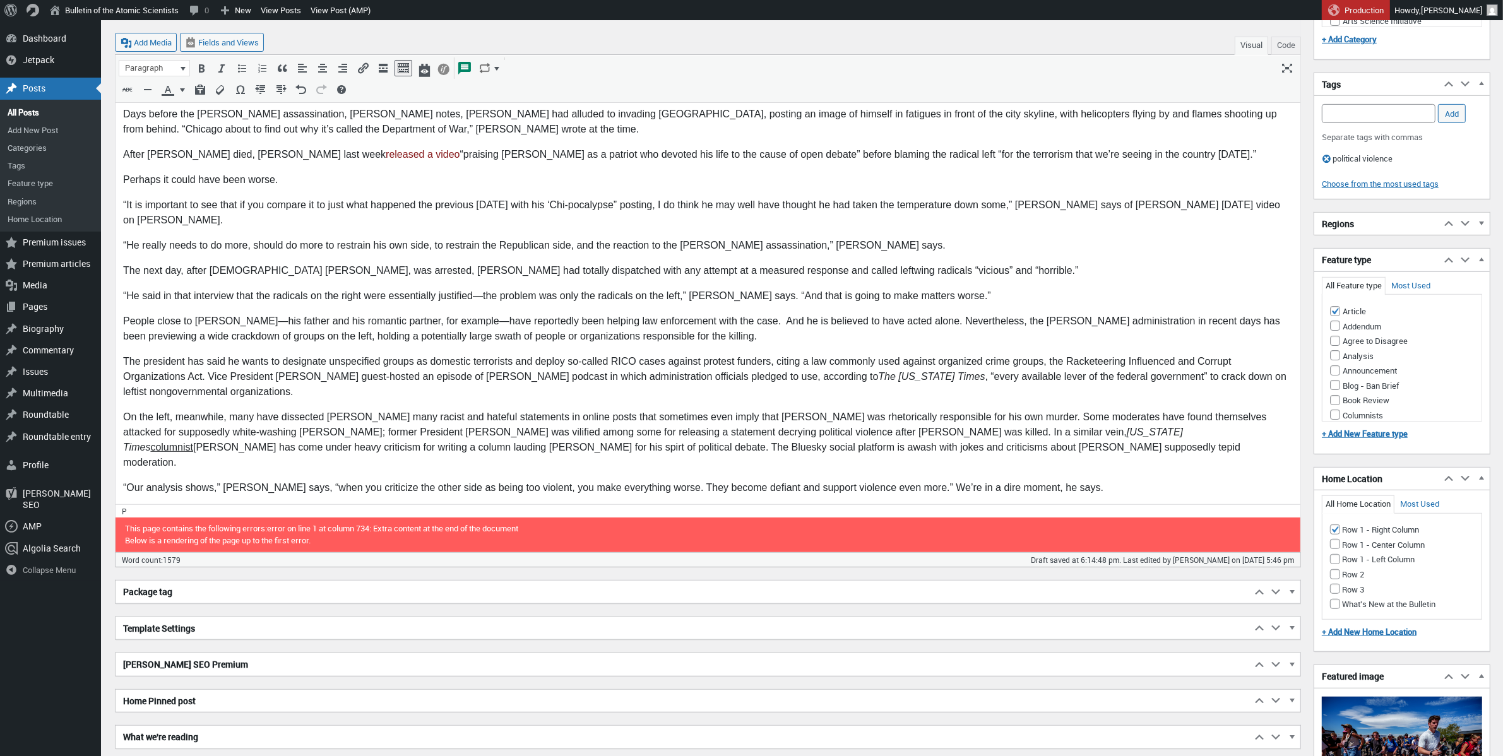
scroll to position [843, 0]
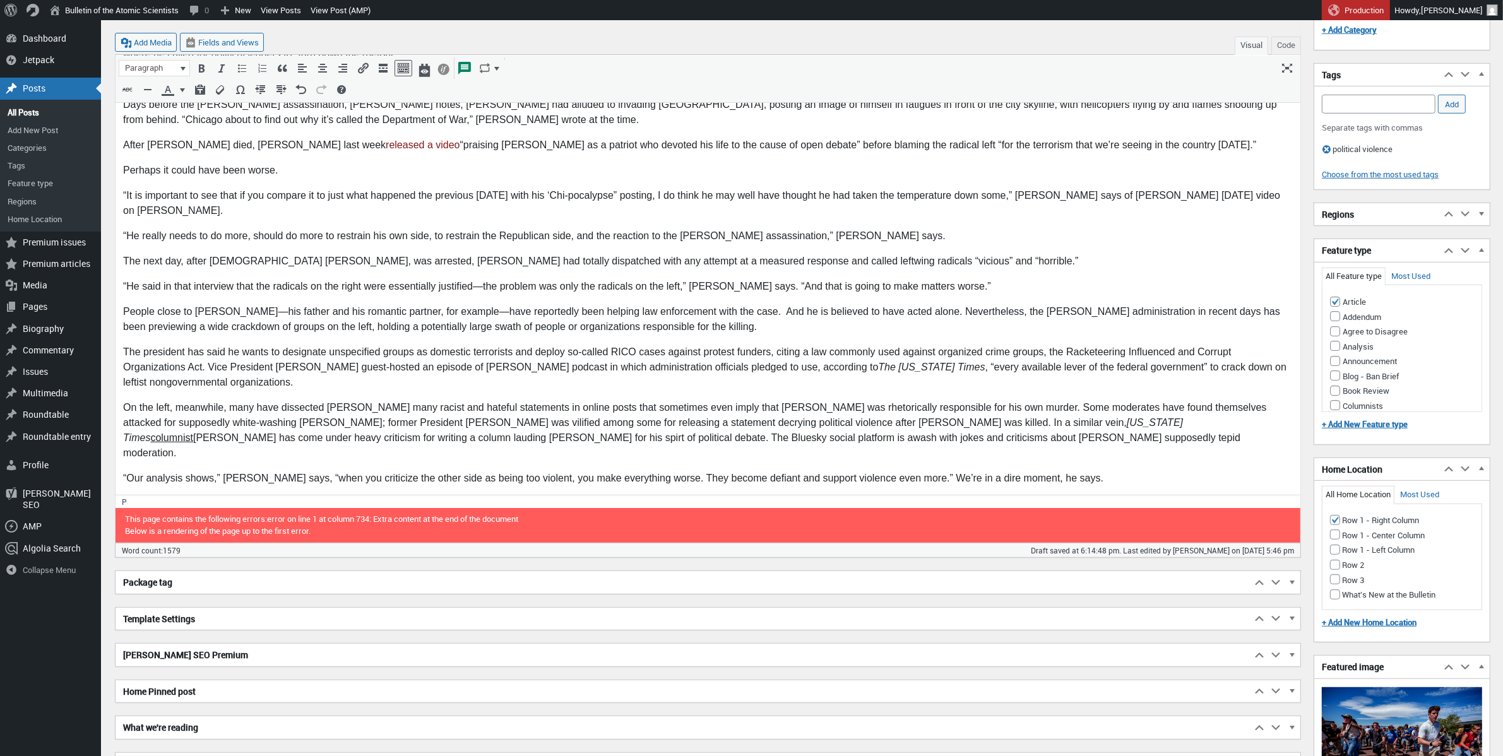
click at [663, 400] on p "On the left, meanwhile, many have dissected Kirk’s many racist and hateful stat…" at bounding box center [706, 430] width 1169 height 61
drag, startPoint x: 675, startPoint y: 350, endPoint x: 605, endPoint y: 348, distance: 70.1
click at [605, 400] on p "On the left, meanwhile, many have dissected Kirk’s many racist and hateful stat…" at bounding box center [706, 430] width 1169 height 61
drag, startPoint x: 613, startPoint y: 348, endPoint x: 635, endPoint y: 353, distance: 22.5
click at [613, 400] on p "On the left, meanwhile, many have dissected Kirk’s many racist and hateful stat…" at bounding box center [706, 430] width 1169 height 61
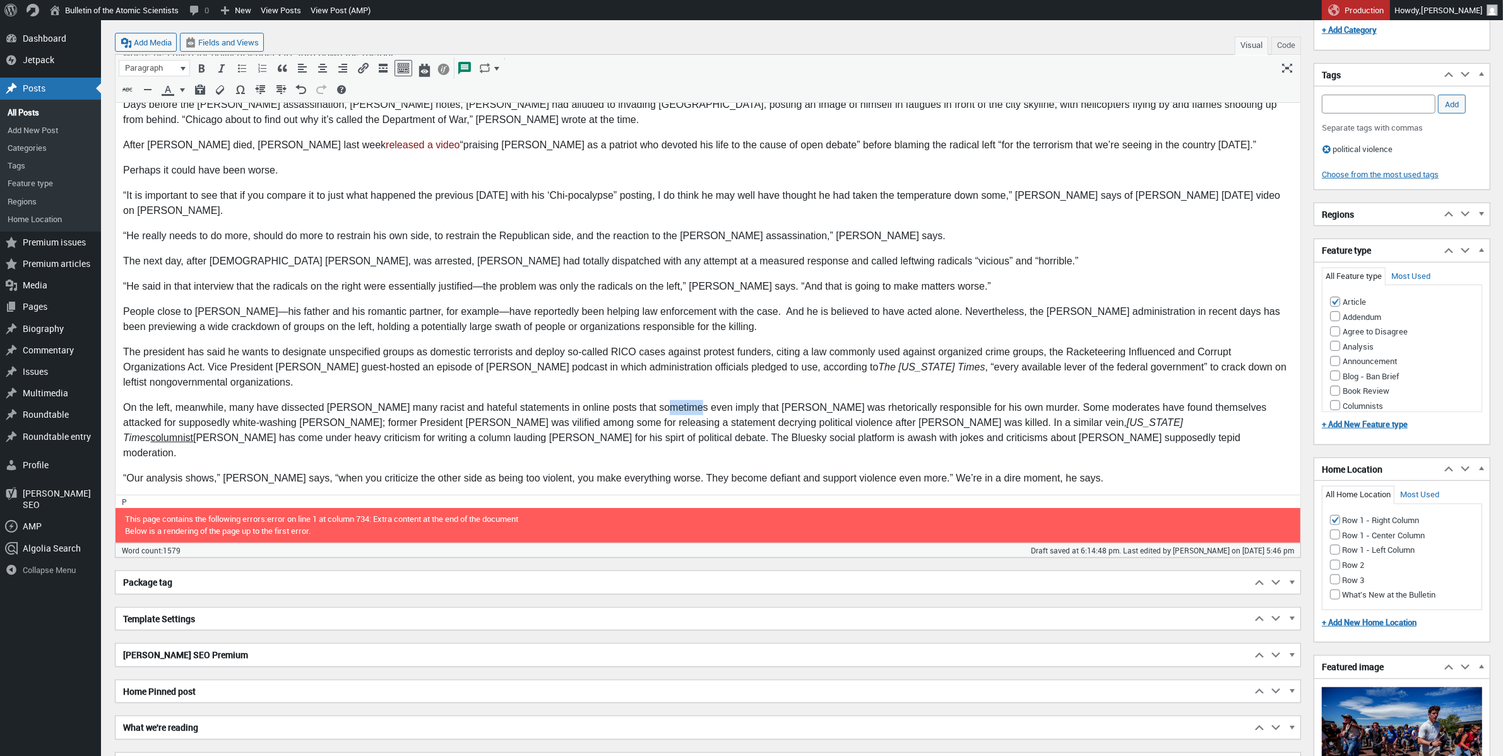
drag, startPoint x: 673, startPoint y: 346, endPoint x: 649, endPoint y: 347, distance: 24.0
click at [649, 400] on p "On the left, meanwhile, many have dissected Kirk’s many racist and hateful stat…" at bounding box center [706, 430] width 1169 height 61
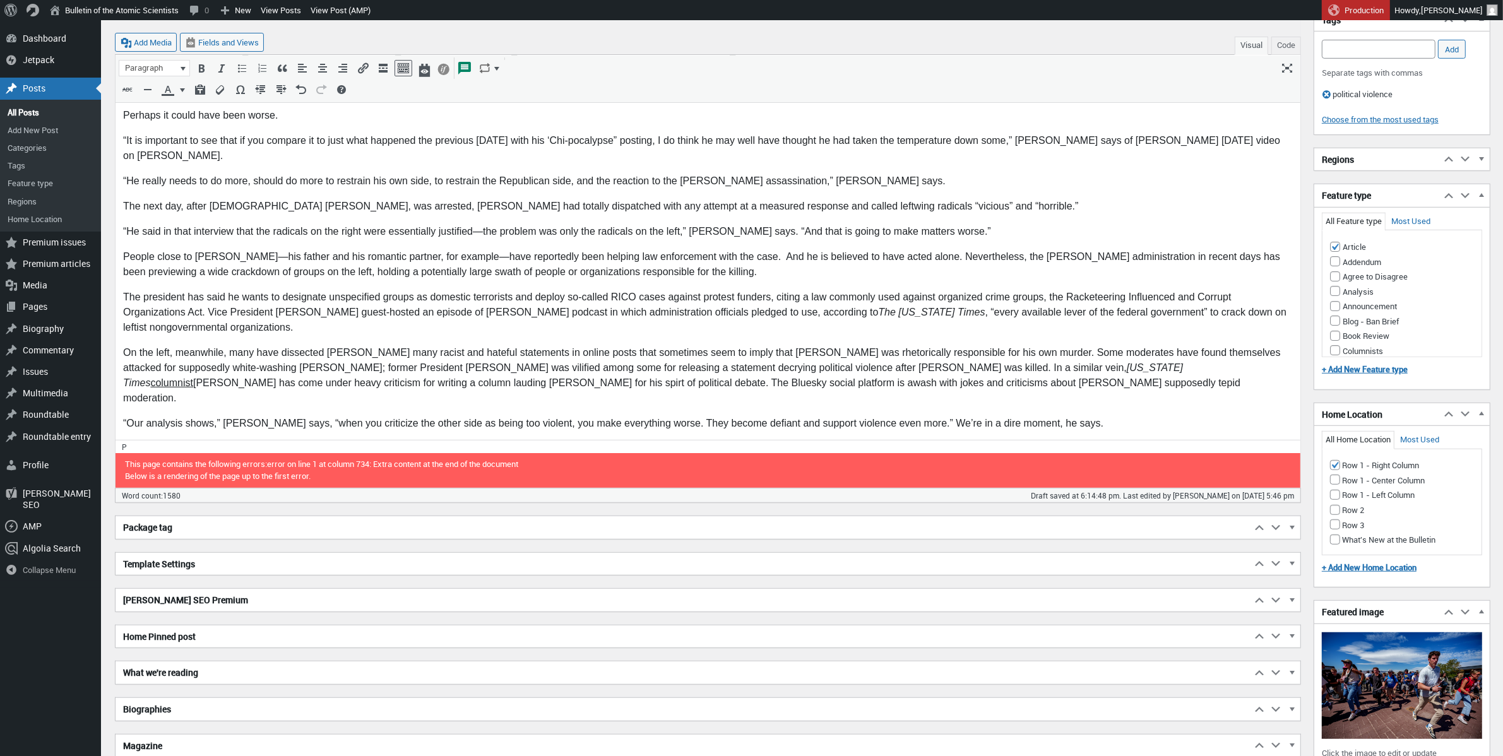
scroll to position [901, 0]
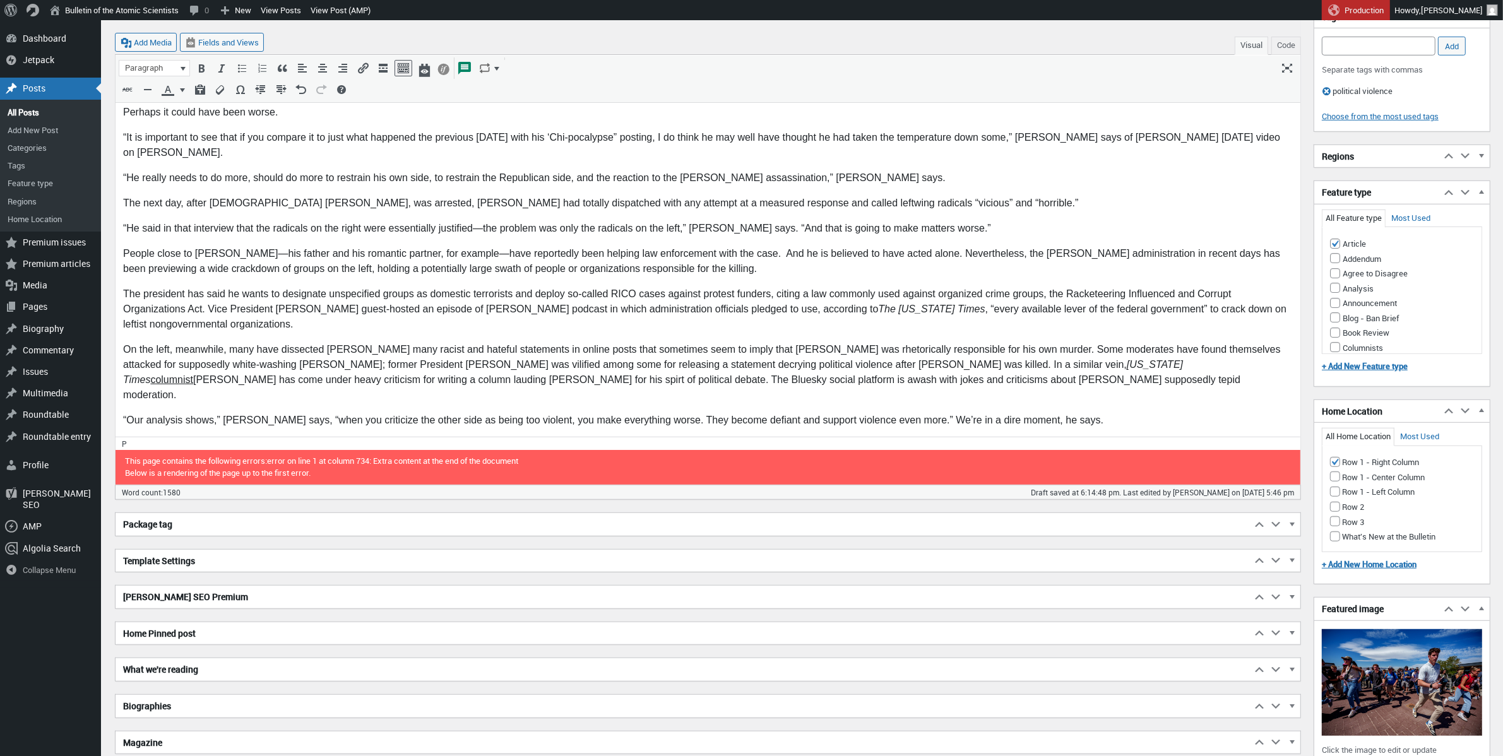
drag, startPoint x: 449, startPoint y: 410, endPoint x: 437, endPoint y: 410, distance: 12.0
click at [439, 478] on p "“We got to have a real off-ramp.” Pape says. “Now is the time to do it here. I'…" at bounding box center [706, 485] width 1169 height 15
drag, startPoint x: 870, startPoint y: 411, endPoint x: 865, endPoint y: 435, distance: 24.5
click at [870, 478] on p "“We got to have a real off-ramp.” Pape says. “Now is the time to do it. I'm not…" at bounding box center [706, 485] width 1169 height 15
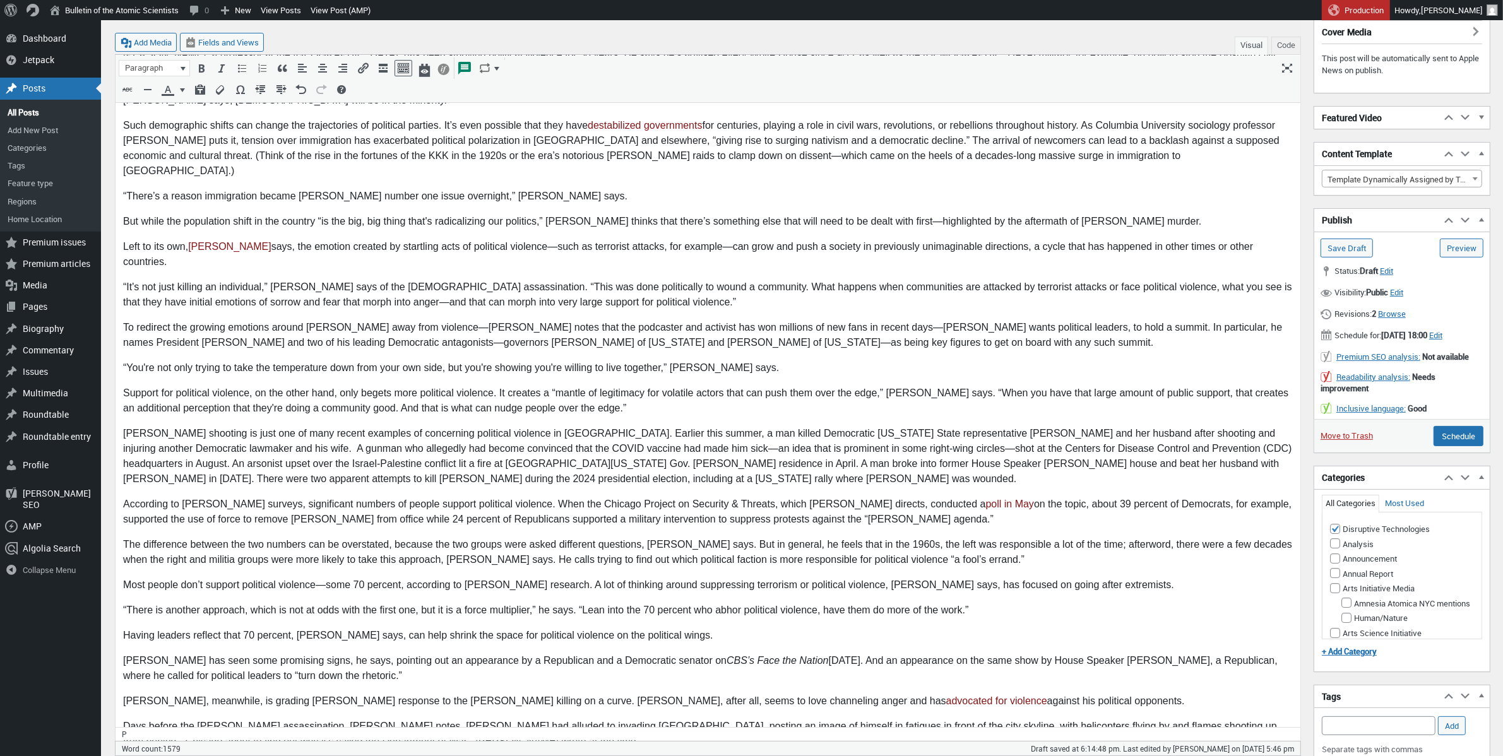
scroll to position [210, 0]
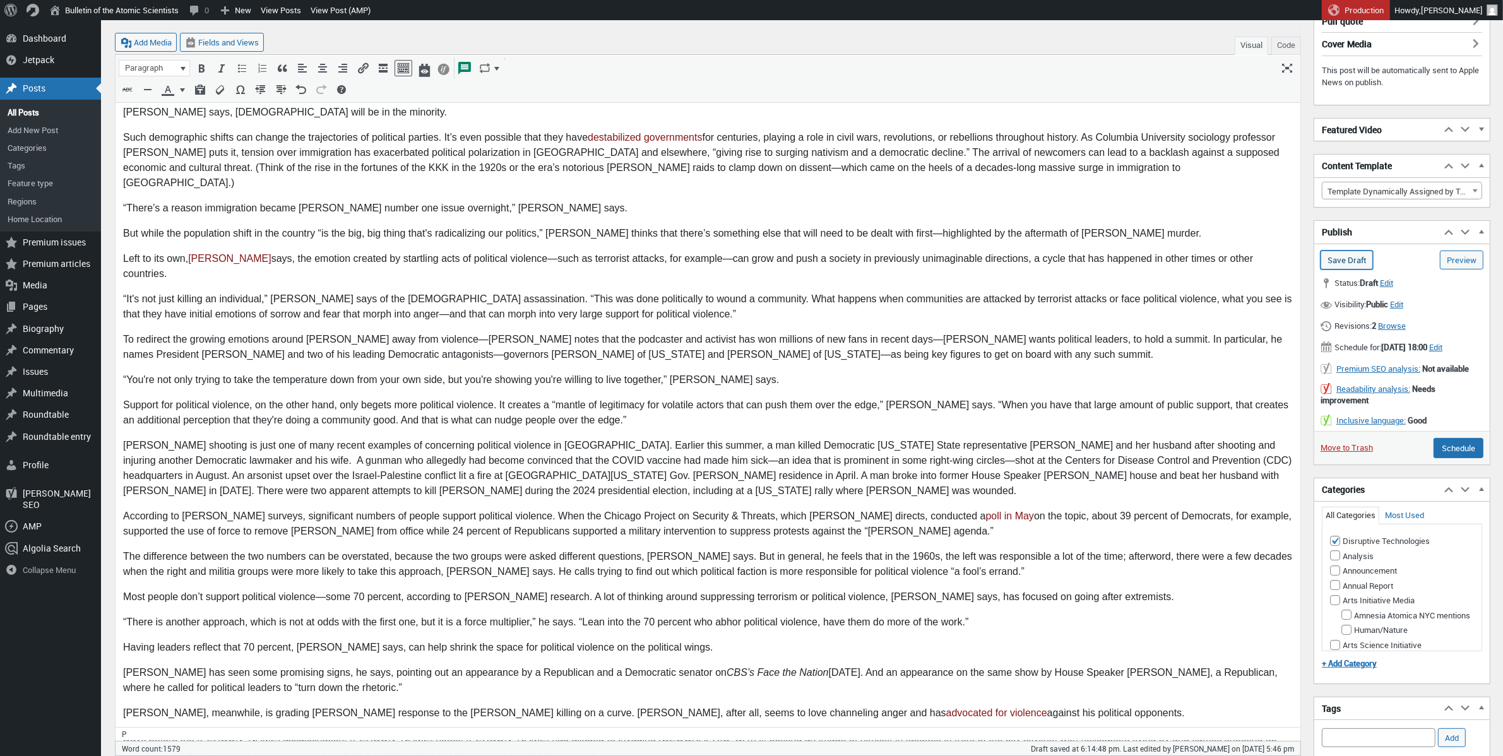
click at [1336, 269] on input "Save Draft" at bounding box center [1346, 260] width 52 height 19
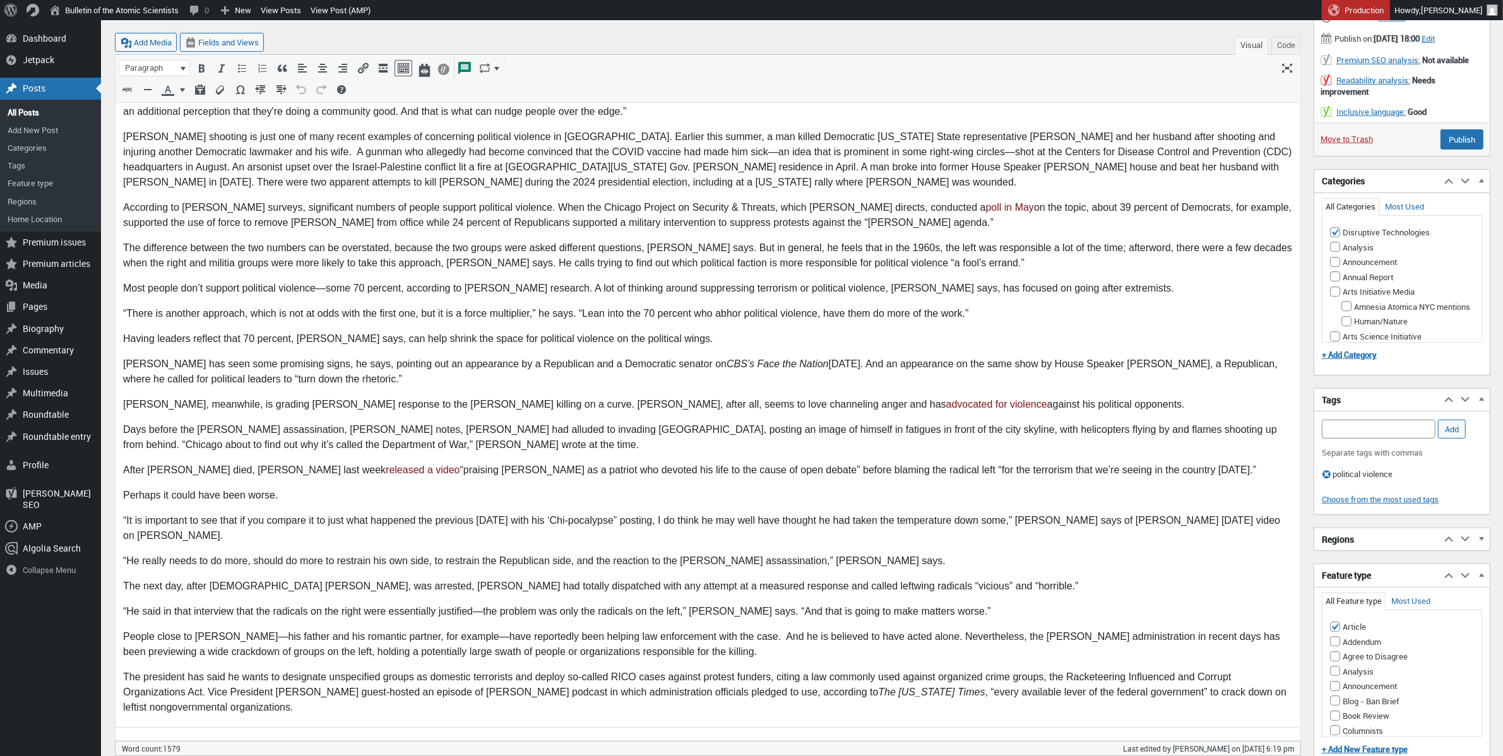
scroll to position [670, 0]
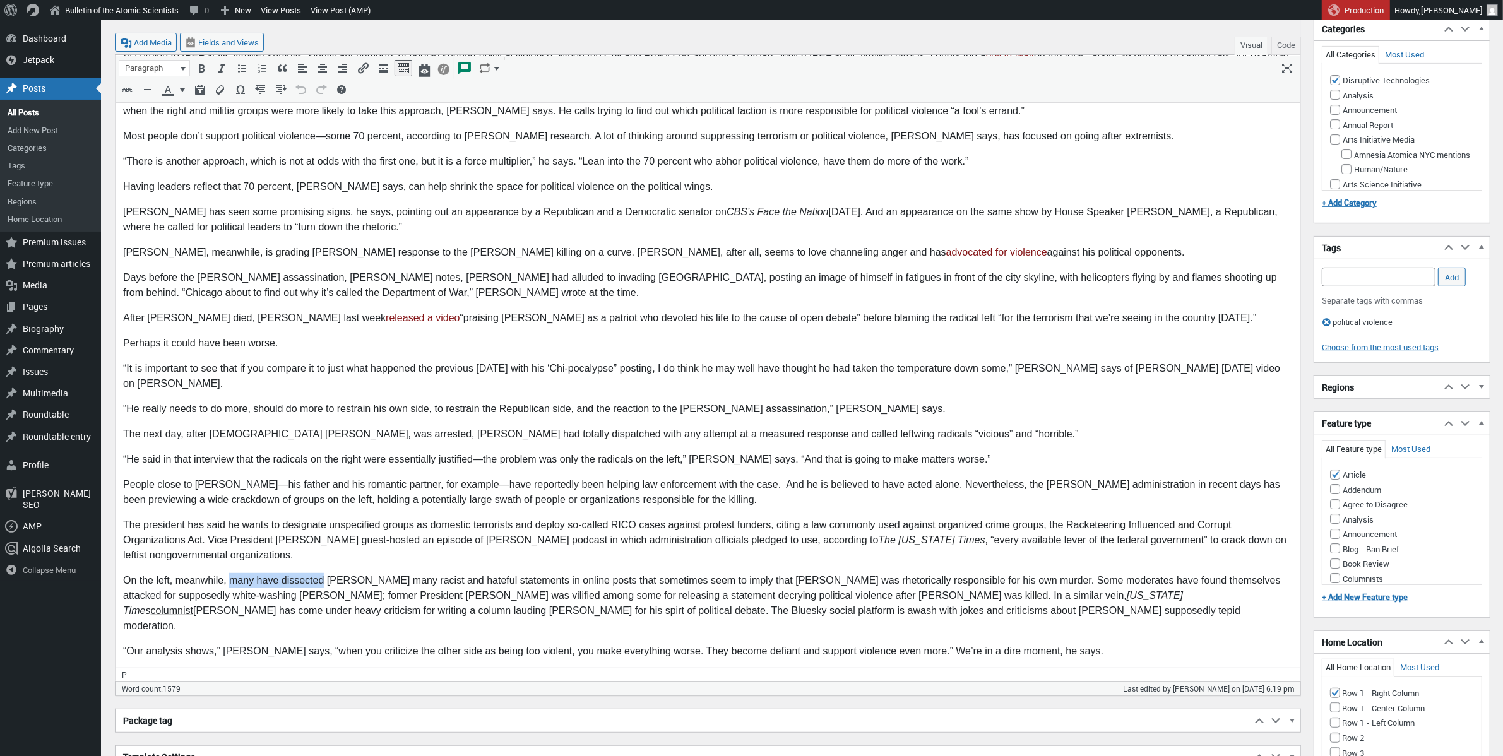
drag, startPoint x: 229, startPoint y: 521, endPoint x: 321, endPoint y: 524, distance: 92.2
click at [321, 573] on p "On the left, meanwhile, many have dissected Kirk’s many racist and hateful stat…" at bounding box center [706, 603] width 1169 height 61
click at [322, 573] on p "On the left, meanwhile, many have dissected Kirk’s many racist and hateful stat…" at bounding box center [706, 603] width 1169 height 61
drag, startPoint x: 328, startPoint y: 519, endPoint x: 511, endPoint y: 522, distance: 183.0
click at [511, 573] on p "On the left, meanwhile, many have dissected Kirk’s many racist and hateful stat…" at bounding box center [706, 603] width 1169 height 61
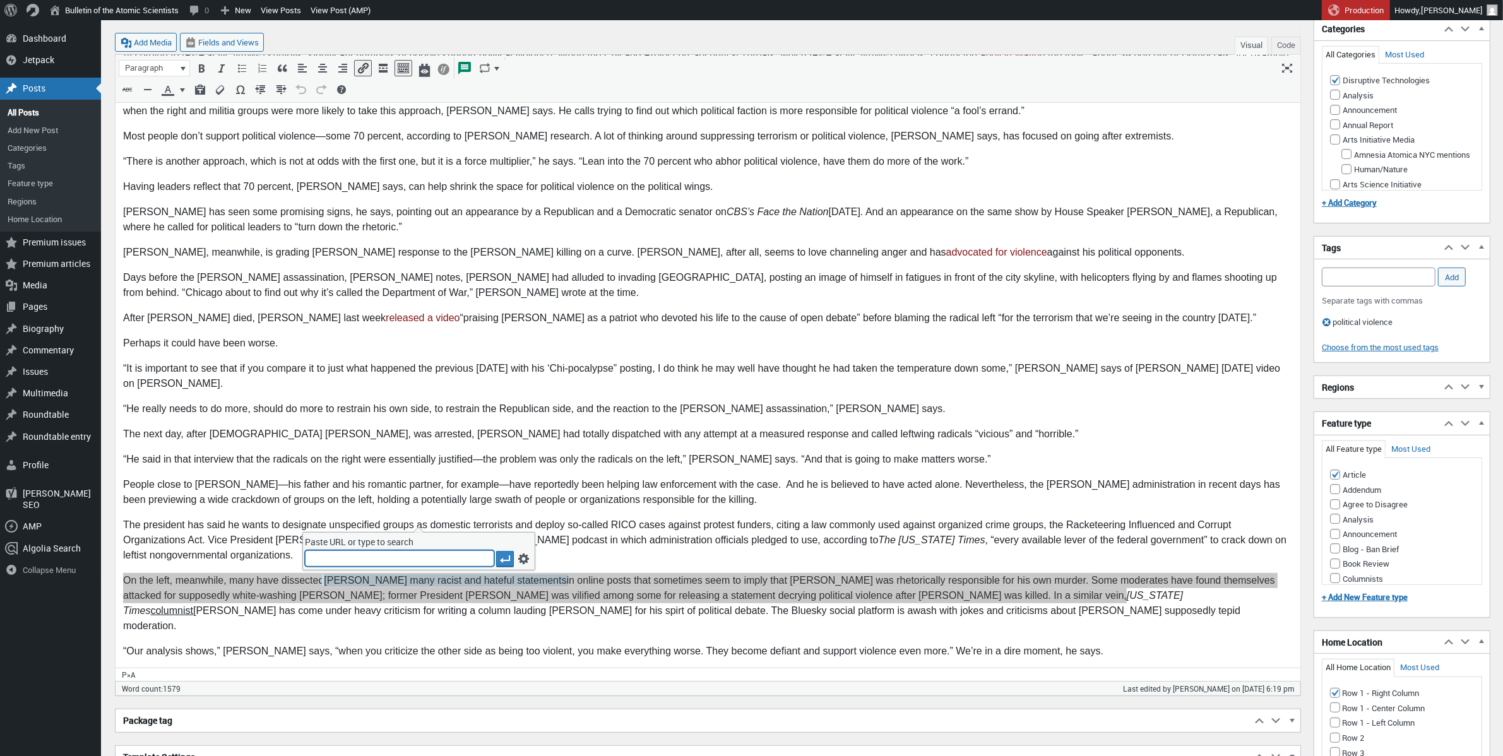
type input "https://thebulletin.org/2025/09/terrible-takes-on-the-kirk-killing-starting-wit…"
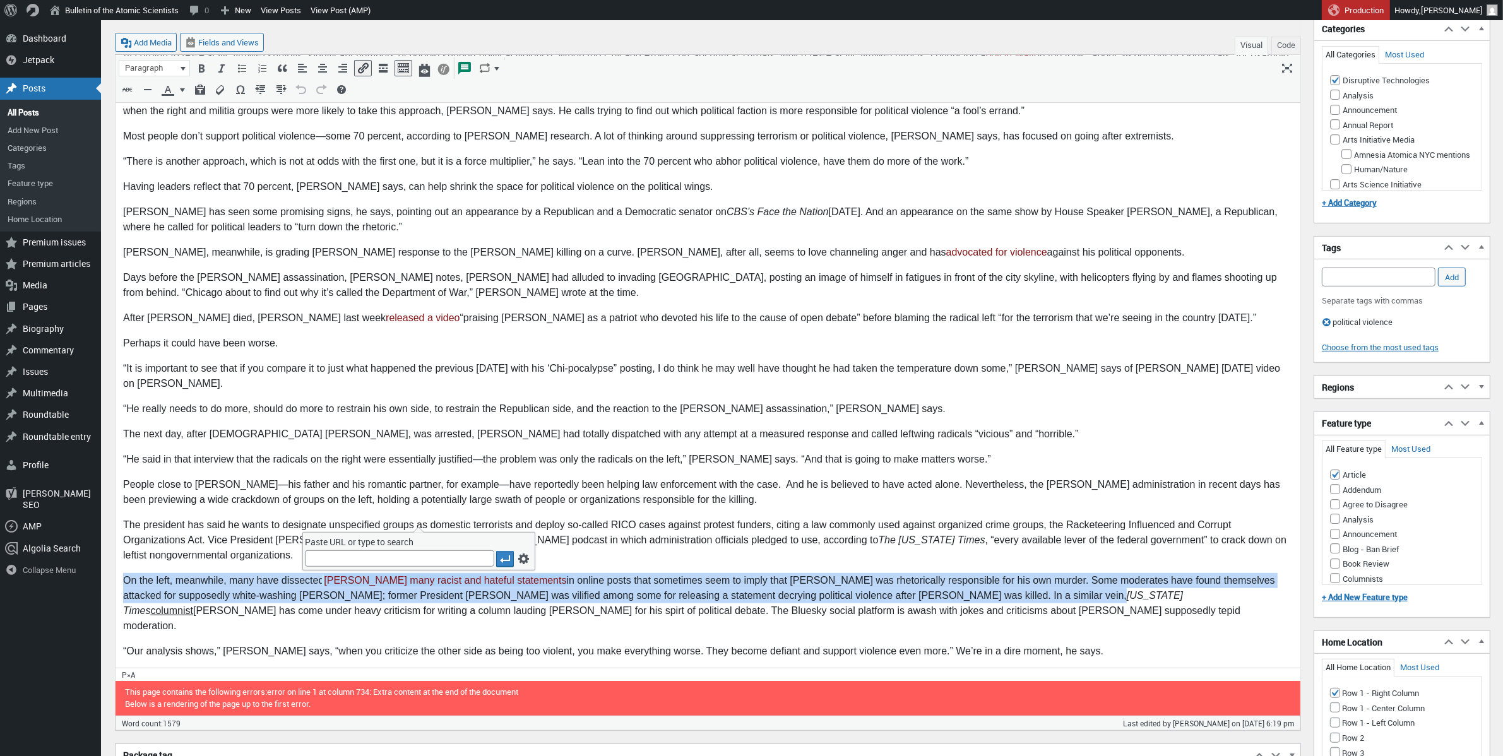
scroll to position [0, 0]
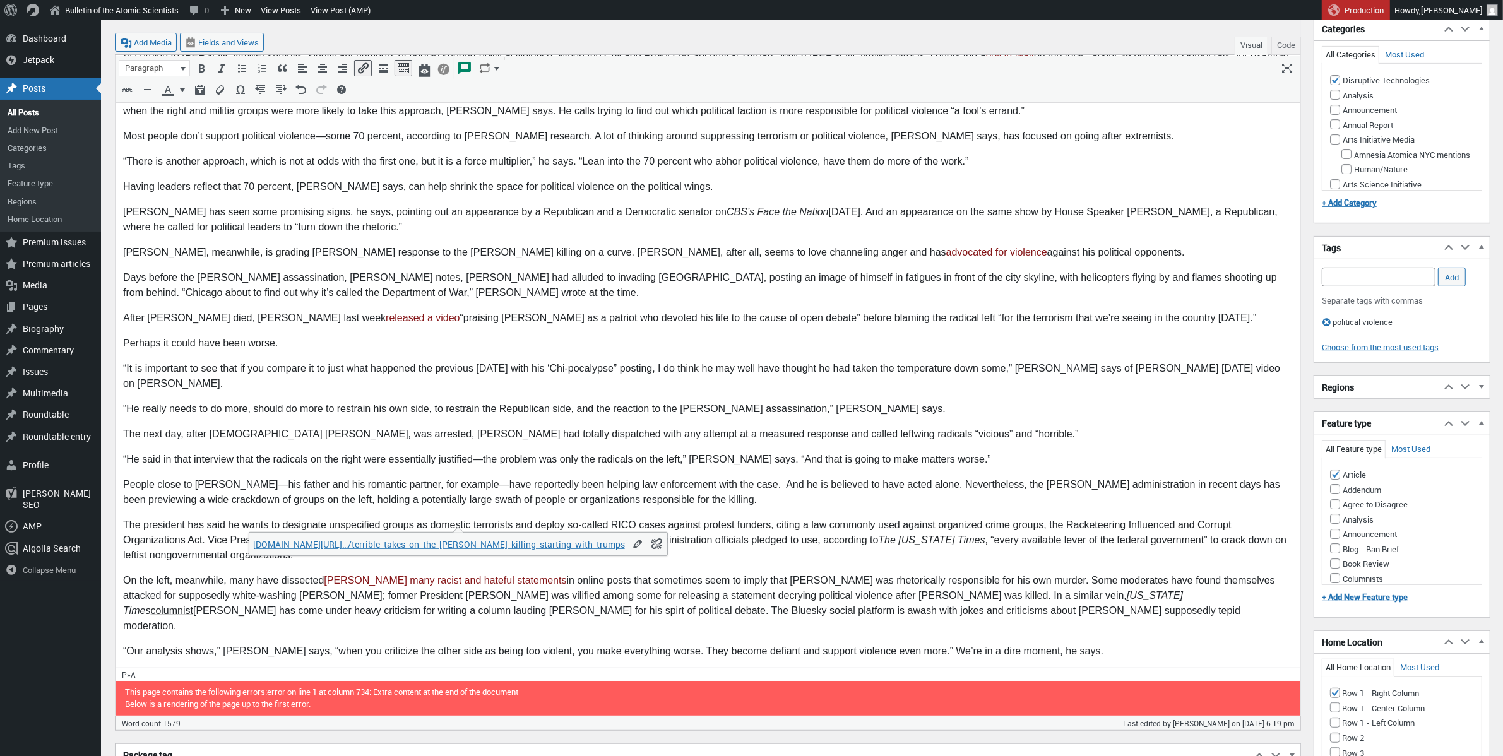
click at [651, 306] on body "Robert Pape, a professor at the University of Chicago, has been studying politi…" at bounding box center [706, 166] width 1169 height 1137
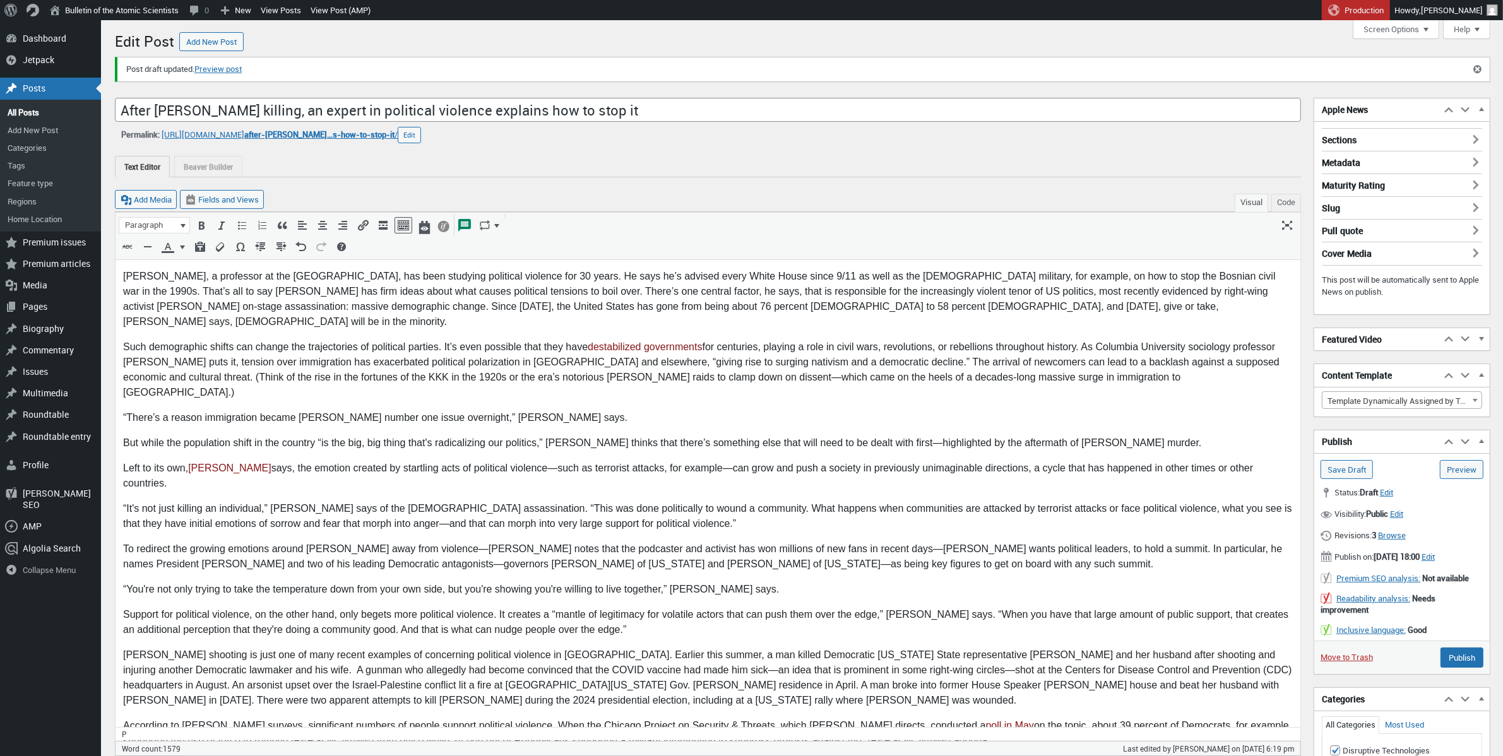
scroll to position [32, 0]
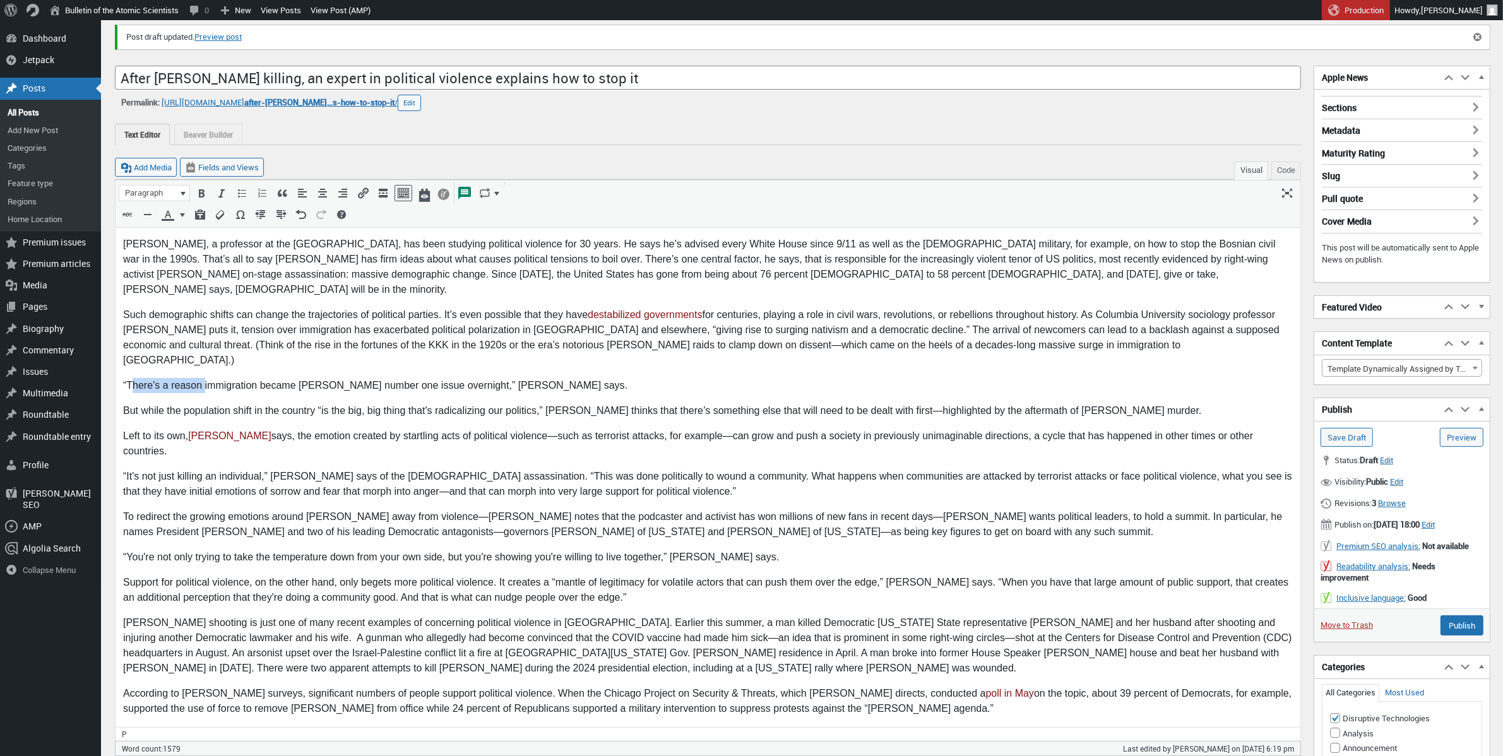
drag, startPoint x: 203, startPoint y: 353, endPoint x: 132, endPoint y: 353, distance: 70.7
click at [132, 377] on p "“There’s a reason immigration became Trump’s number one issue overnight,” Pape …" at bounding box center [706, 384] width 1169 height 15
click at [393, 377] on p "“That's why immigration became Trump’s number one issue overnight,” Pape says." at bounding box center [706, 384] width 1169 height 15
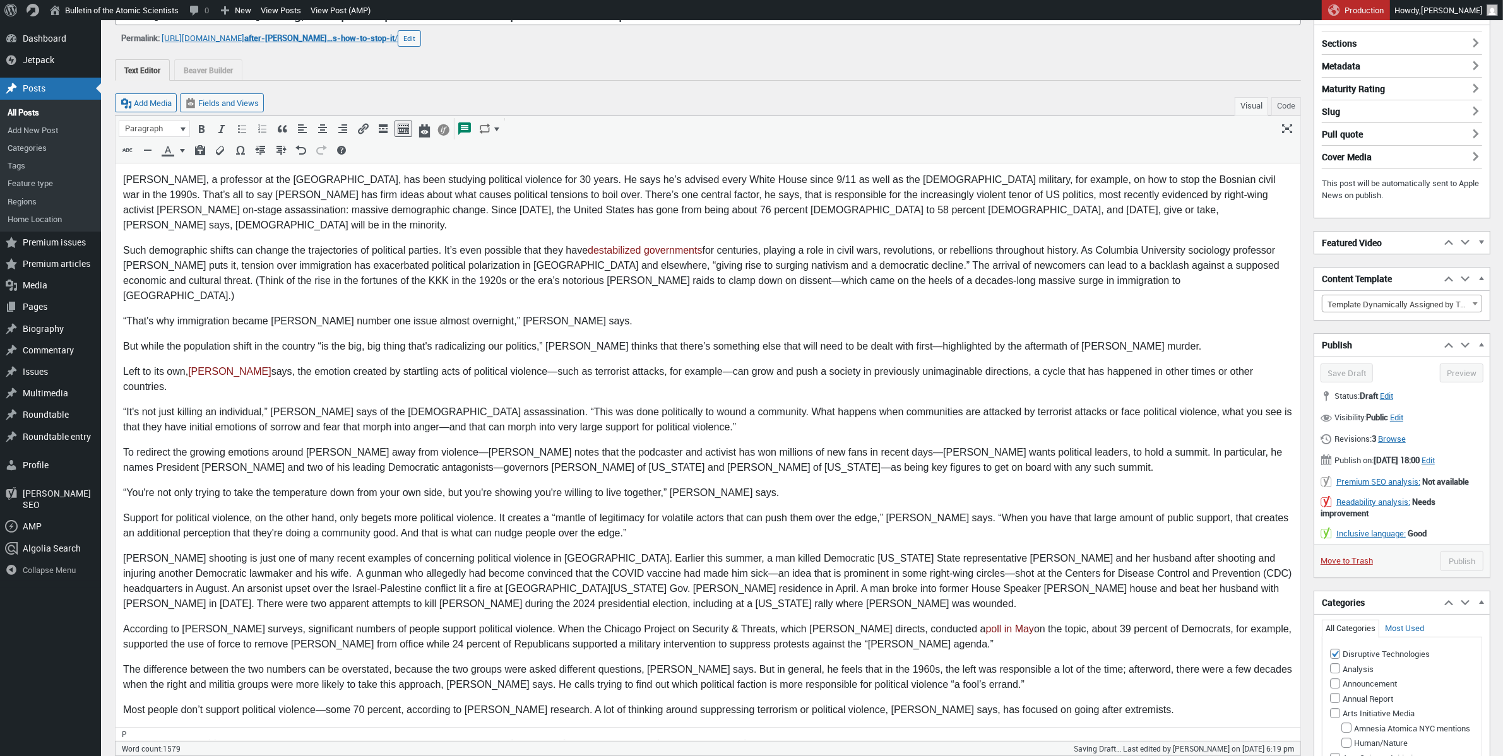
scroll to position [100, 0]
click at [653, 401] on p "“It's not just killing an individual,” Pape says of the Kirk assassination. “Th…" at bounding box center [706, 416] width 1169 height 30
click at [1125, 401] on p "“It's not just killing an individual,” Pape says of the Kirk assassination. “Th…" at bounding box center [706, 416] width 1169 height 30
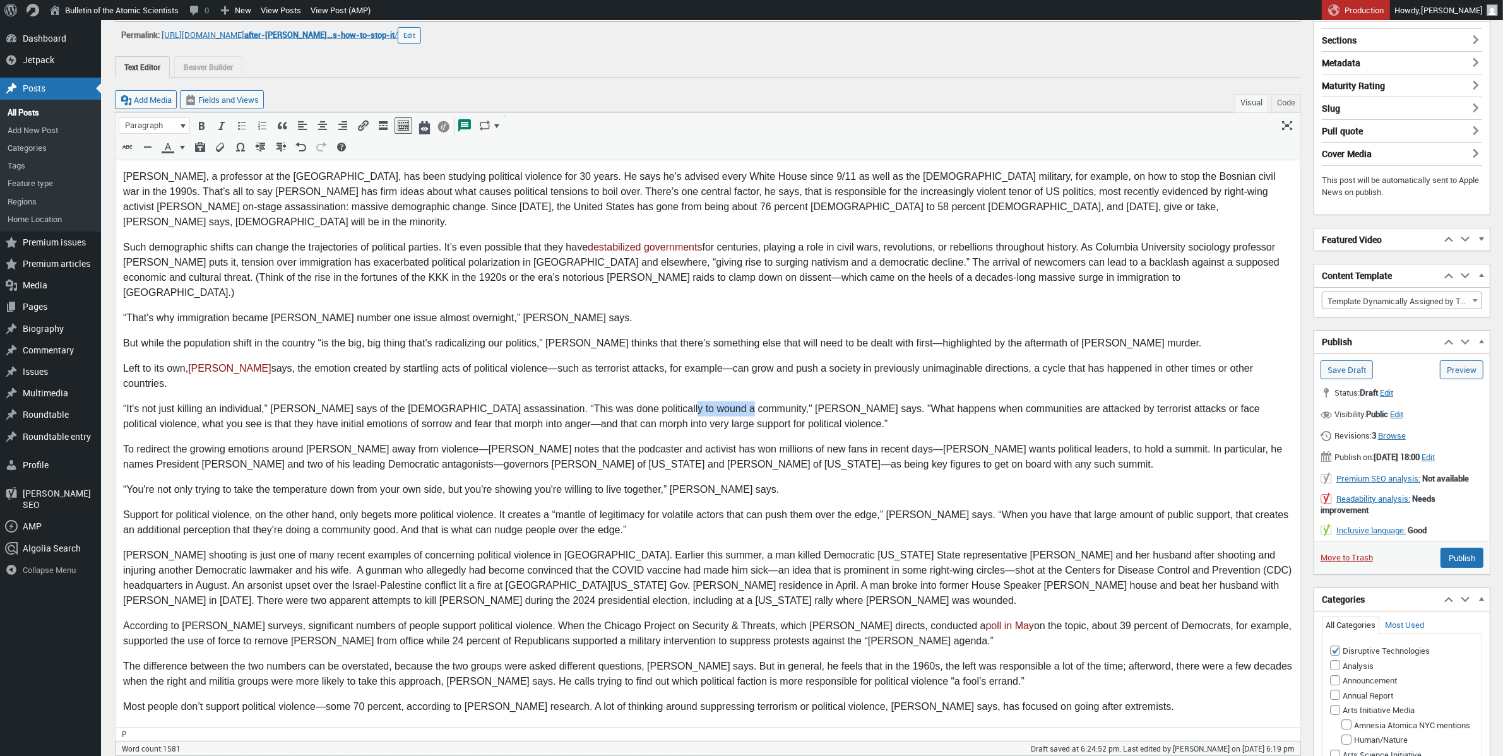
drag, startPoint x: 709, startPoint y: 364, endPoint x: 652, endPoint y: 366, distance: 56.9
click at [652, 401] on p "“It's not just killing an individual,” Pape says of the Kirk assassination. “Th…" at bounding box center [706, 416] width 1169 height 30
drag, startPoint x: 745, startPoint y: 361, endPoint x: 656, endPoint y: 364, distance: 89.0
click at [656, 401] on p "“It's not just killing an individual,” Pape says of the Kirk assassination. “Th…" at bounding box center [706, 416] width 1169 height 30
drag, startPoint x: 760, startPoint y: 363, endPoint x: 683, endPoint y: 362, distance: 77.6
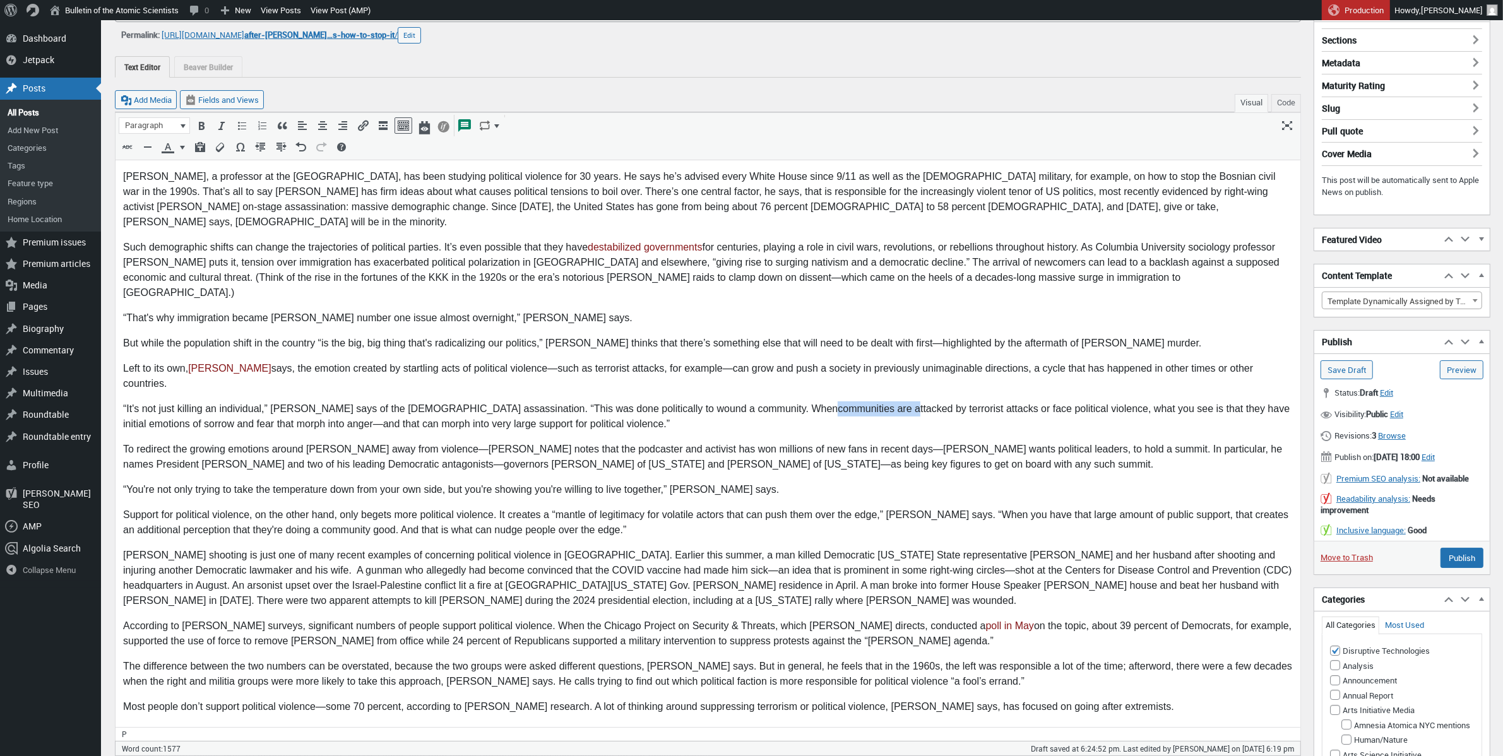
click at [683, 401] on p "“It's not just killing an individual,” Pape says of the Kirk assassination. “Th…" at bounding box center [706, 416] width 1169 height 30
drag, startPoint x: 774, startPoint y: 363, endPoint x: 721, endPoint y: 365, distance: 53.7
click at [721, 401] on p "“It's not just killing an individual,” Pape says of the Kirk assassination. “Th…" at bounding box center [706, 416] width 1169 height 30
click at [799, 401] on p "“It's not just killing an individual,” Pape says of the Kirk assassination. “Th…" at bounding box center [706, 416] width 1169 height 30
drag, startPoint x: 831, startPoint y: 362, endPoint x: 820, endPoint y: 363, distance: 10.8
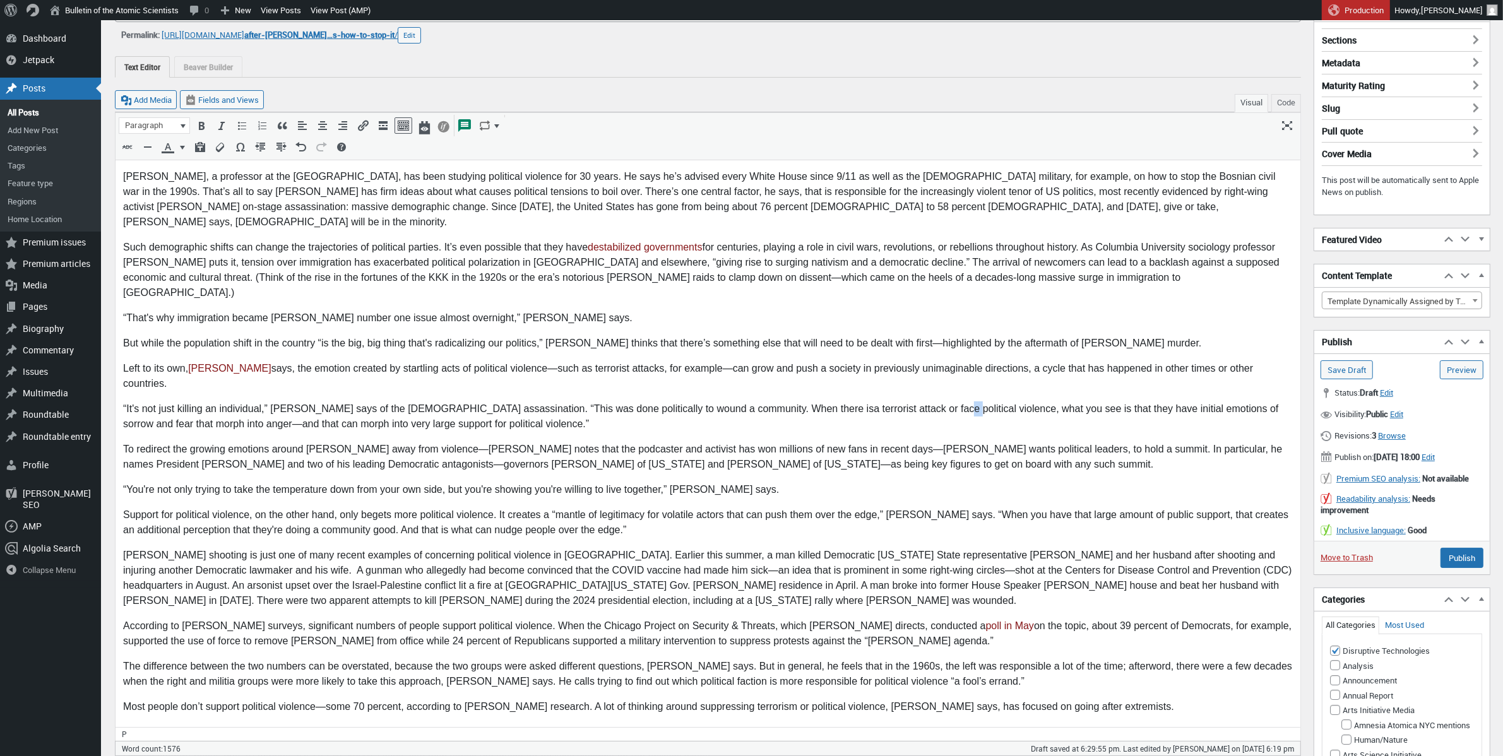
click at [820, 401] on p "“It's not just killing an individual,” Pape says of the Kirk assassination. “Th…" at bounding box center [706, 416] width 1169 height 30
click at [884, 401] on p "“It's not just killing an individual,” Pape says of the Kirk assassination. “Th…" at bounding box center [706, 416] width 1169 height 30
drag, startPoint x: 723, startPoint y: 365, endPoint x: 686, endPoint y: 368, distance: 36.7
click at [686, 401] on p "“It's not just killing an individual,” Pape says of the Kirk assassination. “Th…" at bounding box center [706, 416] width 1169 height 30
click at [651, 401] on p "“It's not just killing an individual,” Pape says of the Kirk assassination. “Th…" at bounding box center [706, 416] width 1169 height 30
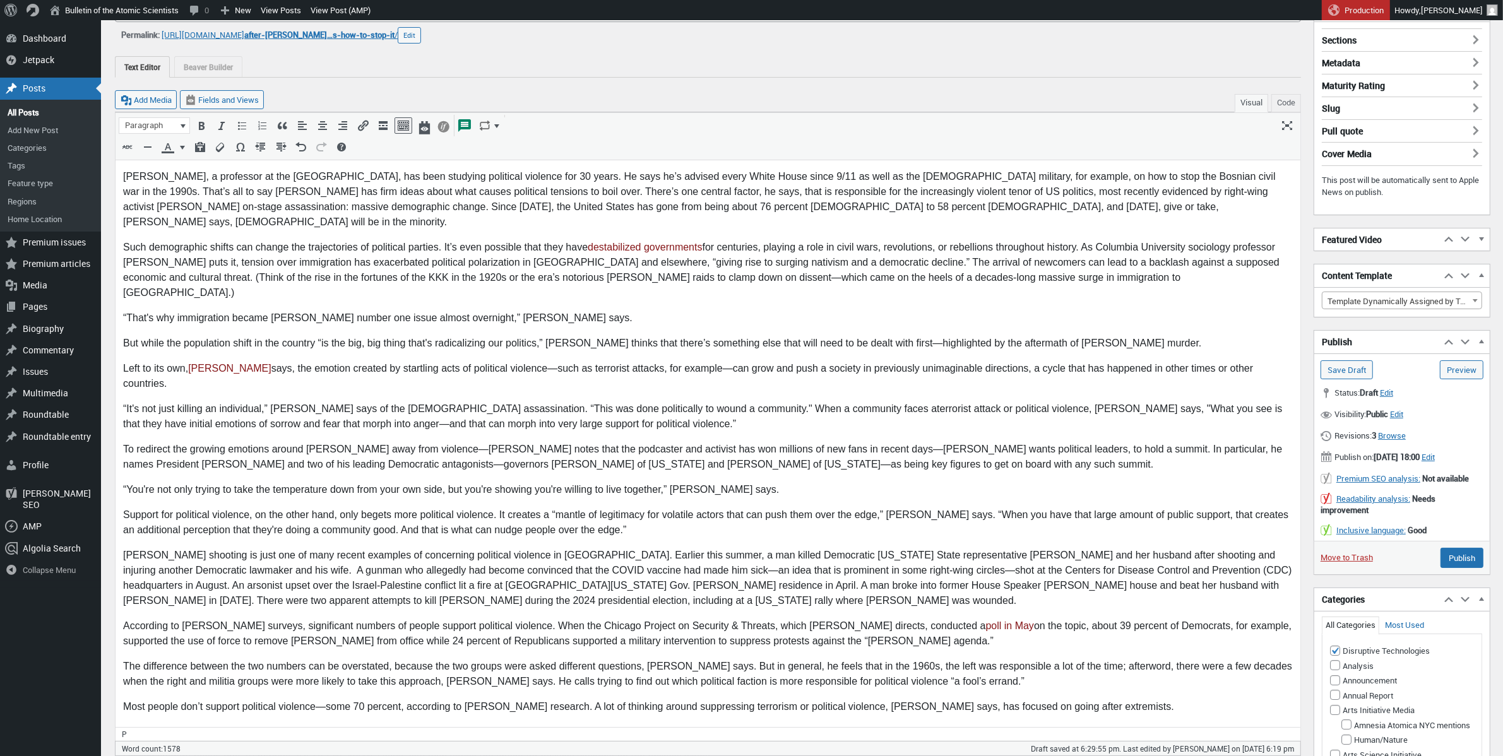
click at [129, 401] on p "“It's not just killing an individual,” Pape says of the Kirk assassination. “Th…" at bounding box center [706, 416] width 1169 height 30
click at [174, 401] on p "“What happned with the Kirk assassination, it's not just killing an individual,…" at bounding box center [706, 416] width 1169 height 30
click at [175, 401] on p "“What happned with the Kirk assassination, it's not just killing an individual,…" at bounding box center [706, 416] width 1169 height 30
click at [323, 401] on p "“What happened with the Kirk assassination, it's not just killing an individual…" at bounding box center [706, 416] width 1169 height 30
click at [130, 482] on p "“You're not only trying to take the temperature down from your own side, but yo…" at bounding box center [706, 489] width 1169 height 15
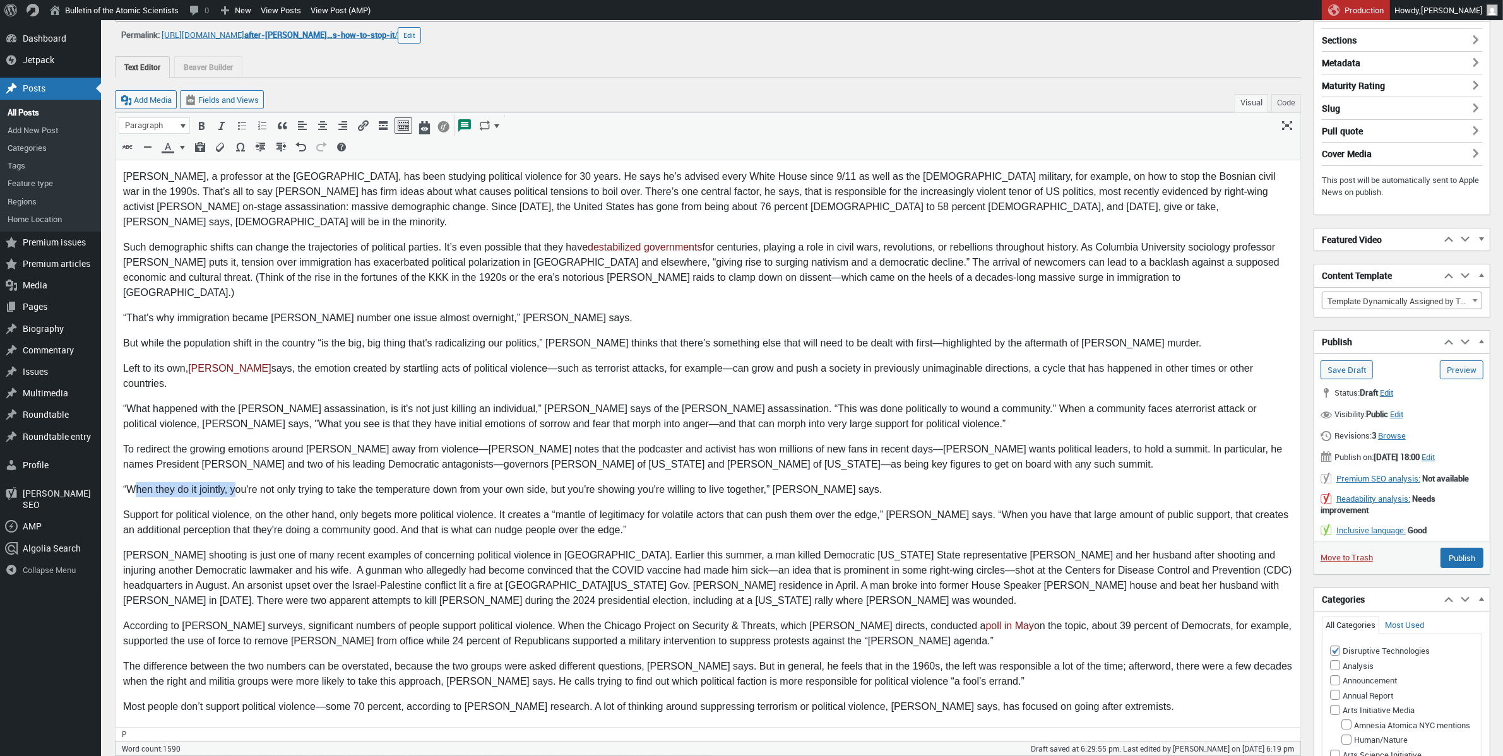
drag, startPoint x: 234, startPoint y: 444, endPoint x: 131, endPoint y: 449, distance: 103.0
click at [131, 482] on p "“When they do it jointly, you're not only trying to take the temperature down f…" at bounding box center [706, 489] width 1169 height 15
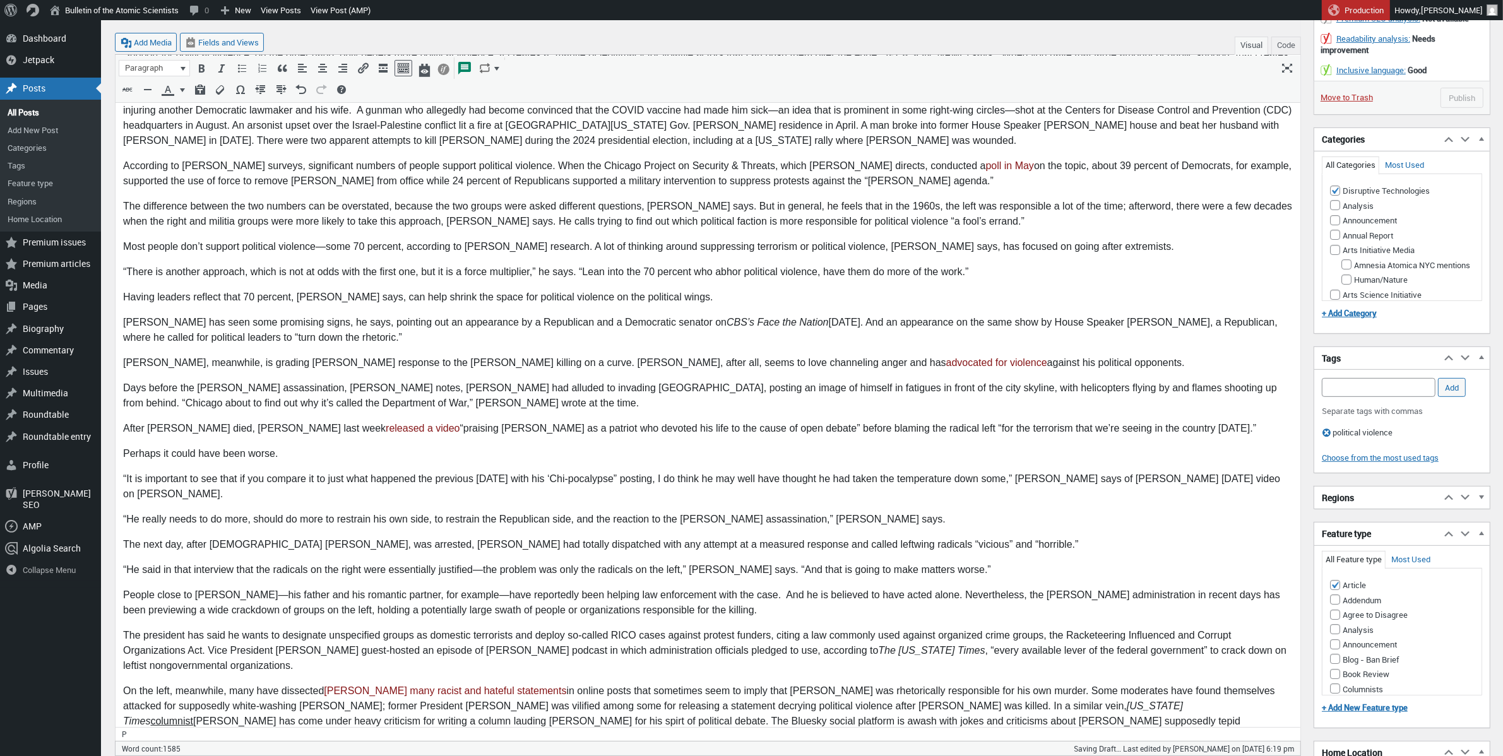
scroll to position [556, 0]
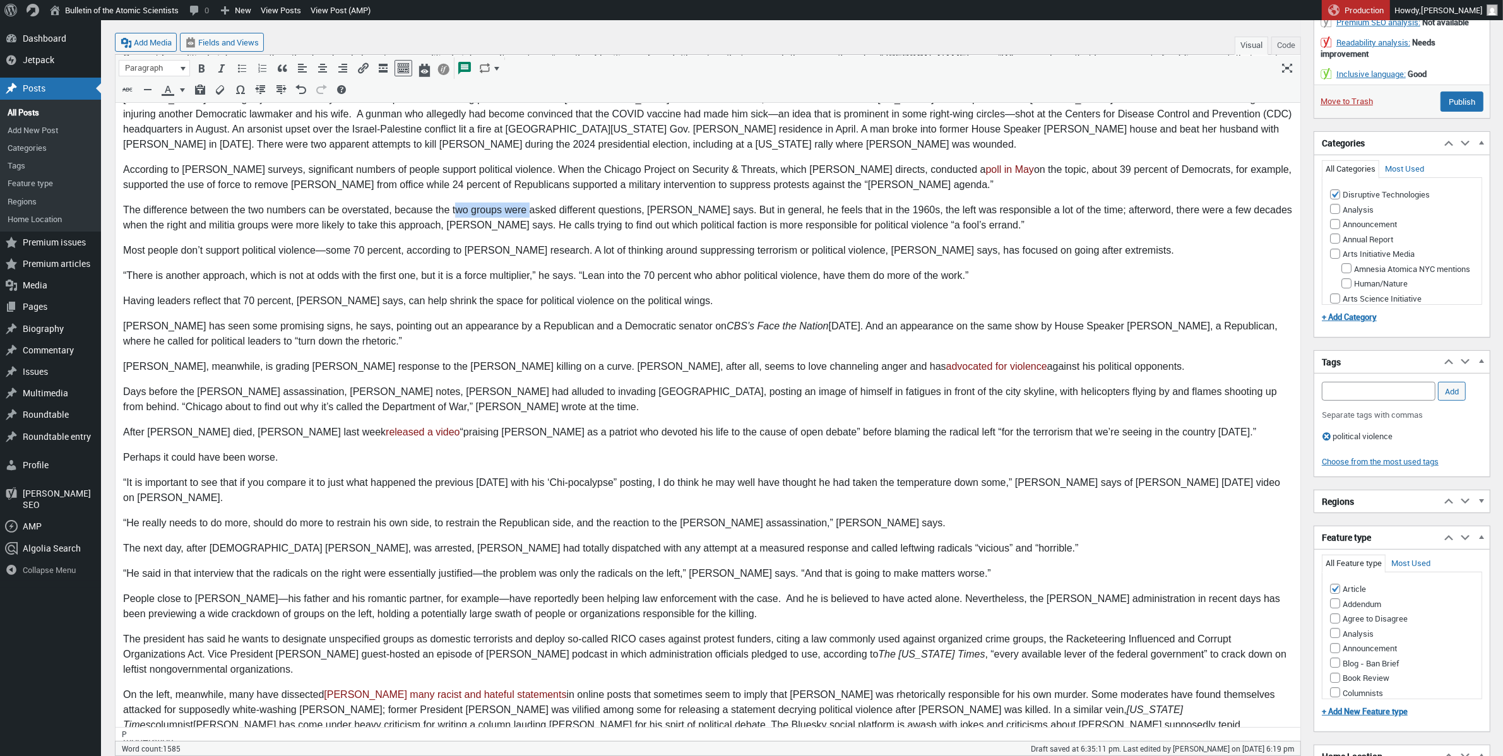
drag, startPoint x: 528, startPoint y: 167, endPoint x: 456, endPoint y: 168, distance: 72.6
click at [456, 203] on p "The difference between the two numbers can be overstated, because the two group…" at bounding box center [706, 218] width 1169 height 30
drag, startPoint x: 600, startPoint y: 167, endPoint x: 598, endPoint y: 174, distance: 7.7
click at [600, 203] on p "The difference between the two numbers can be overstated, because the the poll …" at bounding box center [706, 218] width 1169 height 30
drag, startPoint x: 466, startPoint y: 165, endPoint x: 454, endPoint y: 165, distance: 11.4
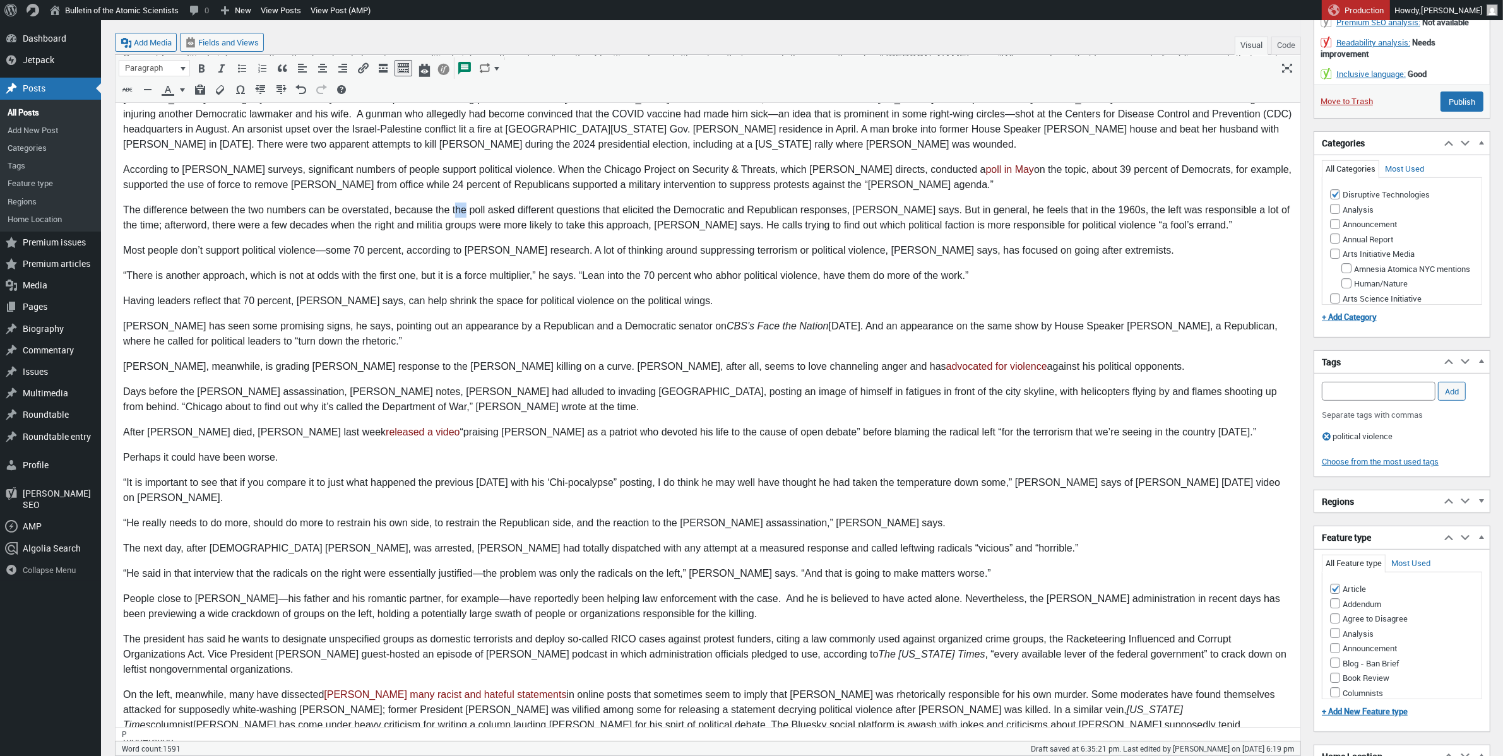
click at [454, 203] on p "The difference between the two numbers can be overstated, because the the poll …" at bounding box center [706, 218] width 1169 height 30
drag, startPoint x: 636, startPoint y: 164, endPoint x: 586, endPoint y: 162, distance: 50.5
click at [586, 203] on p "The difference between the two numbers can be overstated, because the poll aske…" at bounding box center [706, 218] width 1169 height 30
click at [614, 268] on p "“There is another approach, which is not at odds with the first one, but it is …" at bounding box center [706, 275] width 1169 height 15
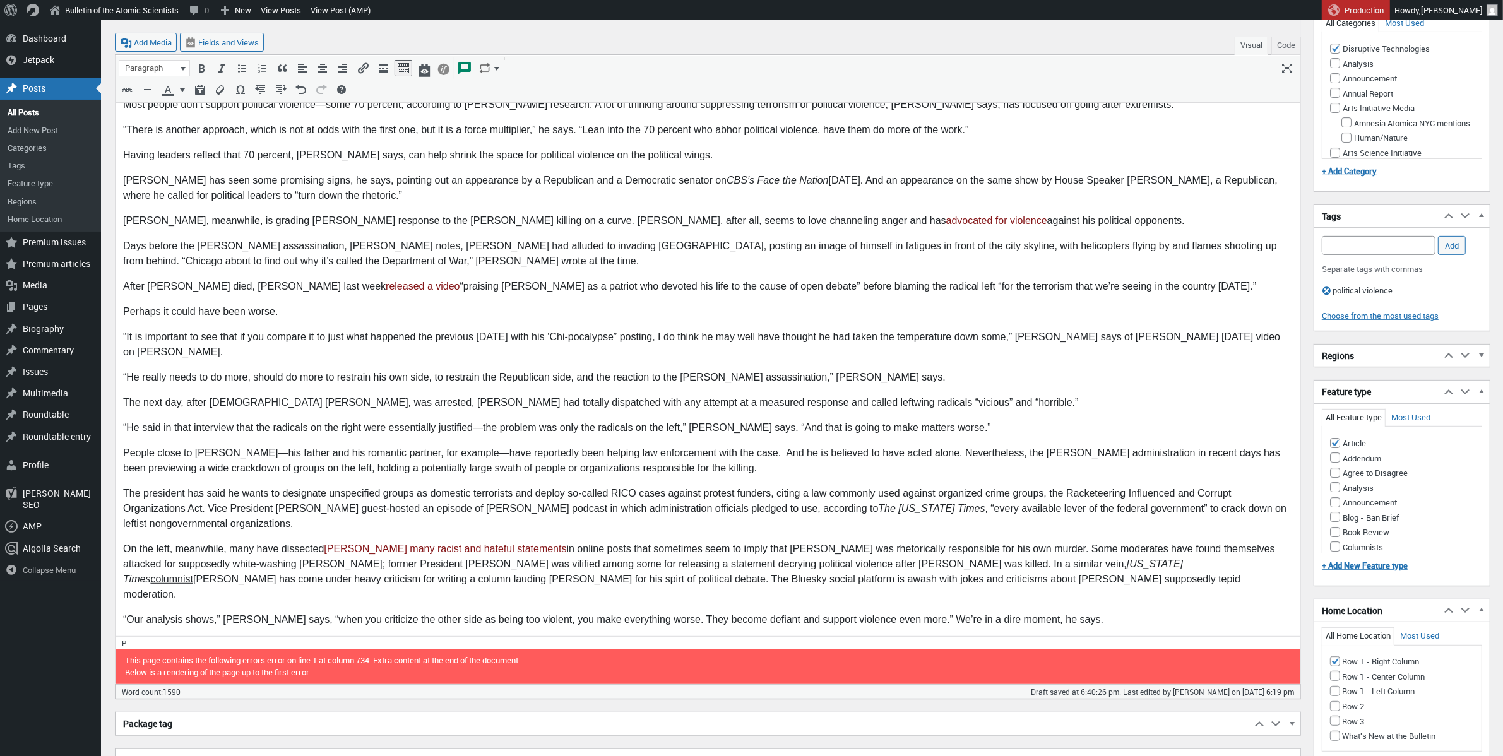
scroll to position [705, 0]
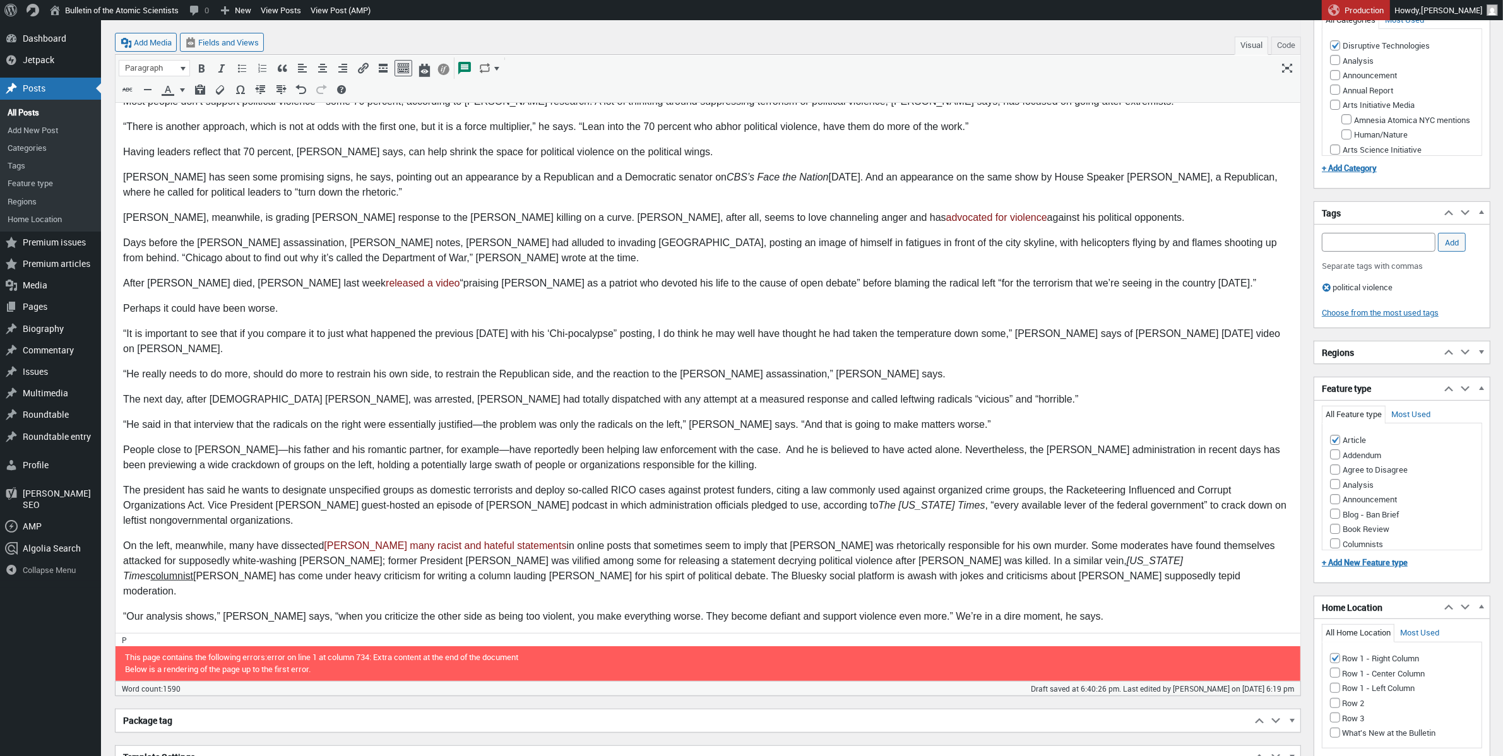
click at [576, 367] on p "“He really needs to do more, should do more to restrain his own side, to restra…" at bounding box center [706, 374] width 1169 height 15
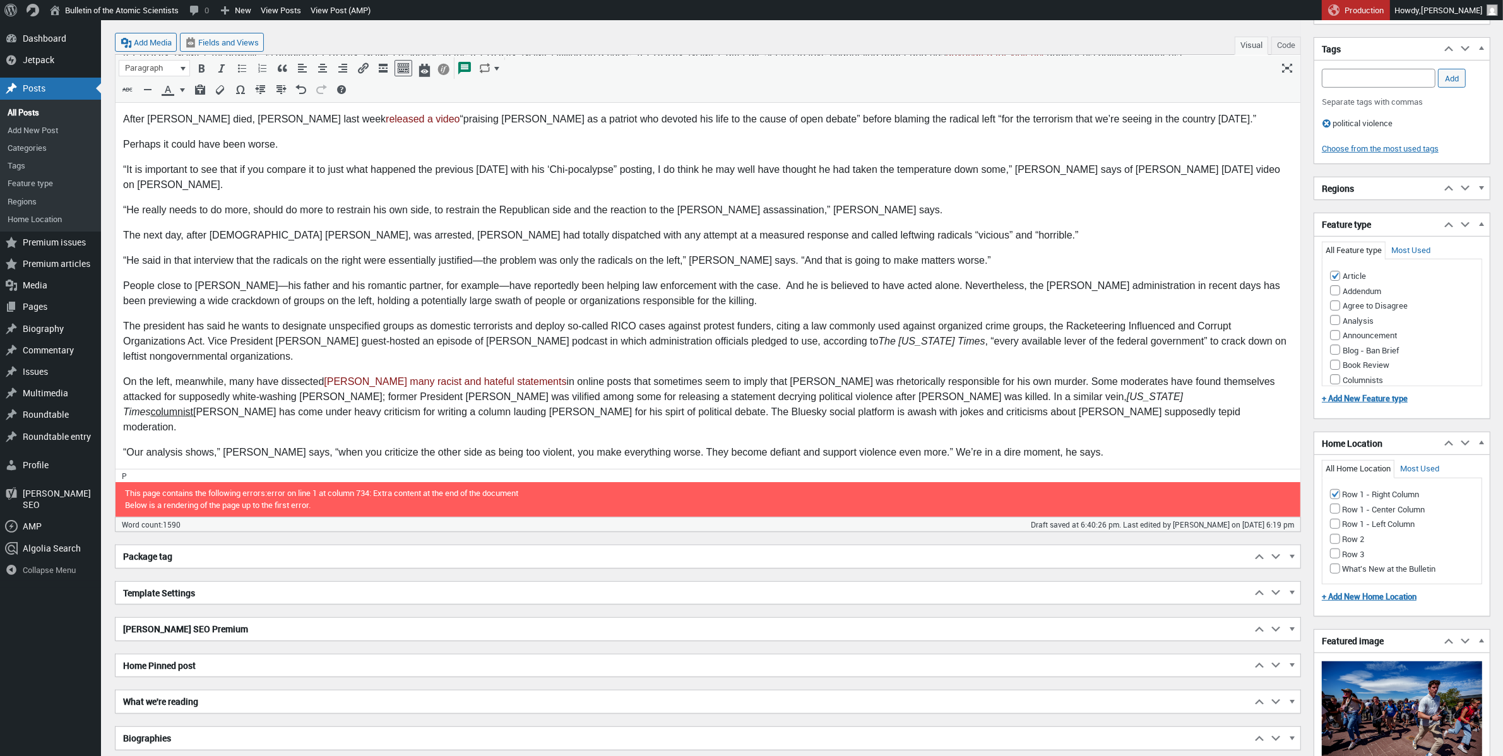
scroll to position [884, 0]
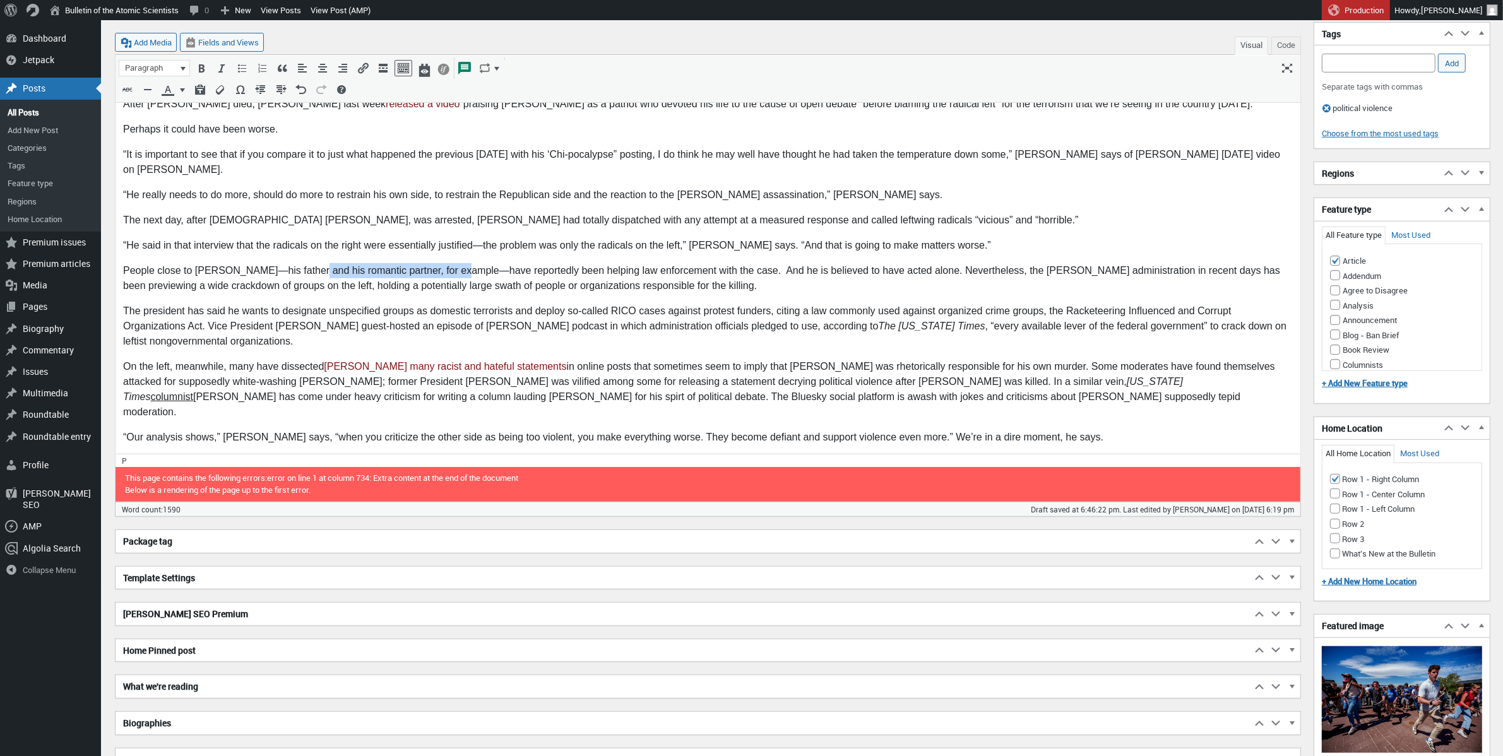
drag, startPoint x: 457, startPoint y: 210, endPoint x: 311, endPoint y: 210, distance: 145.8
click at [311, 263] on p "People close to Robinson—his father and his romantic partner, for example—have …" at bounding box center [706, 278] width 1169 height 30
click at [312, 263] on p "People close to Robinson—his father and his romantic partner, for example—have …" at bounding box center [706, 278] width 1169 height 30
drag, startPoint x: 992, startPoint y: 324, endPoint x: 948, endPoint y: 322, distance: 44.2
click at [948, 359] on p "On the left, meanwhile, many have dissected Kirk’s many racist and hateful stat…" at bounding box center [706, 389] width 1169 height 61
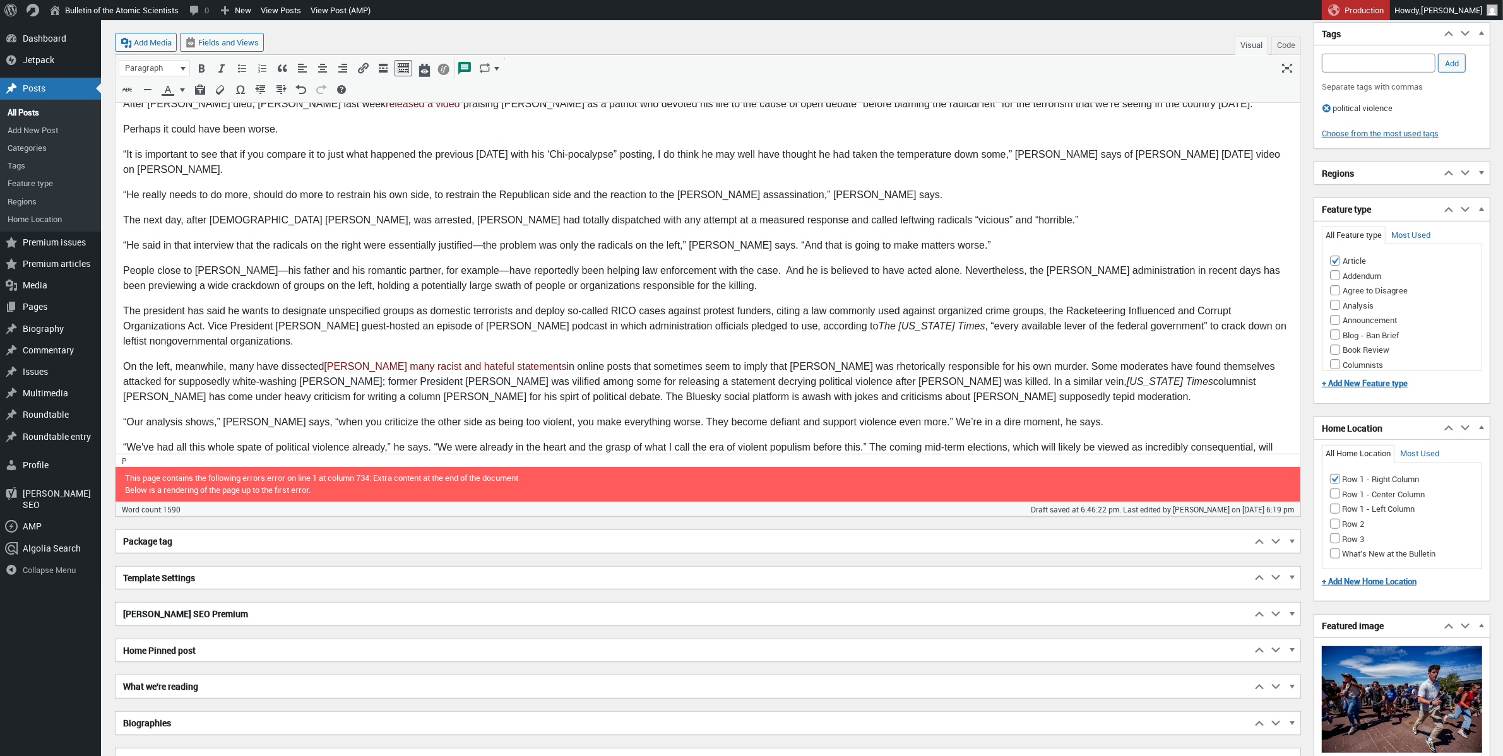
click at [938, 415] on p "“Our analysis shows,” Pape says, “when you criticize the other side as being to…" at bounding box center [706, 422] width 1169 height 15
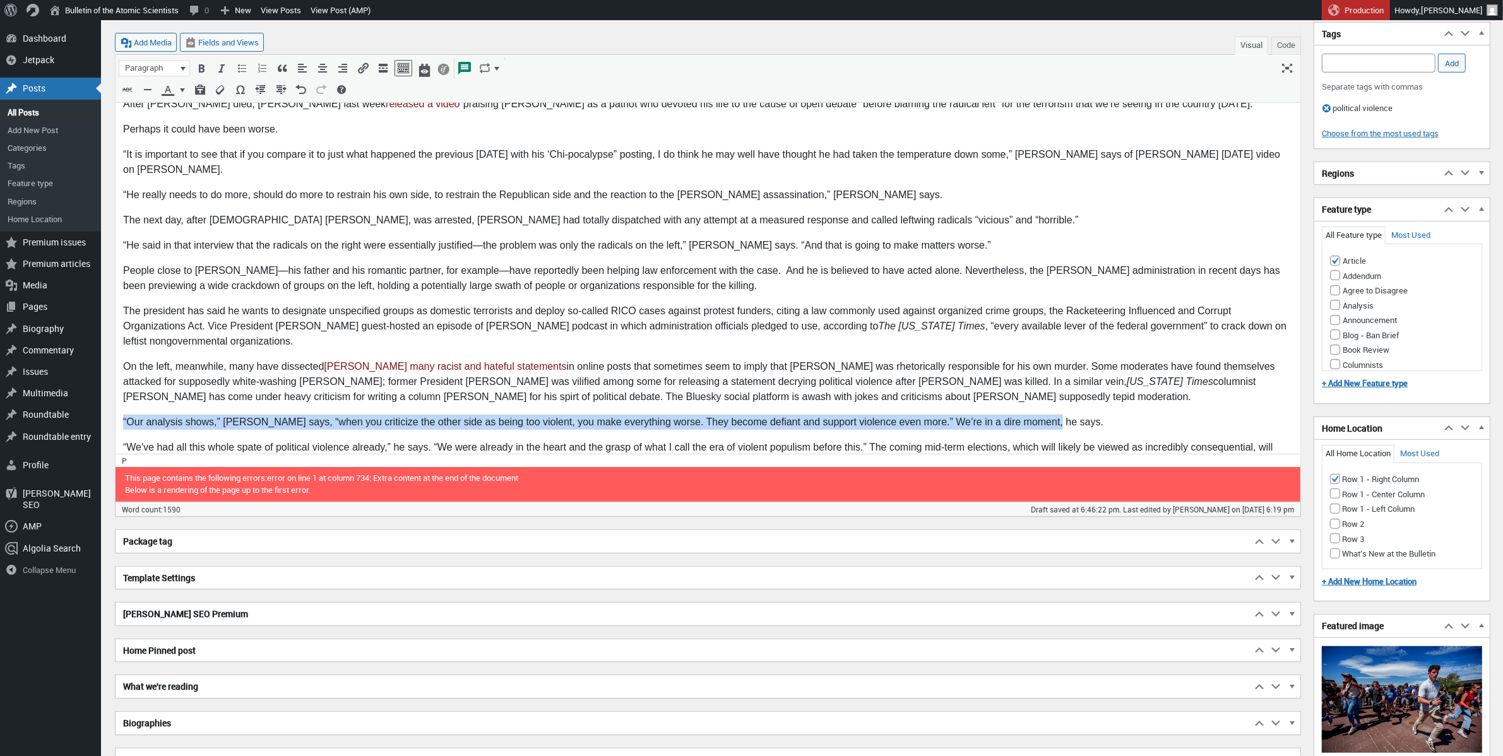
drag, startPoint x: 1039, startPoint y: 361, endPoint x: 207, endPoint y: -263, distance: 1039.6
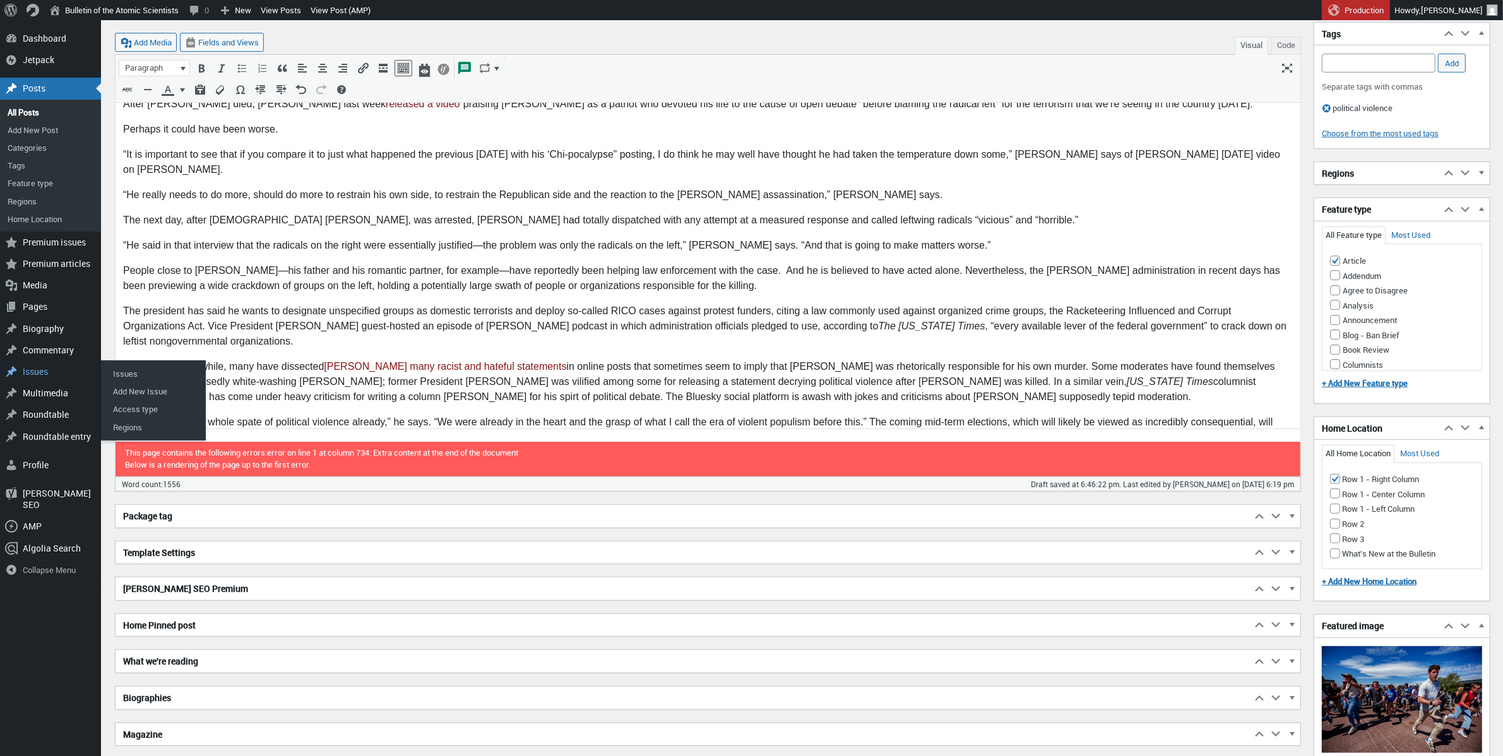
drag, startPoint x: 401, startPoint y: 362, endPoint x: 393, endPoint y: 367, distance: 9.6
click at [393, 415] on p "“We've had all this whole spate of political violence already,” he says. “We we…" at bounding box center [706, 430] width 1169 height 30
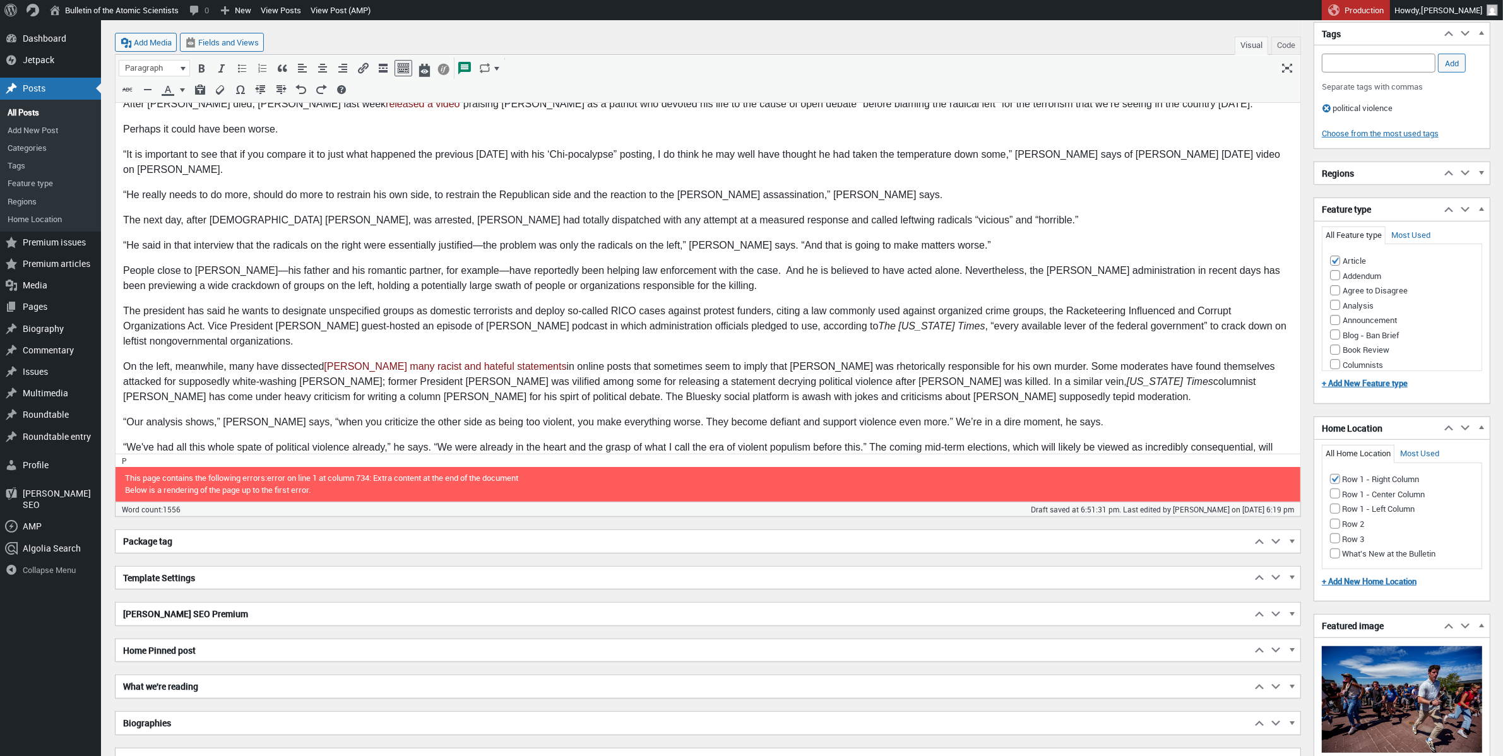
click at [882, 440] on p "“We've had all this whole spate of political violence already,” he says. “We we…" at bounding box center [706, 455] width 1169 height 30
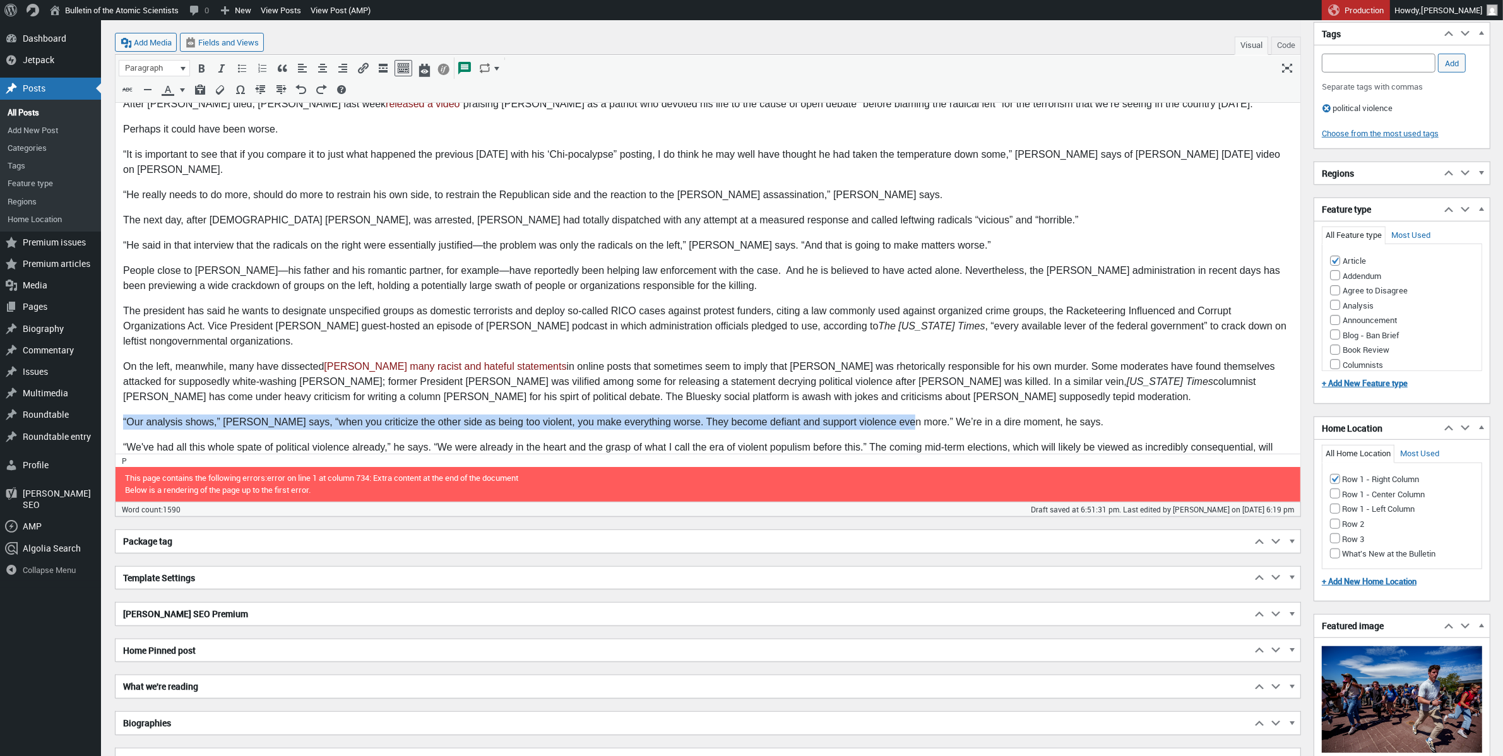
drag, startPoint x: 895, startPoint y: 359, endPoint x: 125, endPoint y: 351, distance: 770.0
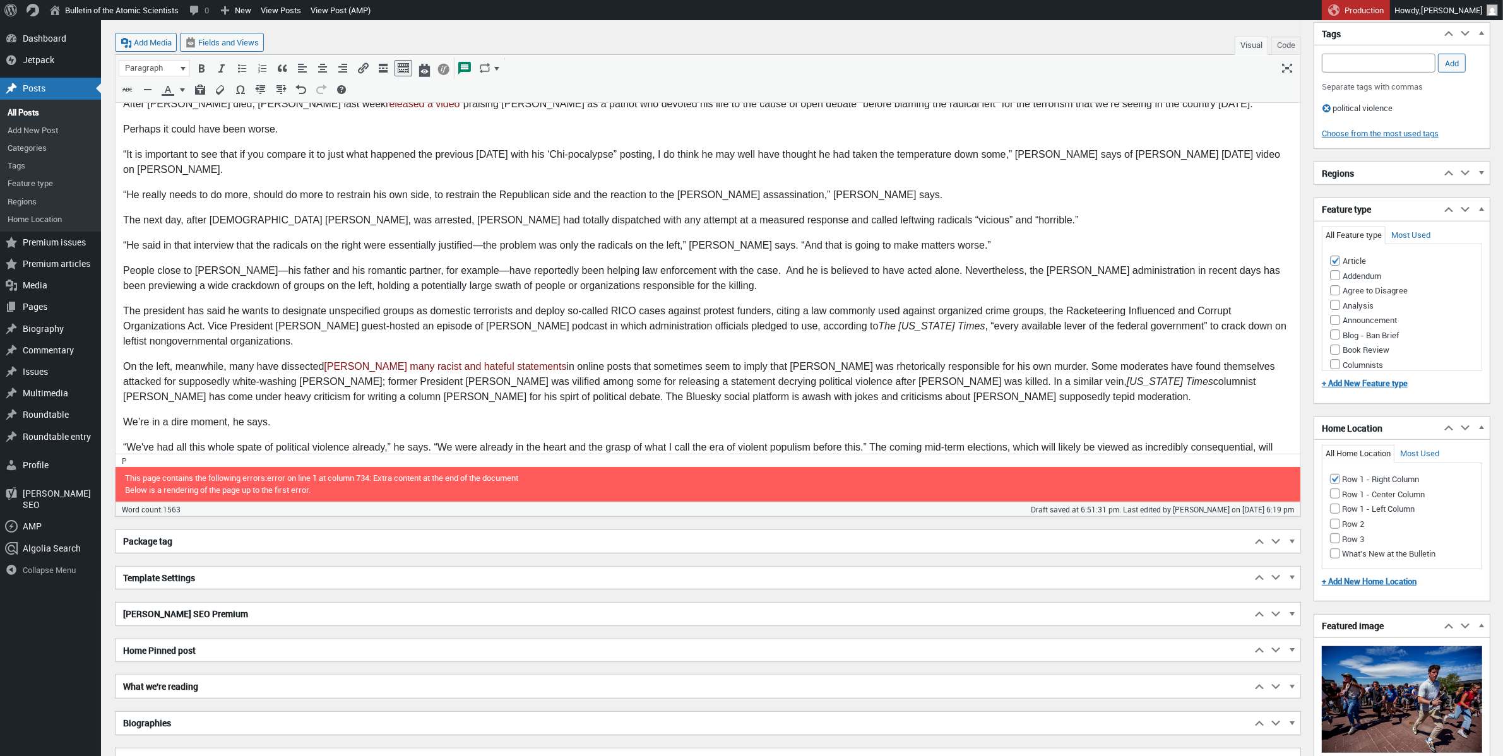
click at [343, 440] on p "“We've had all this whole spate of political violence already,” he says. “We we…" at bounding box center [706, 455] width 1169 height 30
drag, startPoint x: 244, startPoint y: 359, endPoint x: 232, endPoint y: 364, distance: 13.0
click at [231, 415] on p "We’re in a dire moment, he says." at bounding box center [706, 422] width 1169 height 15
drag, startPoint x: 336, startPoint y: 363, endPoint x: 300, endPoint y: 362, distance: 36.0
click at [300, 415] on p "We’re in a dire moment, Pape believes. says." at bounding box center [706, 422] width 1169 height 15
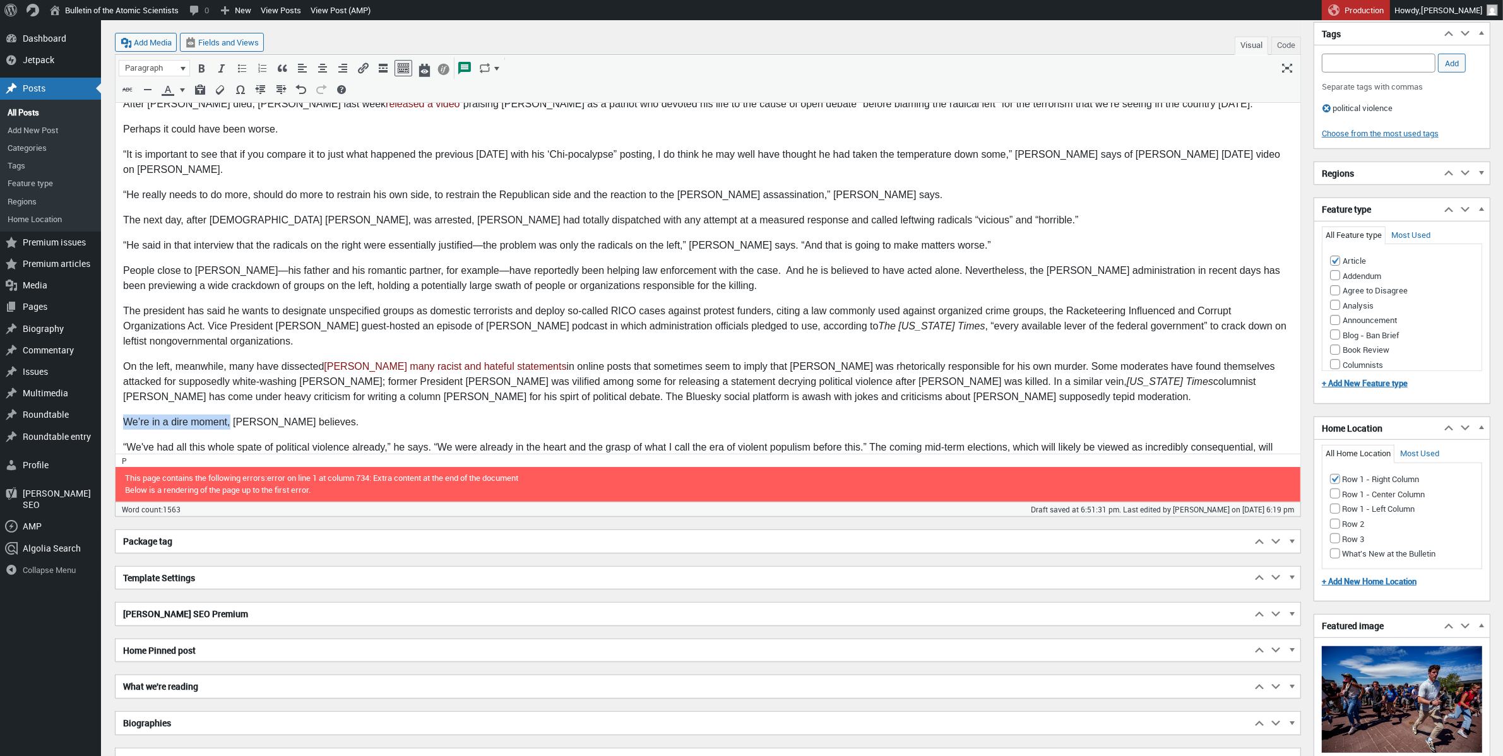
drag, startPoint x: 230, startPoint y: 361, endPoint x: 76, endPoint y: 357, distance: 153.4
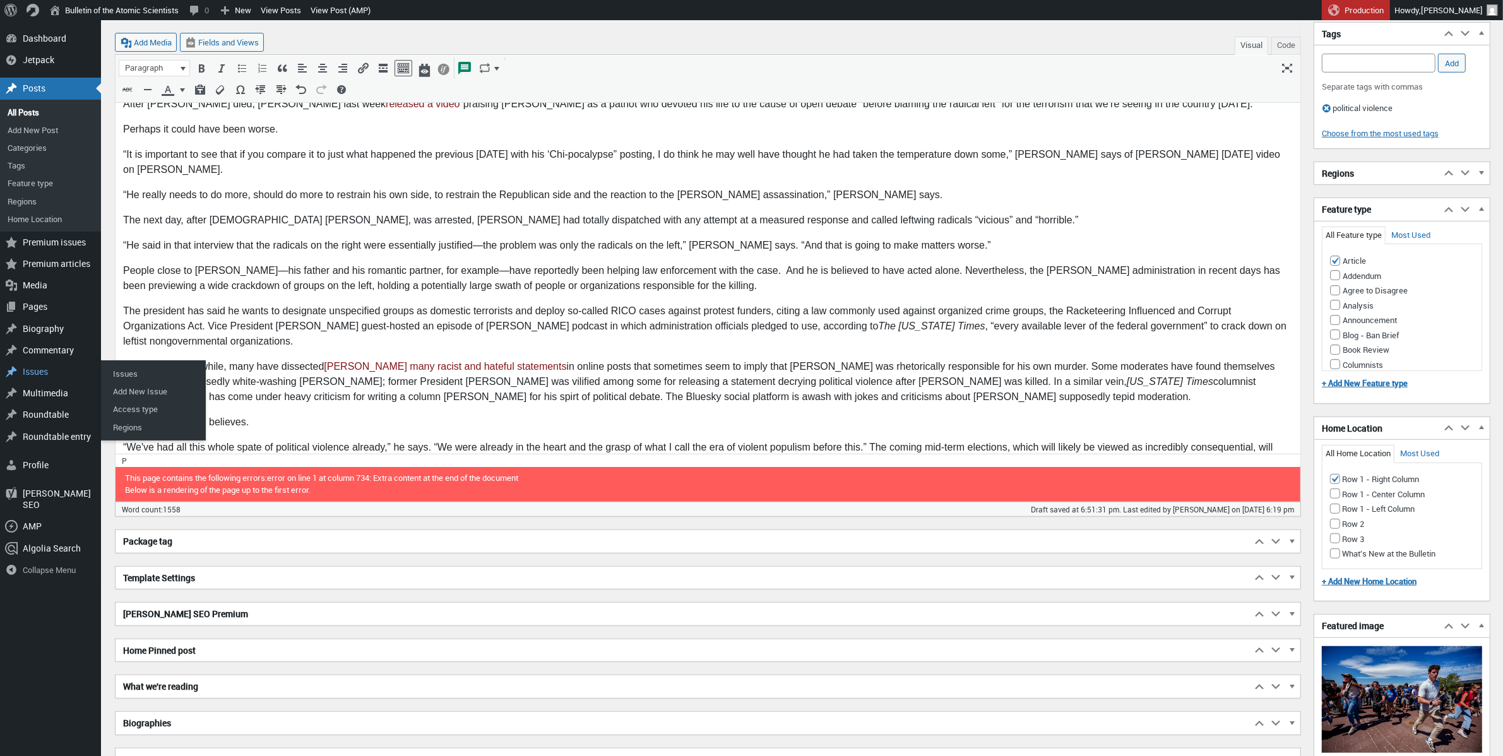
click at [125, 415] on p "Pape believes." at bounding box center [706, 422] width 1169 height 15
click at [198, 415] on p "Pape believes." at bounding box center [706, 422] width 1169 height 15
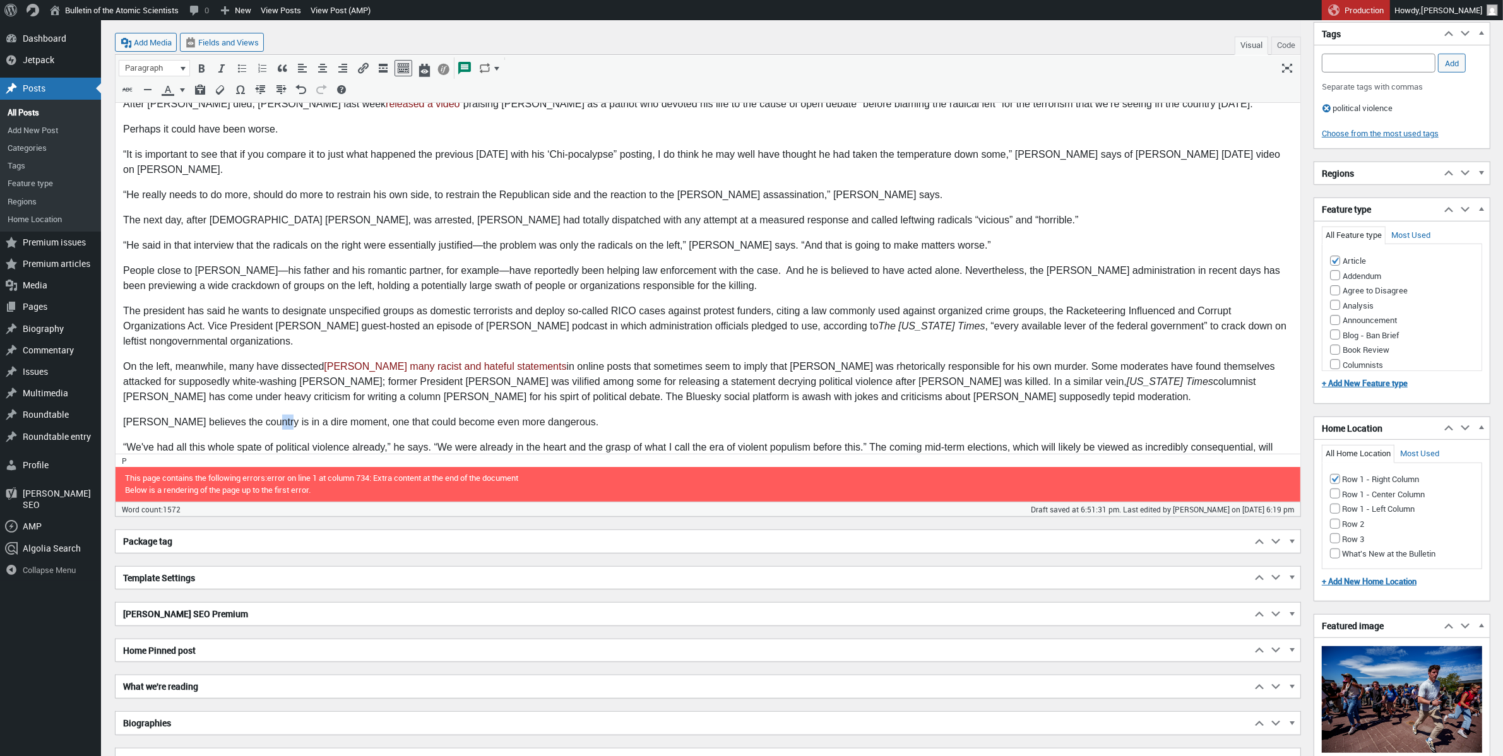
drag, startPoint x: 269, startPoint y: 362, endPoint x: 256, endPoint y: 361, distance: 13.3
click at [256, 415] on p "Pape believes the country is in a dire moment, one that could become even more …" at bounding box center [706, 422] width 1169 height 15
click at [352, 359] on p "On the left, meanwhile, many have dissected Kirk’s many racist and hateful stat…" at bounding box center [706, 381] width 1169 height 45
click at [305, 415] on p "Pape believes the country is in the midst dire moment, one that could become ev…" at bounding box center [706, 422] width 1169 height 15
drag, startPoint x: 429, startPoint y: 364, endPoint x: 382, endPoint y: 365, distance: 46.7
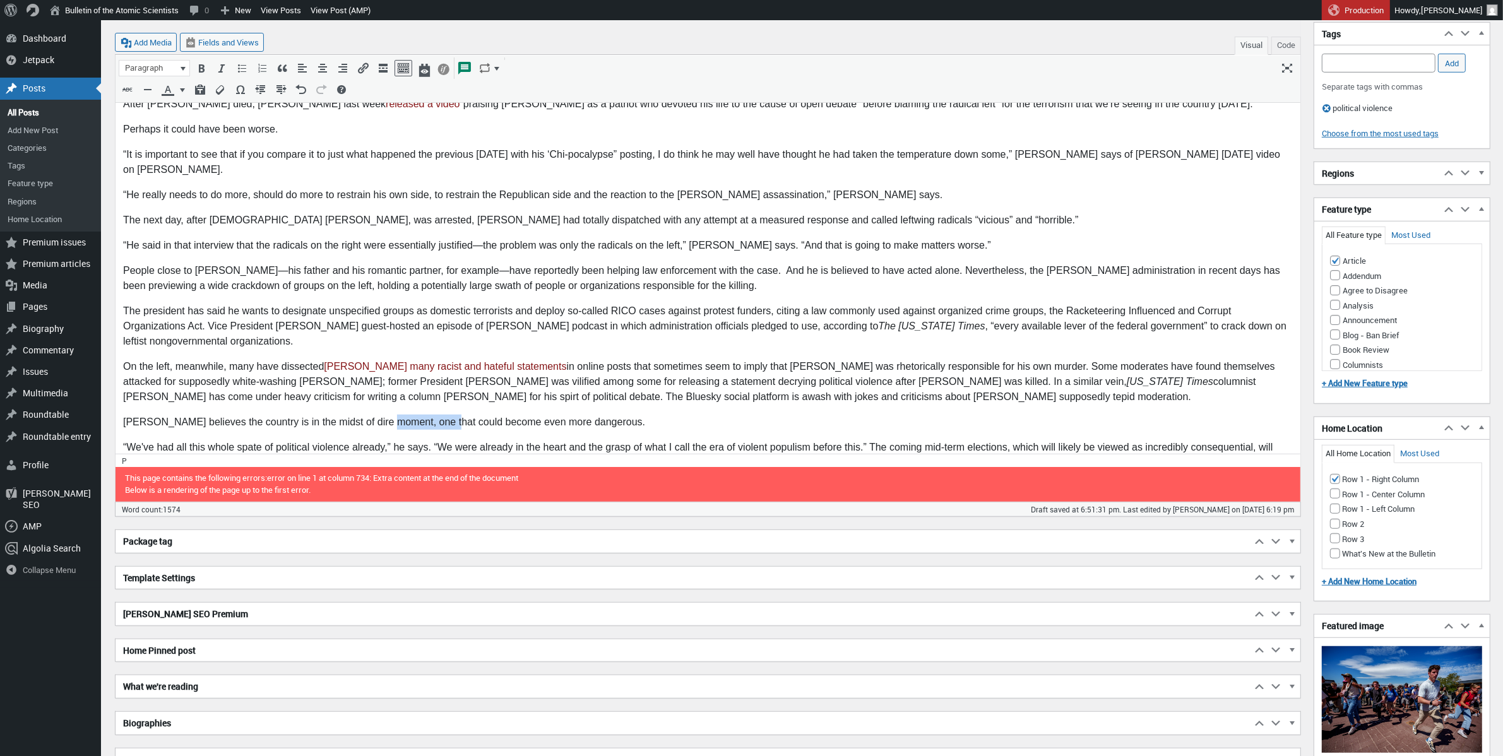
click at [383, 415] on p "Pape believes the country is in the midst of dire moment, one that could become…" at bounding box center [706, 422] width 1169 height 15
drag, startPoint x: 649, startPoint y: 357, endPoint x: 592, endPoint y: 365, distance: 57.4
click at [592, 415] on p "Pape believes the country is in the midst of dire moment, and that the situatio…" at bounding box center [706, 422] width 1169 height 15
drag, startPoint x: 384, startPoint y: 358, endPoint x: 260, endPoint y: 362, distance: 123.7
click at [260, 415] on p "Pape believes the country is in the midst of dire moment, and that the situatio…" at bounding box center [706, 422] width 1169 height 15
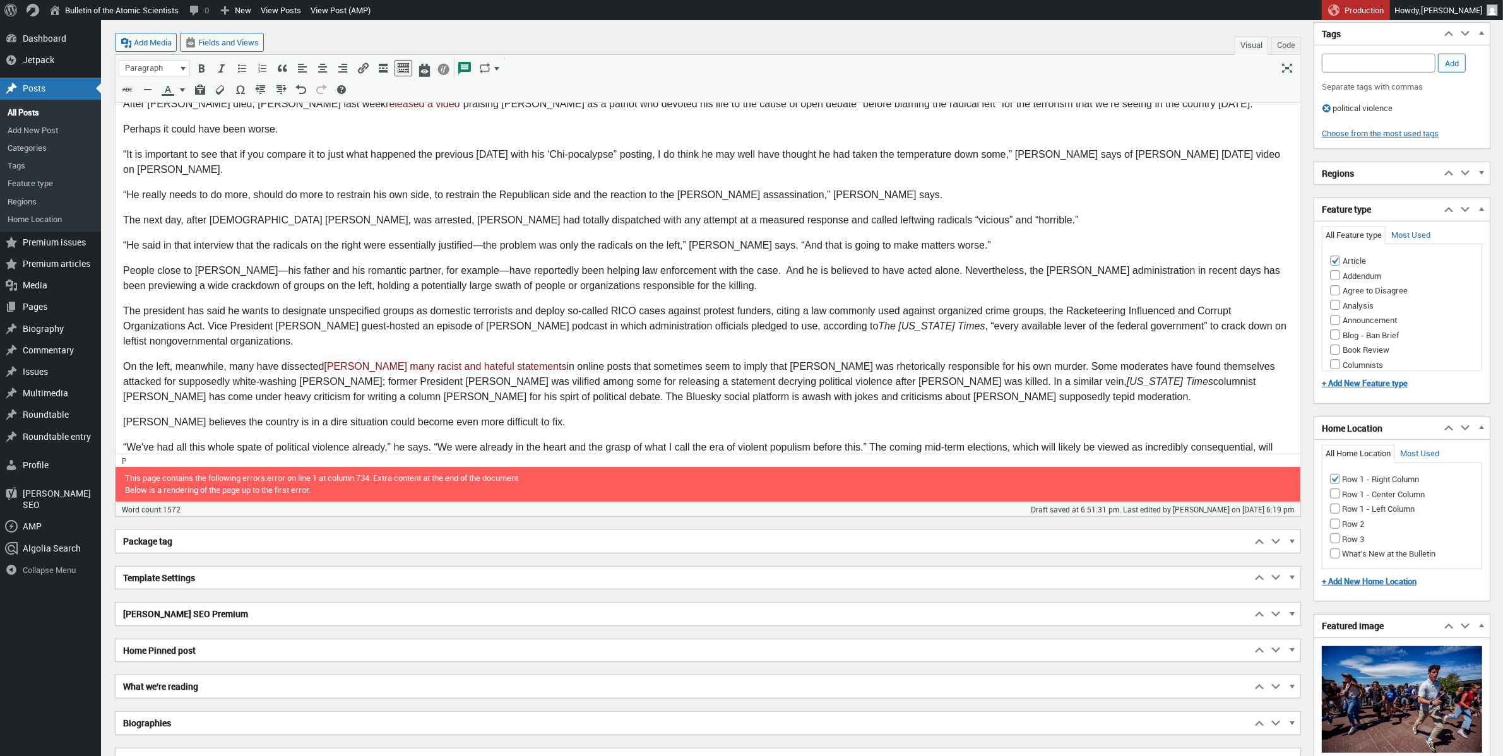
click at [332, 415] on p "Pape believes the country is in a dire situation could become even more difficu…" at bounding box center [706, 422] width 1169 height 15
click at [375, 415] on p "Pape believes the country is in a dire situation that could become even more di…" at bounding box center [706, 422] width 1169 height 15
click at [533, 415] on p "Pape believes the country is in a dire situation that could soon become even mo…" at bounding box center [706, 422] width 1169 height 15
drag, startPoint x: 124, startPoint y: 386, endPoint x: 122, endPoint y: 397, distance: 11.5
click at [124, 440] on p "“We've had all this whole spate of political violence already,” he says. “We we…" at bounding box center [706, 455] width 1169 height 30
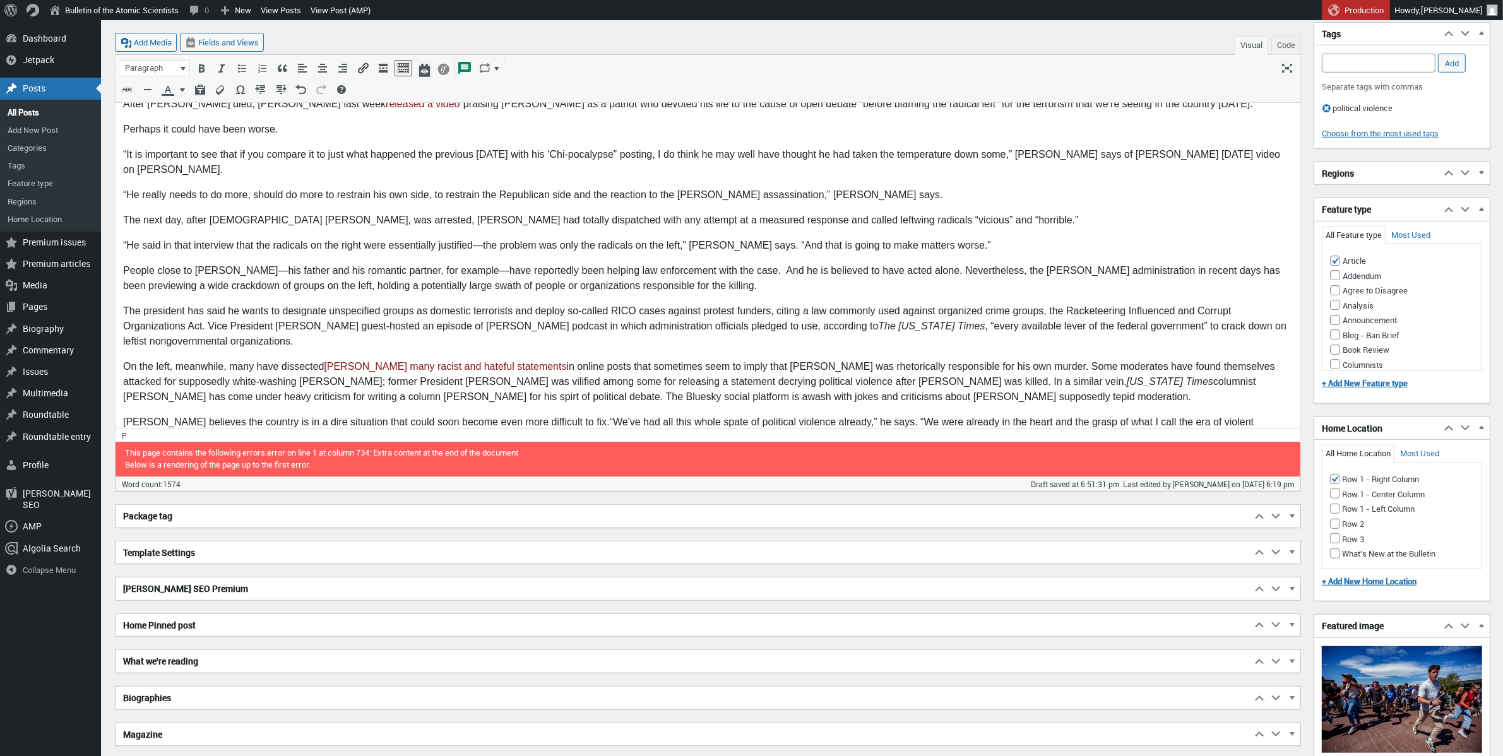
click at [141, 455] on p "“We got to have a real off-ramp.” Pape says. “Now is the time to do it. I'm not…" at bounding box center [706, 462] width 1169 height 15
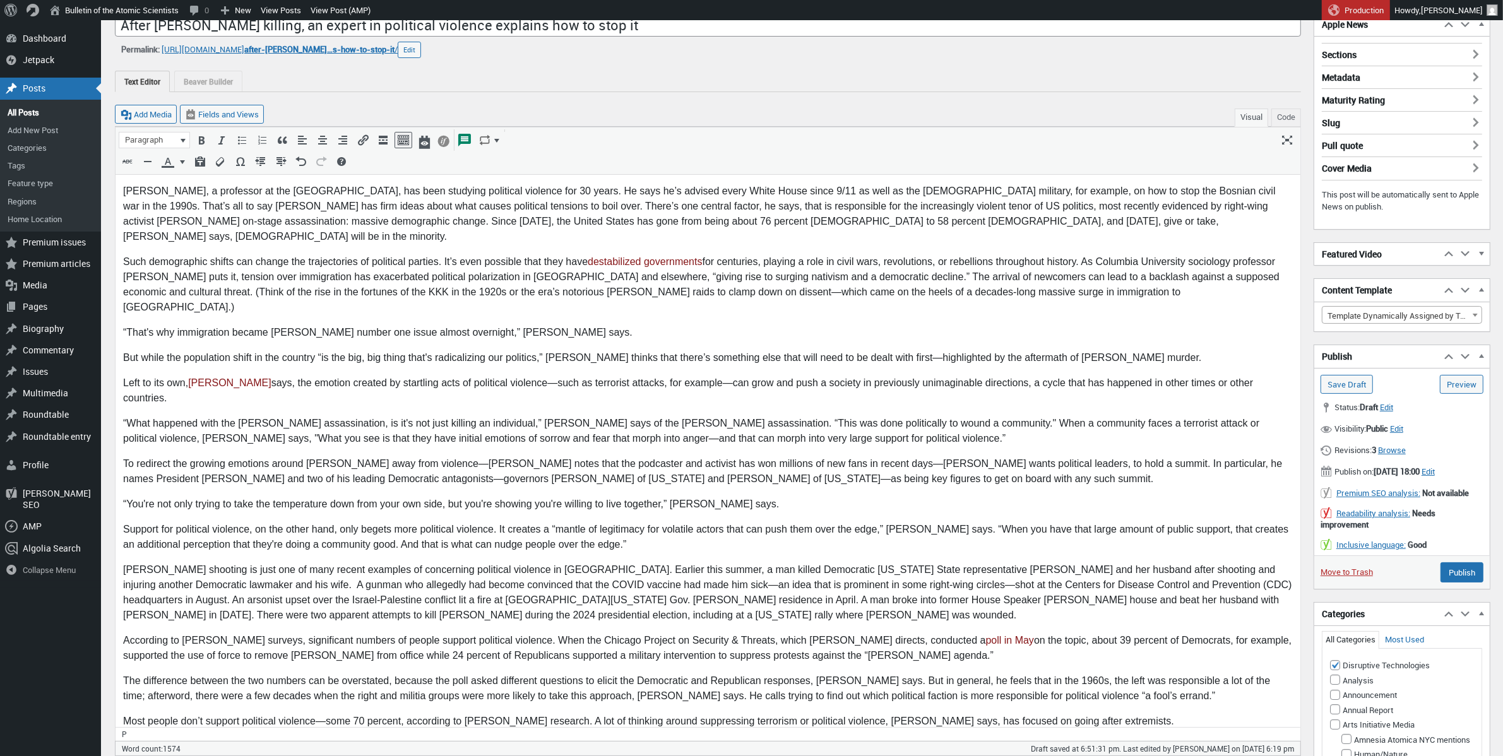
scroll to position [46, 0]
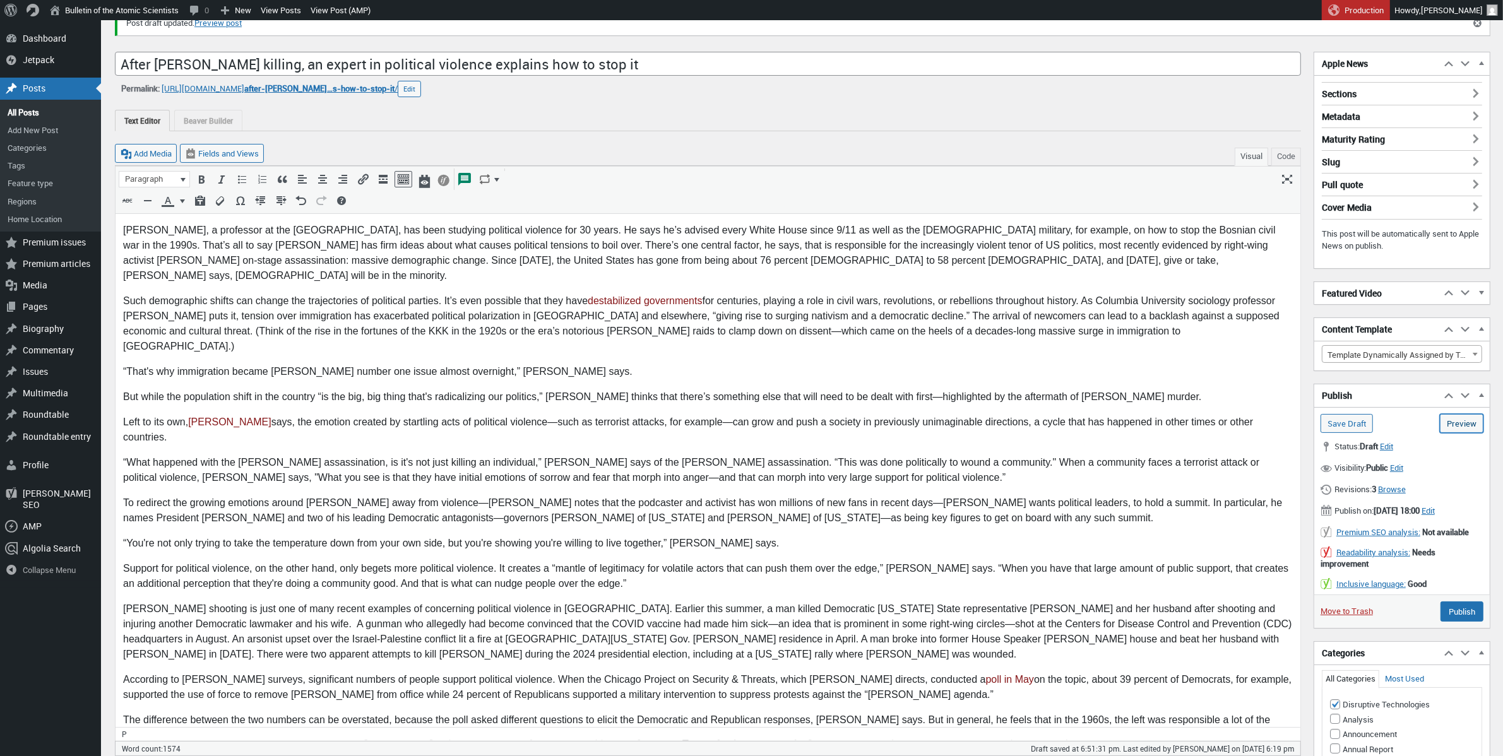
click at [1459, 423] on link "Preview (opens in a new tab)" at bounding box center [1462, 423] width 44 height 19
drag, startPoint x: 997, startPoint y: 231, endPoint x: 947, endPoint y: 231, distance: 49.9
click at [950, 228] on p "Robert Pape, a professor at the University of Chicago, has been studying politi…" at bounding box center [706, 252] width 1169 height 61
click at [1156, 228] on p "Robert Pape, a professor at the University of Chicago, has been studying politi…" at bounding box center [706, 252] width 1169 height 61
click at [935, 230] on p "Robert Pape, a professor at the University of Chicago, has been studying politi…" at bounding box center [706, 252] width 1169 height 61
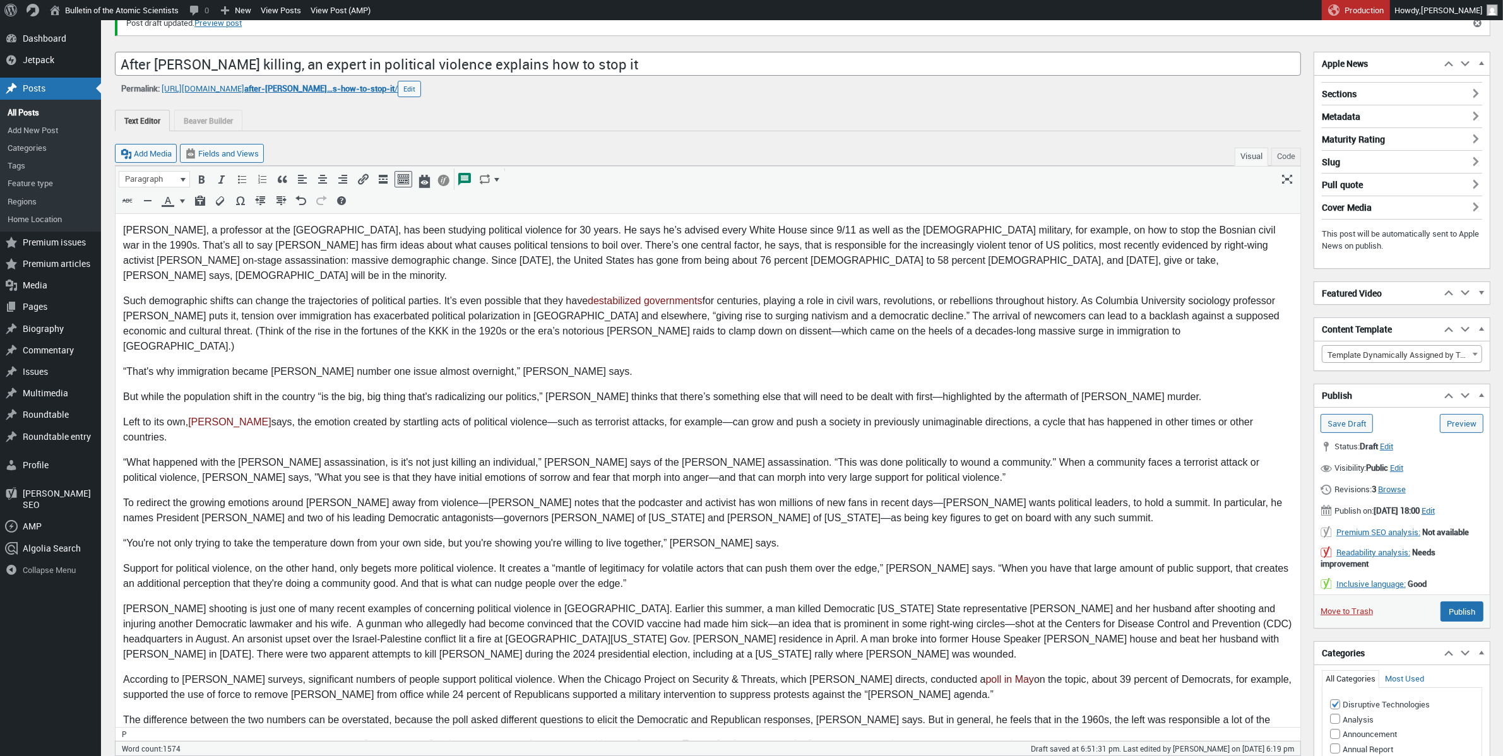
click at [936, 230] on p "Robert Pape, a professor at the University of Chicago, has been studying politi…" at bounding box center [706, 252] width 1169 height 61
drag, startPoint x: 940, startPoint y: 230, endPoint x: 940, endPoint y: 240, distance: 10.1
click at [940, 229] on p "Robert Pape, a professor at the University of Chicago, has been studying politi…" at bounding box center [706, 252] width 1169 height 61
click at [1443, 423] on link "Preview (opens in a new tab)" at bounding box center [1462, 423] width 44 height 19
click at [1459, 622] on input "Publish" at bounding box center [1461, 611] width 43 height 20
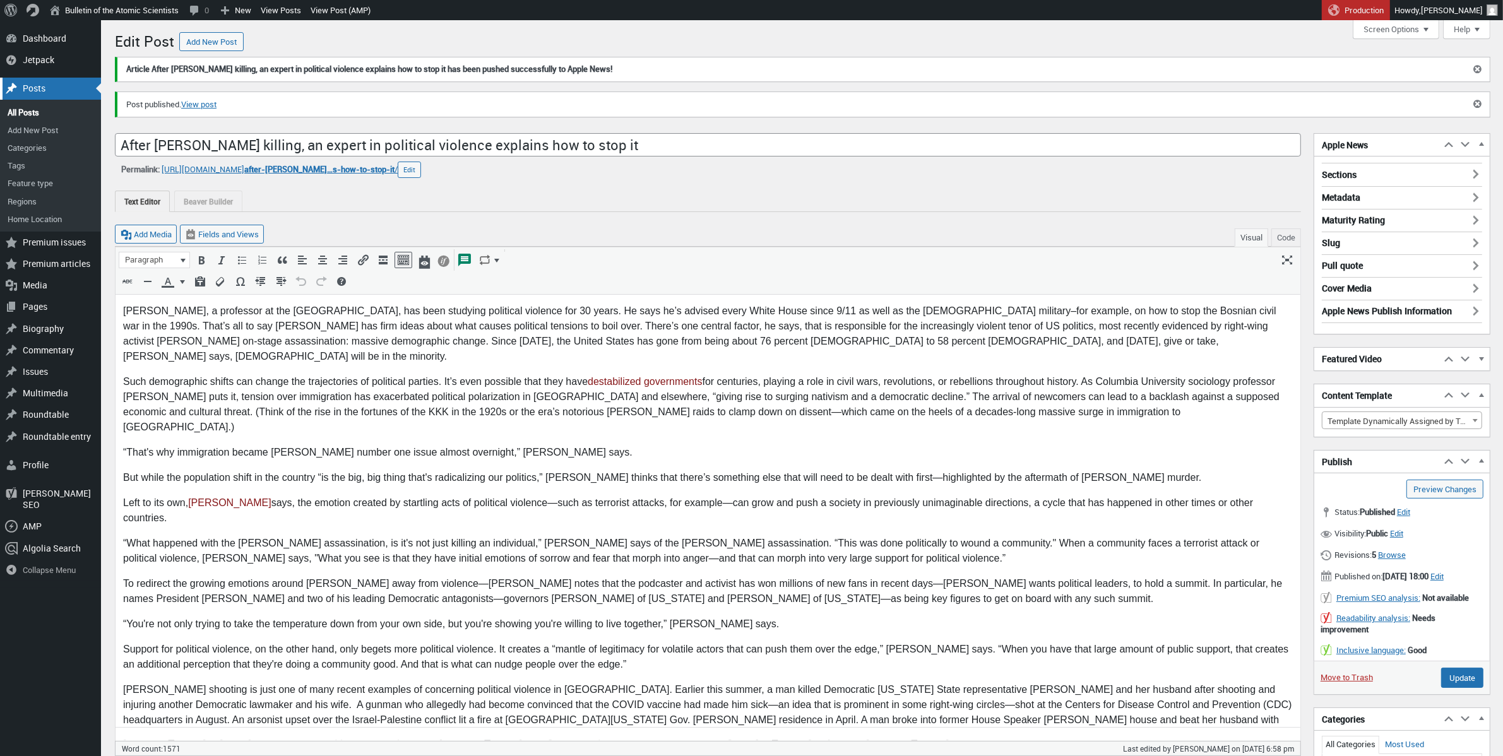
click at [49, 90] on div "Posts" at bounding box center [50, 88] width 101 height 21
